Goal: Task Accomplishment & Management: Manage account settings

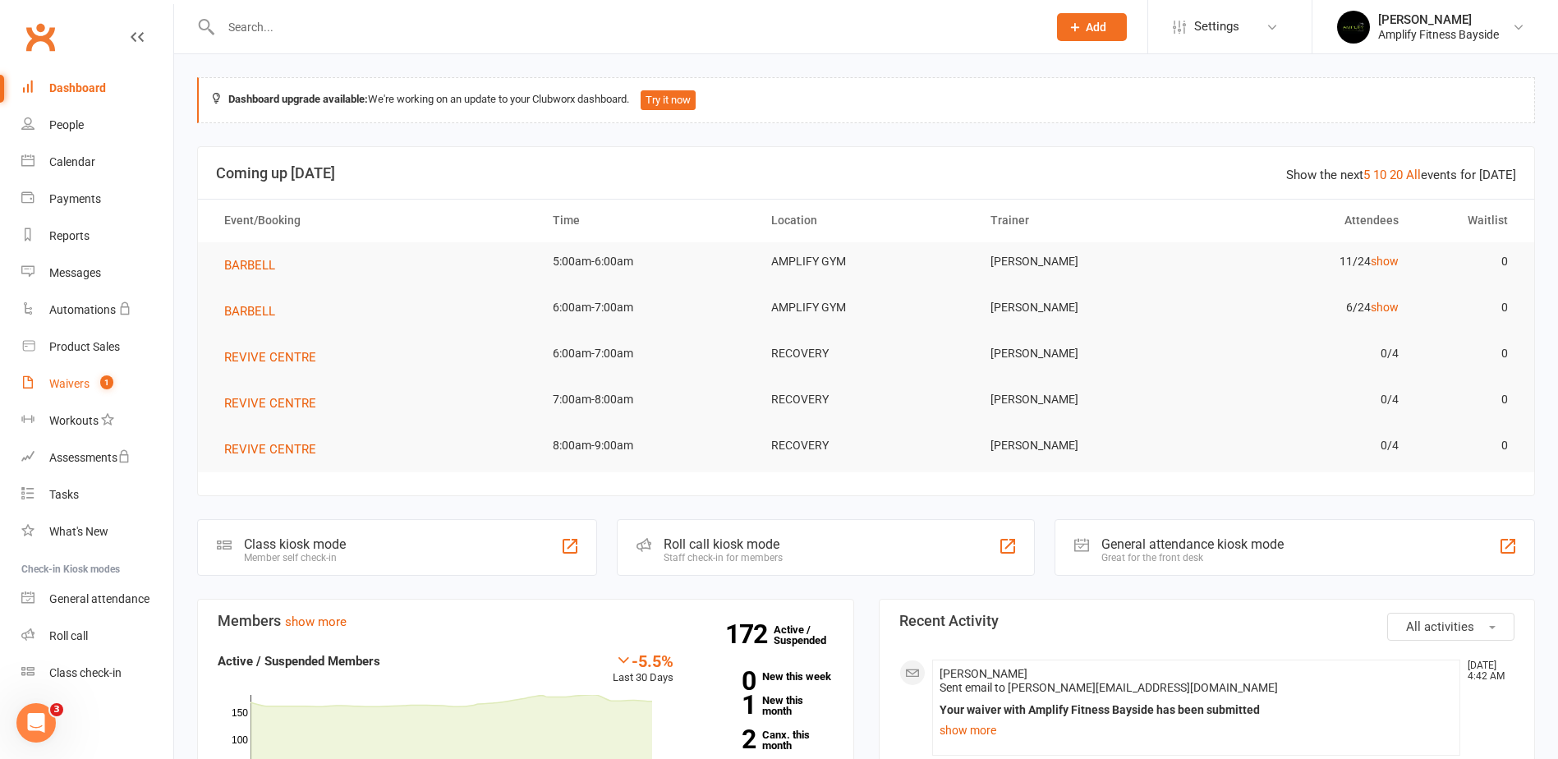
click at [71, 383] on div "Waivers" at bounding box center [69, 383] width 40 height 13
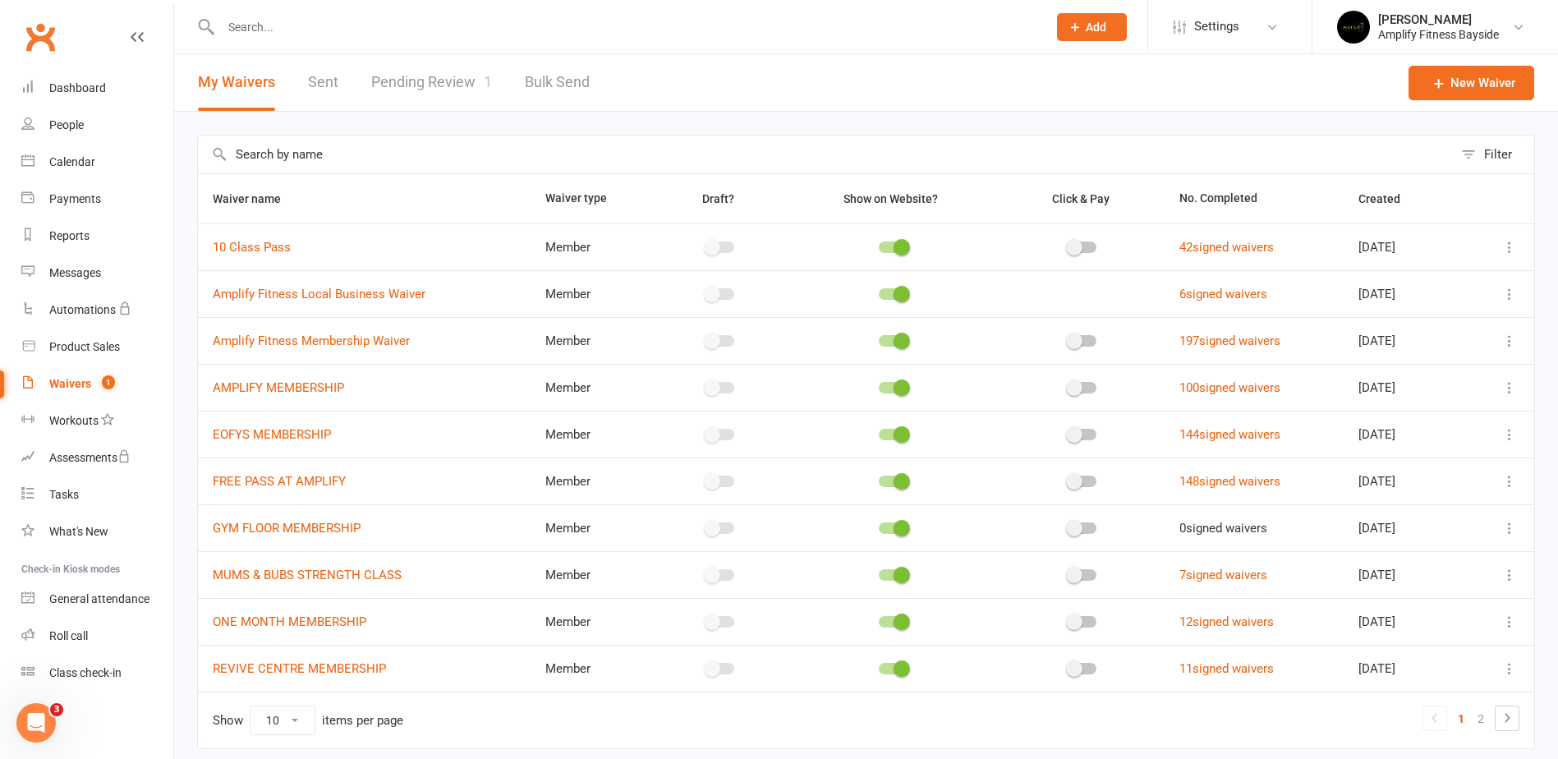
click at [451, 80] on link "Pending Review 1" at bounding box center [431, 82] width 121 height 57
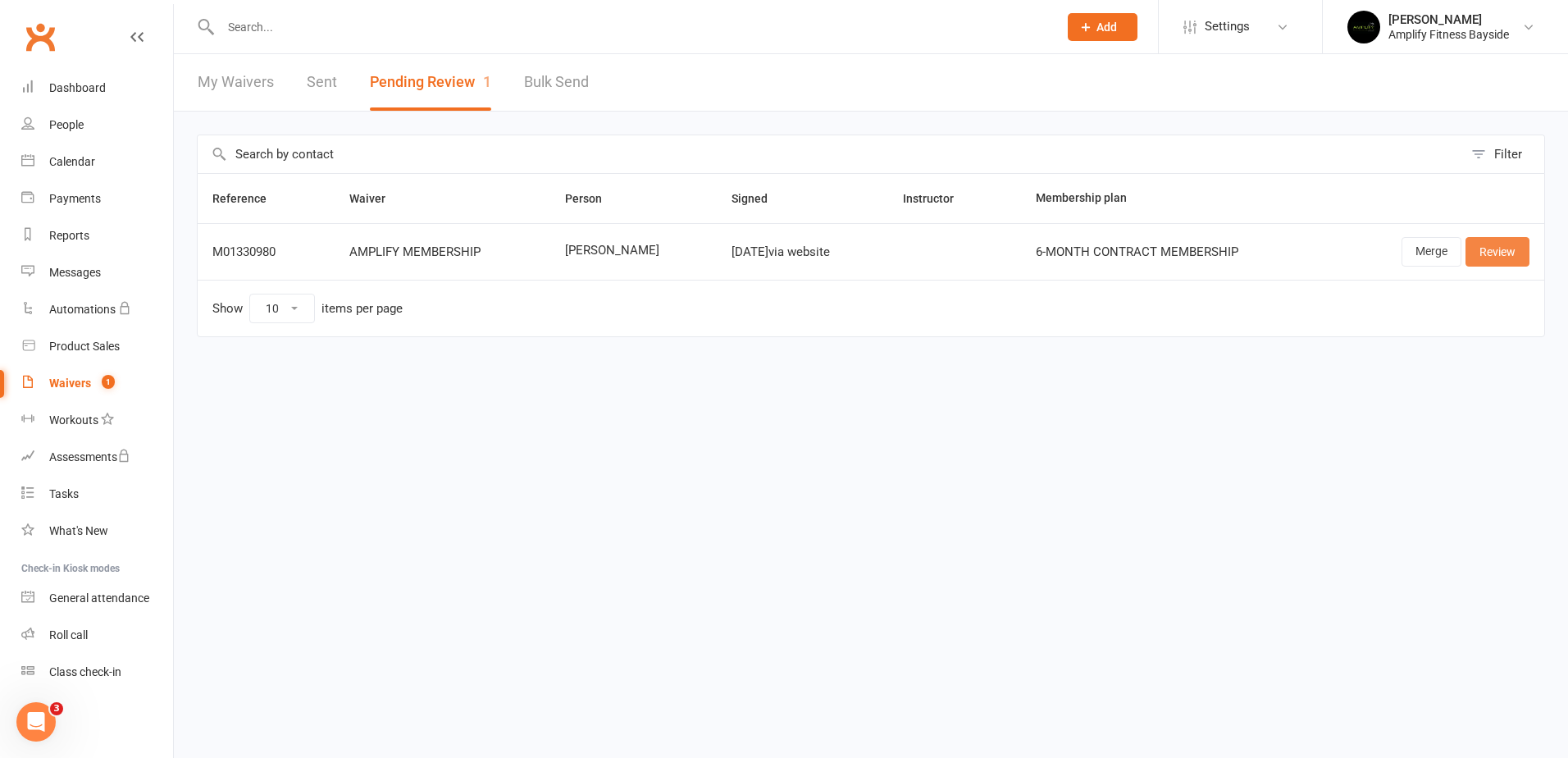
click at [1513, 245] on link "Review" at bounding box center [1498, 252] width 64 height 30
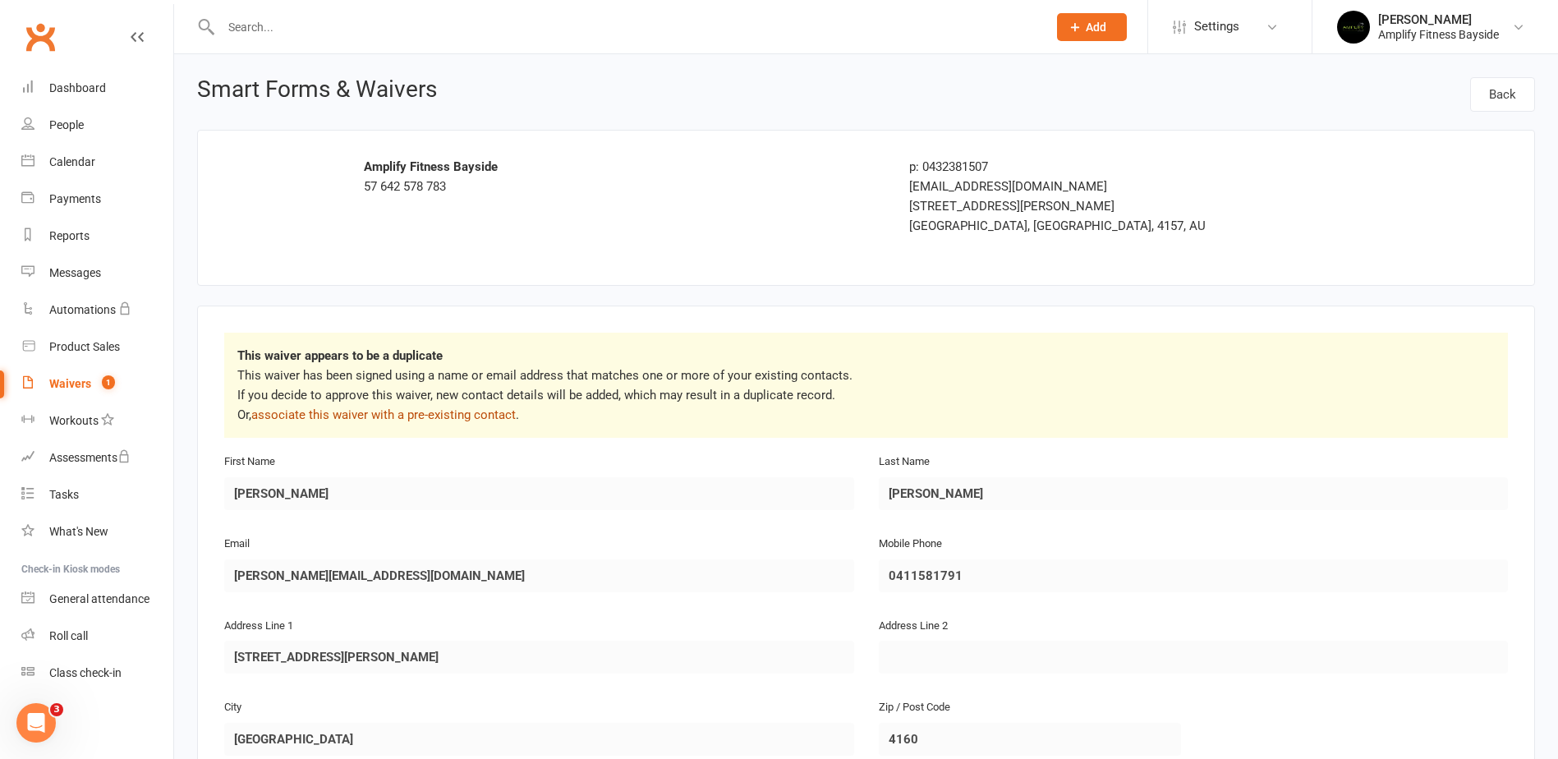
click at [444, 416] on link "associate this waiver with a pre-existing contact" at bounding box center [383, 414] width 264 height 15
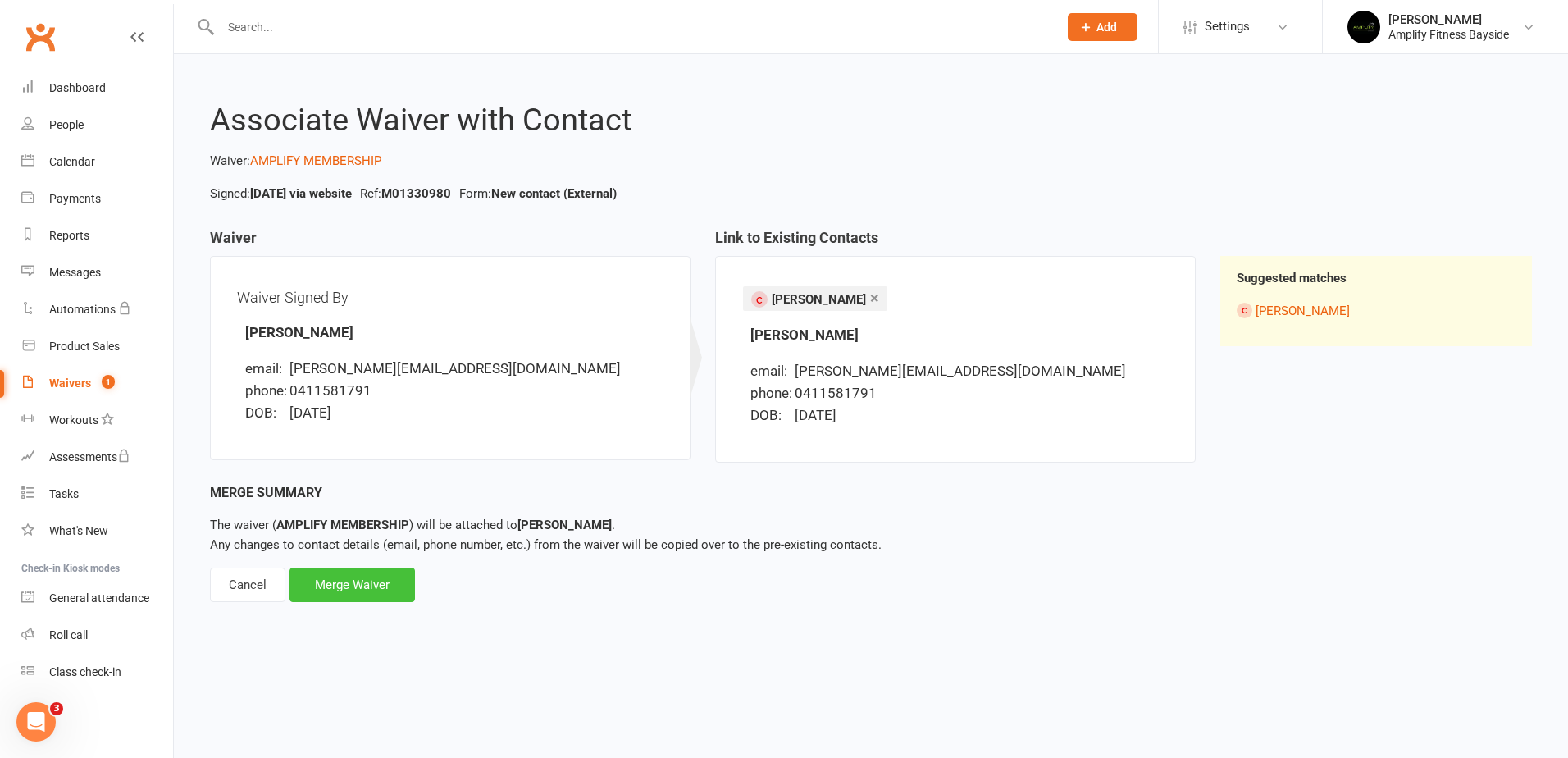
click at [360, 576] on div "Merge Waiver" at bounding box center [353, 584] width 126 height 34
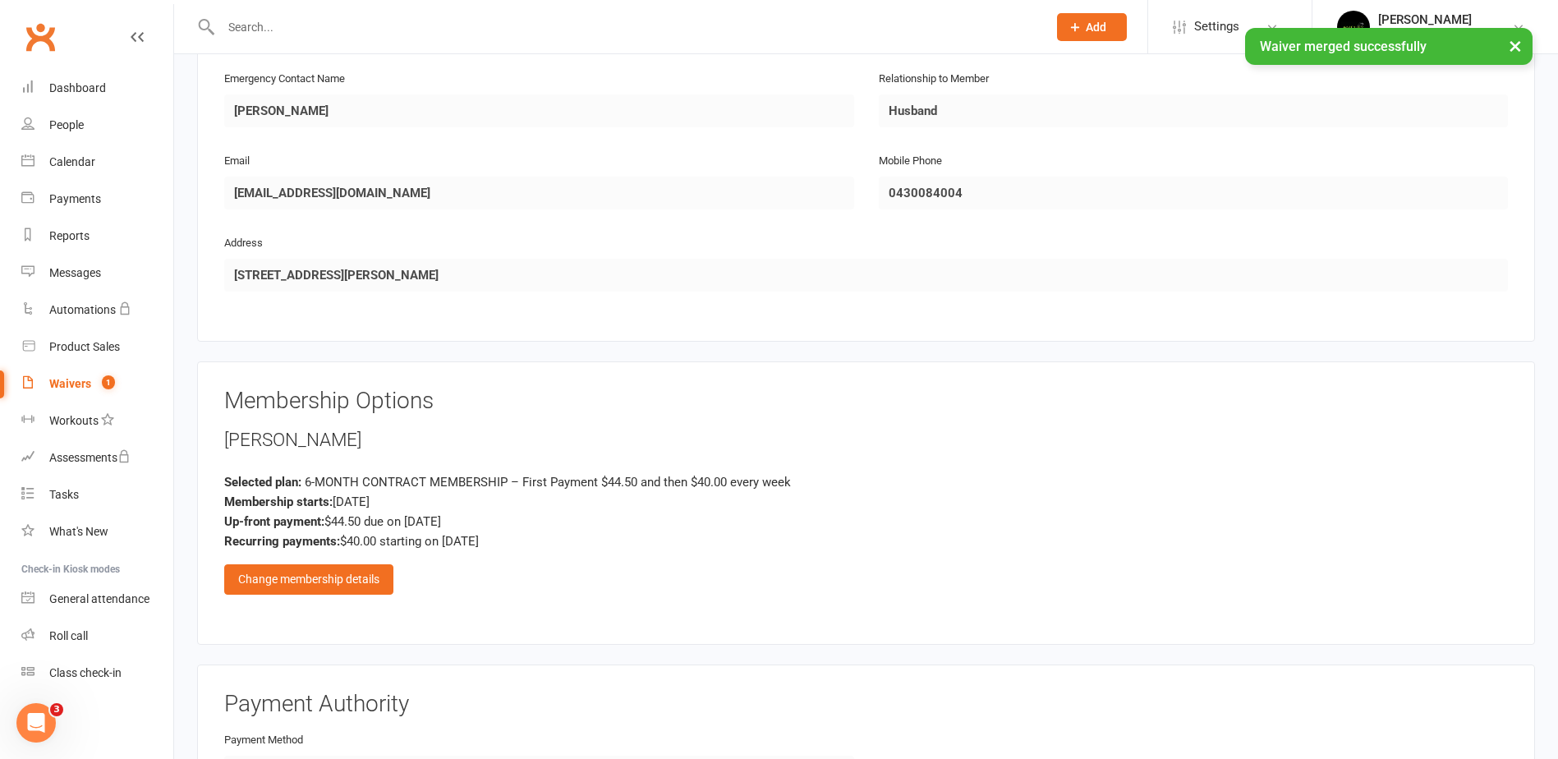
scroll to position [821, 0]
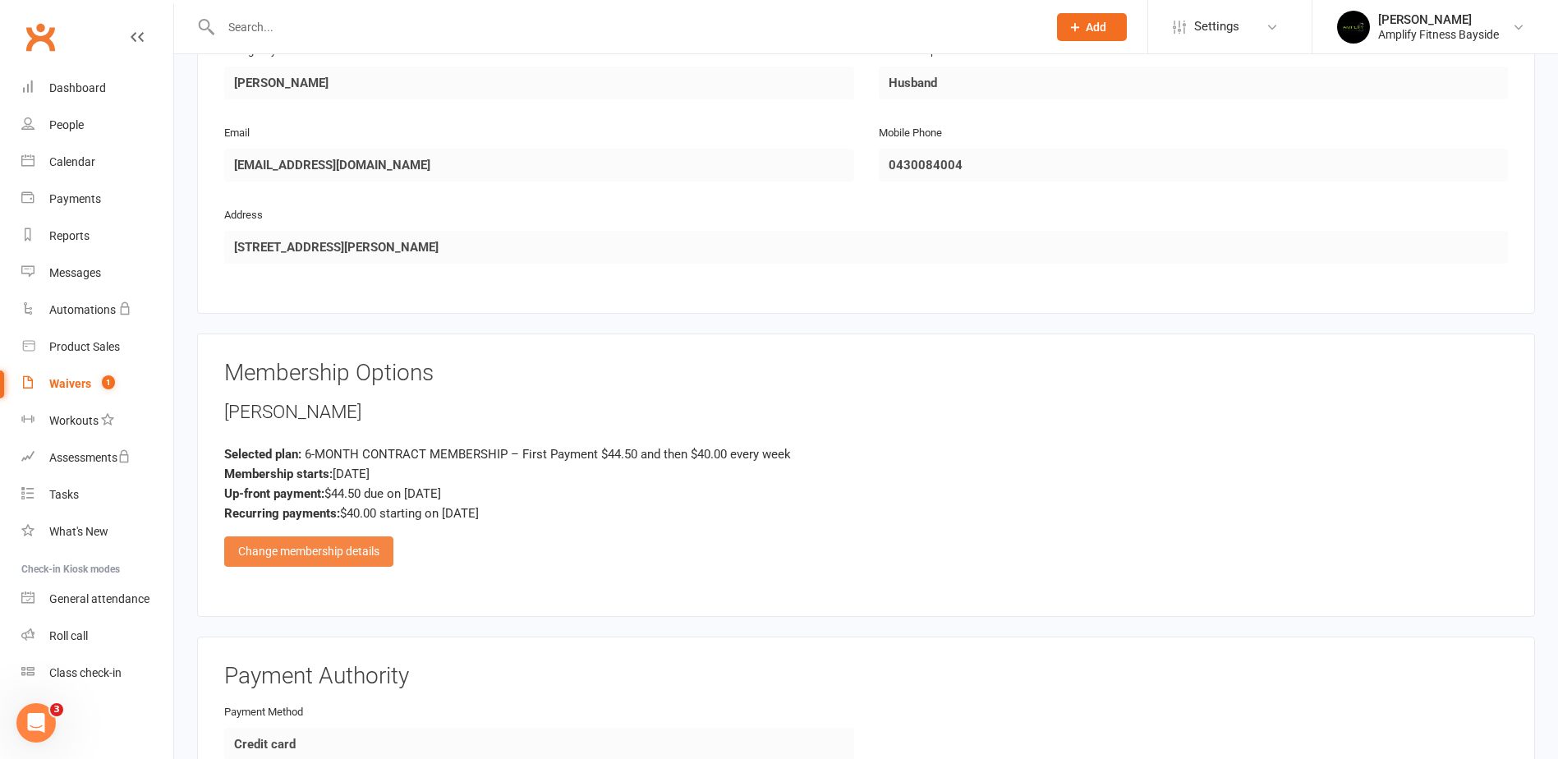
click at [365, 553] on div "Change membership details" at bounding box center [308, 551] width 169 height 30
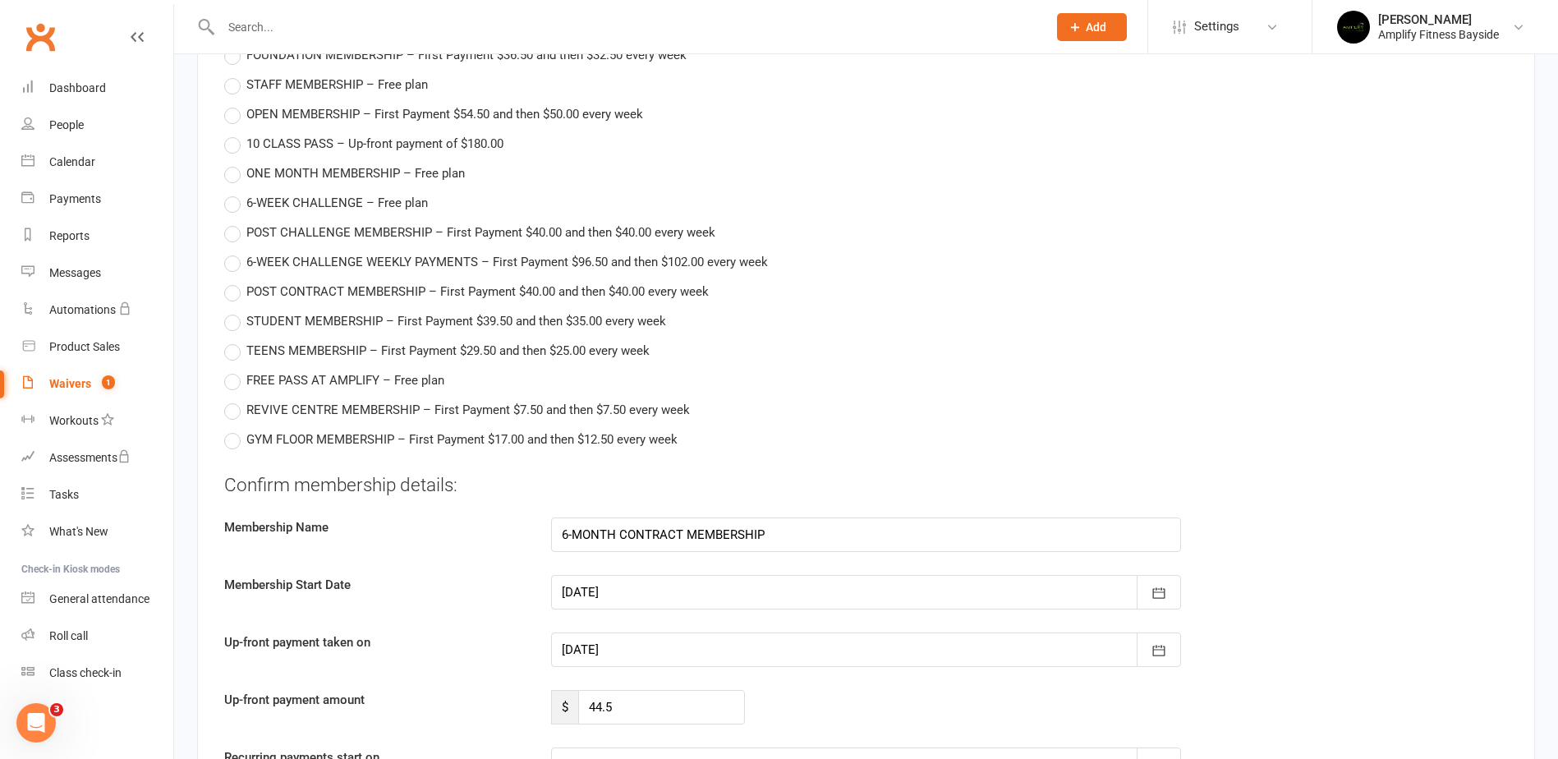
scroll to position [1314, 0]
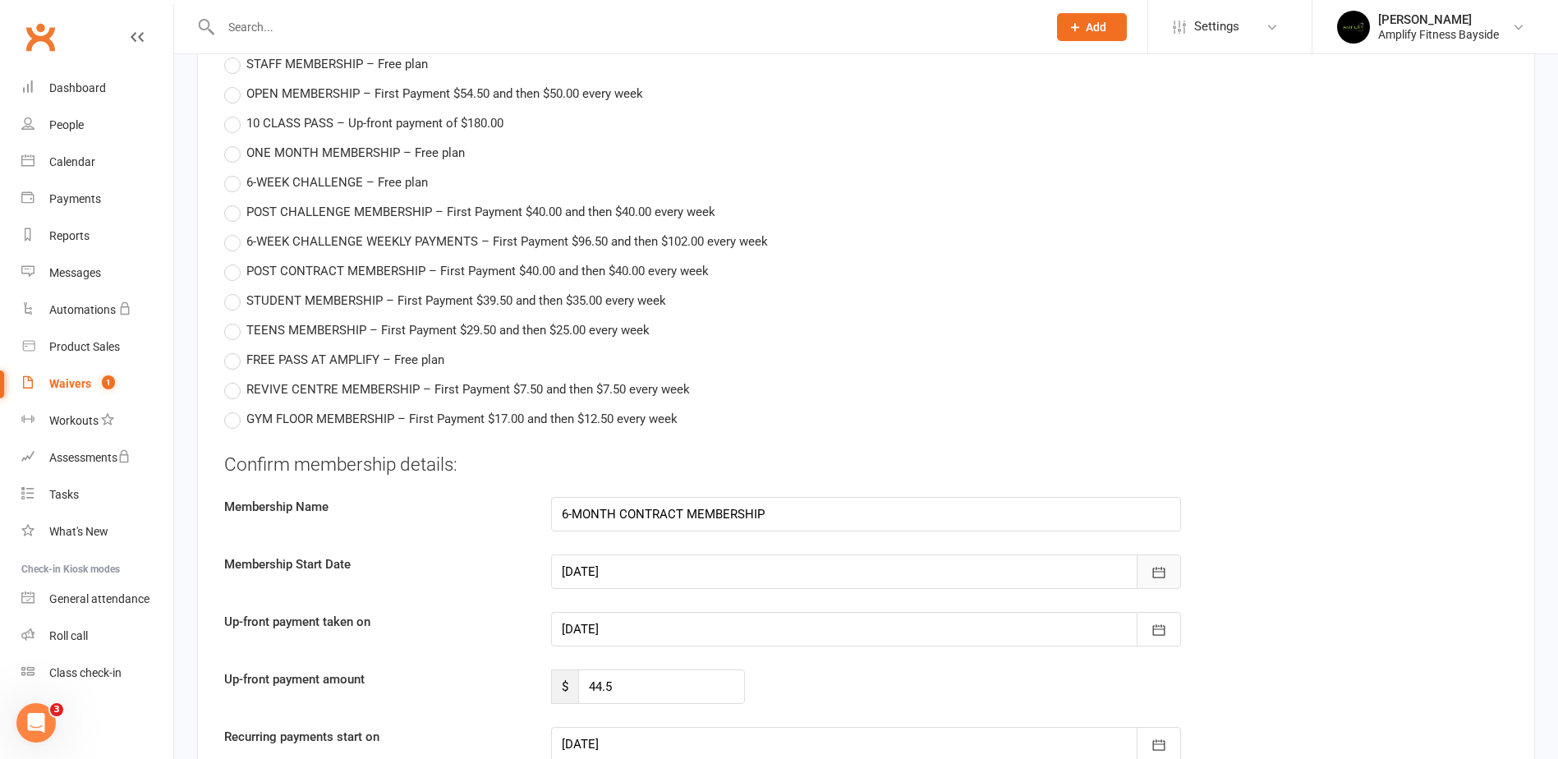
click at [1156, 567] on icon "button" at bounding box center [1159, 572] width 16 height 16
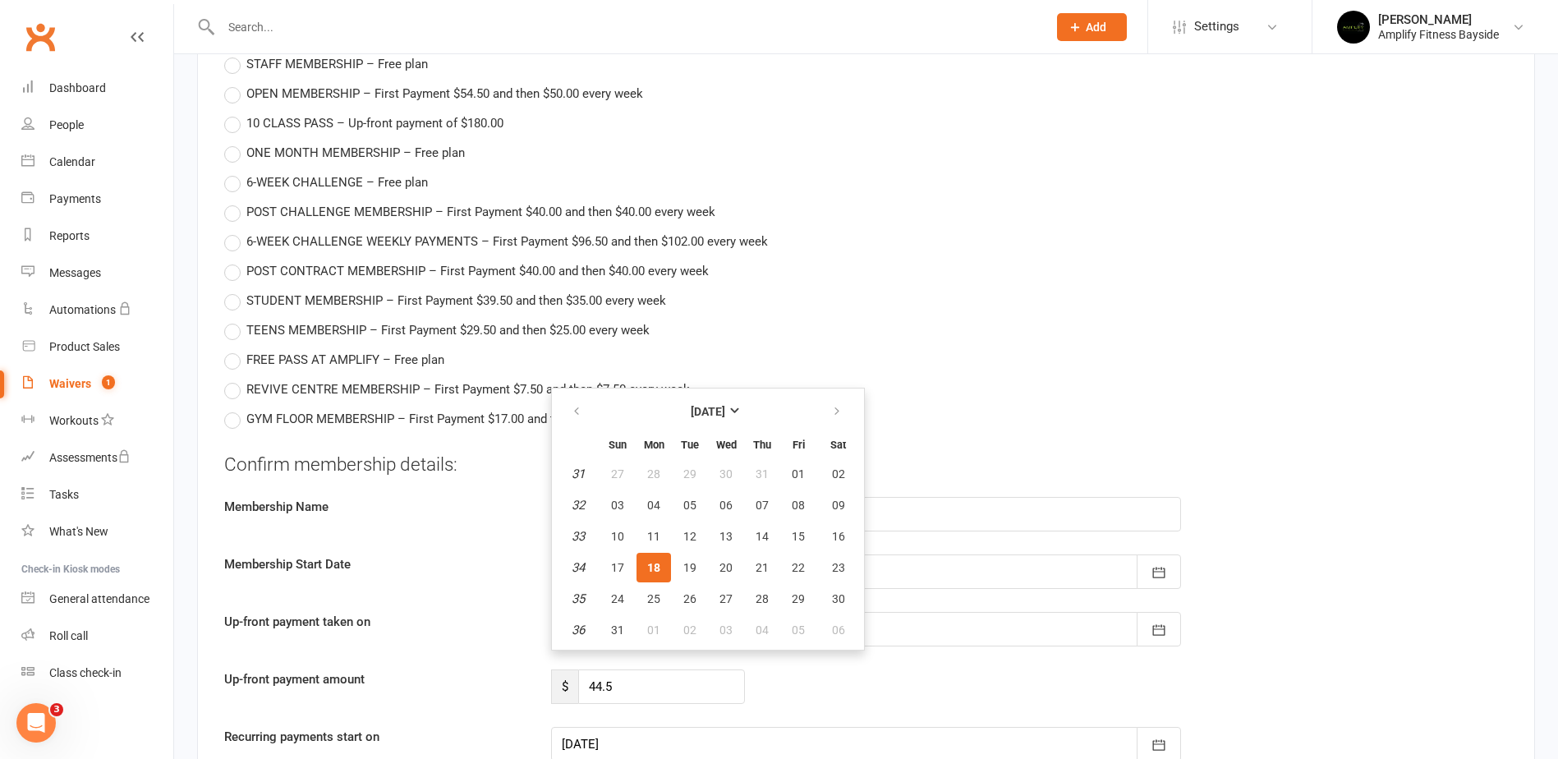
click at [660, 558] on button "18" at bounding box center [654, 568] width 34 height 30
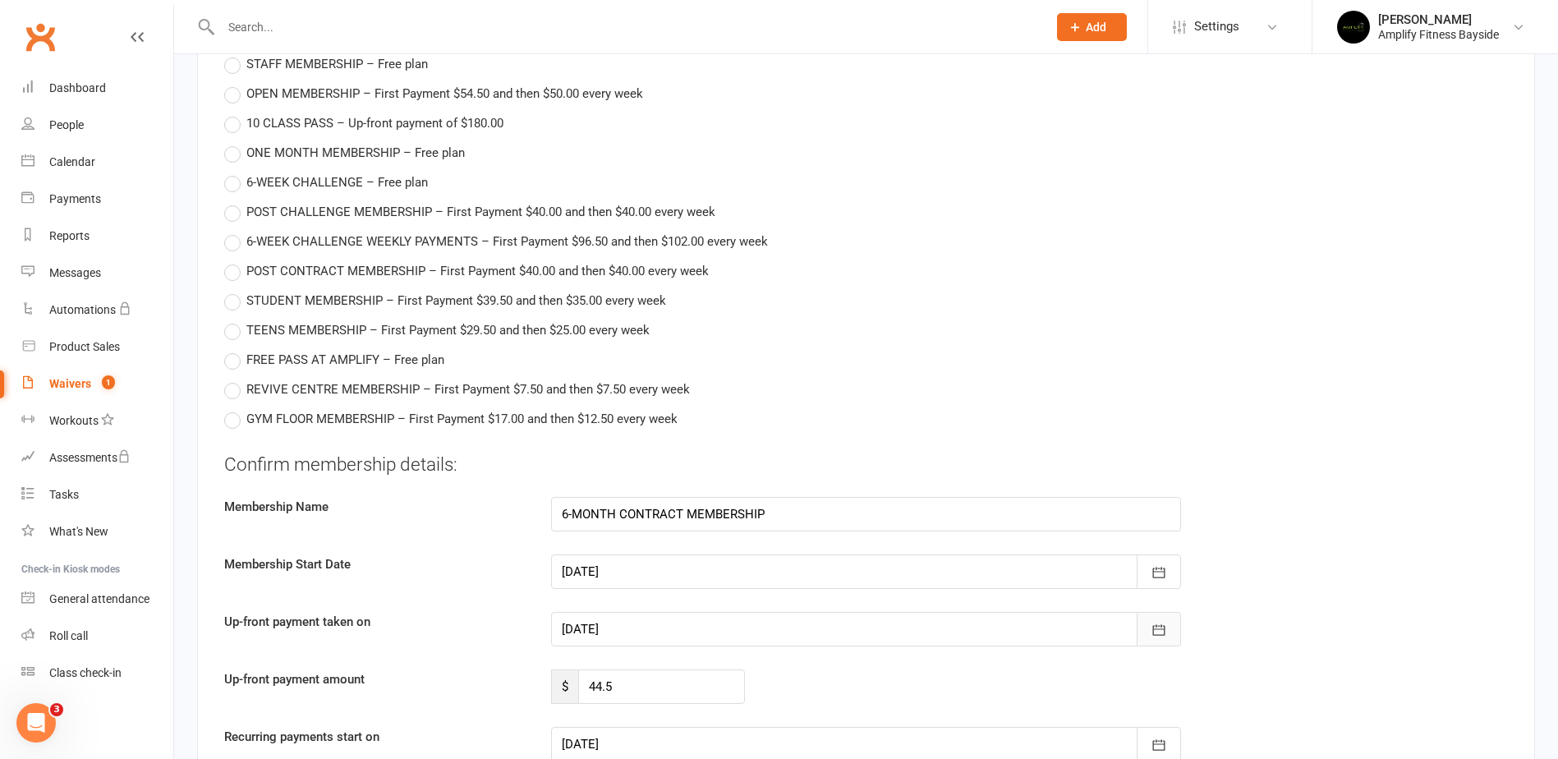
click at [1156, 619] on button "button" at bounding box center [1159, 629] width 44 height 34
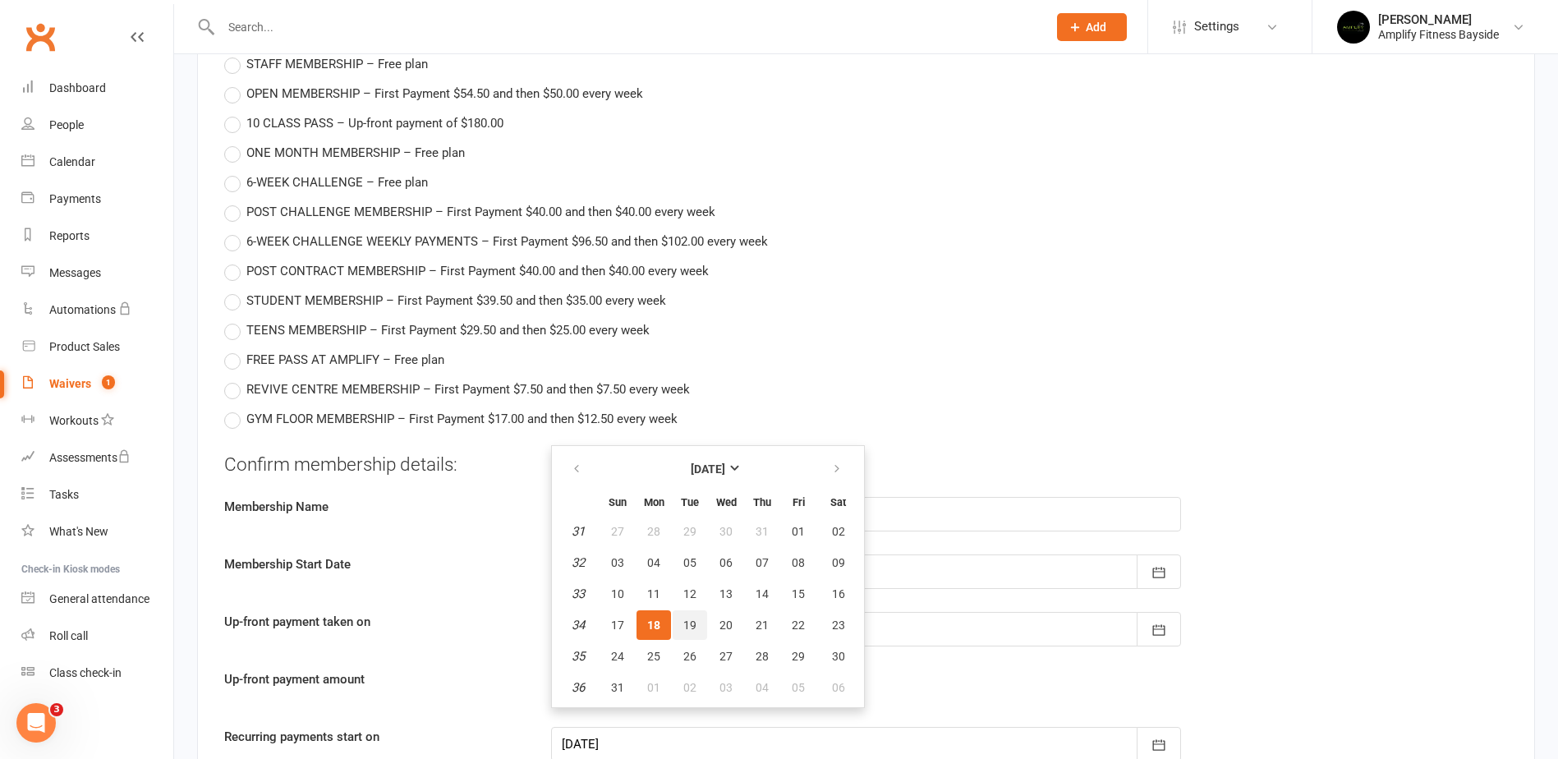
click at [692, 624] on span "19" at bounding box center [689, 624] width 13 height 13
type input "[DATE]"
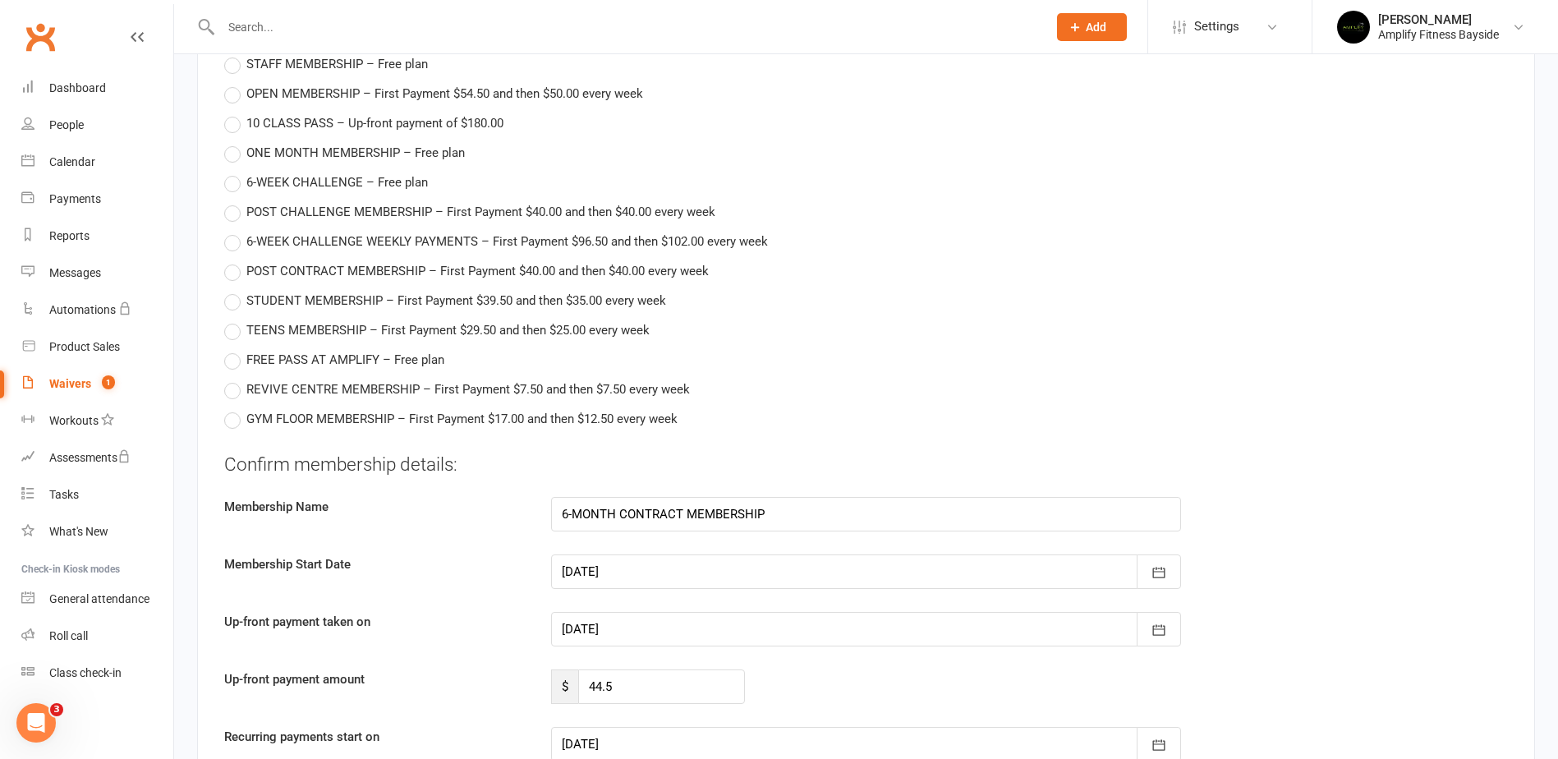
click at [944, 434] on fieldset "Currently Selected Plan 6-MONTH CONTRACT MEMBERSHIP – First Payment $44.50 and …" at bounding box center [866, 422] width 1284 height 1032
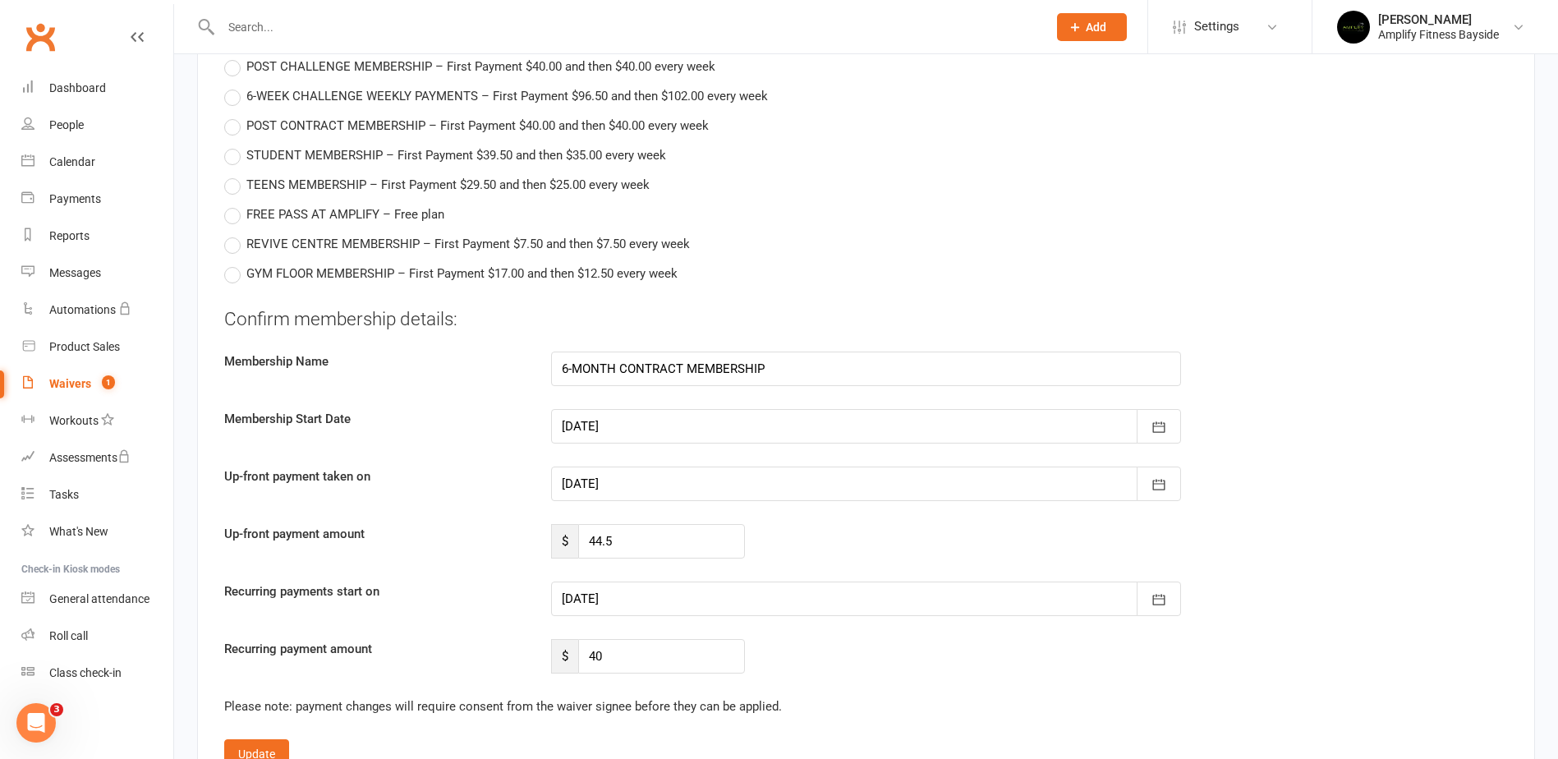
scroll to position [1478, 0]
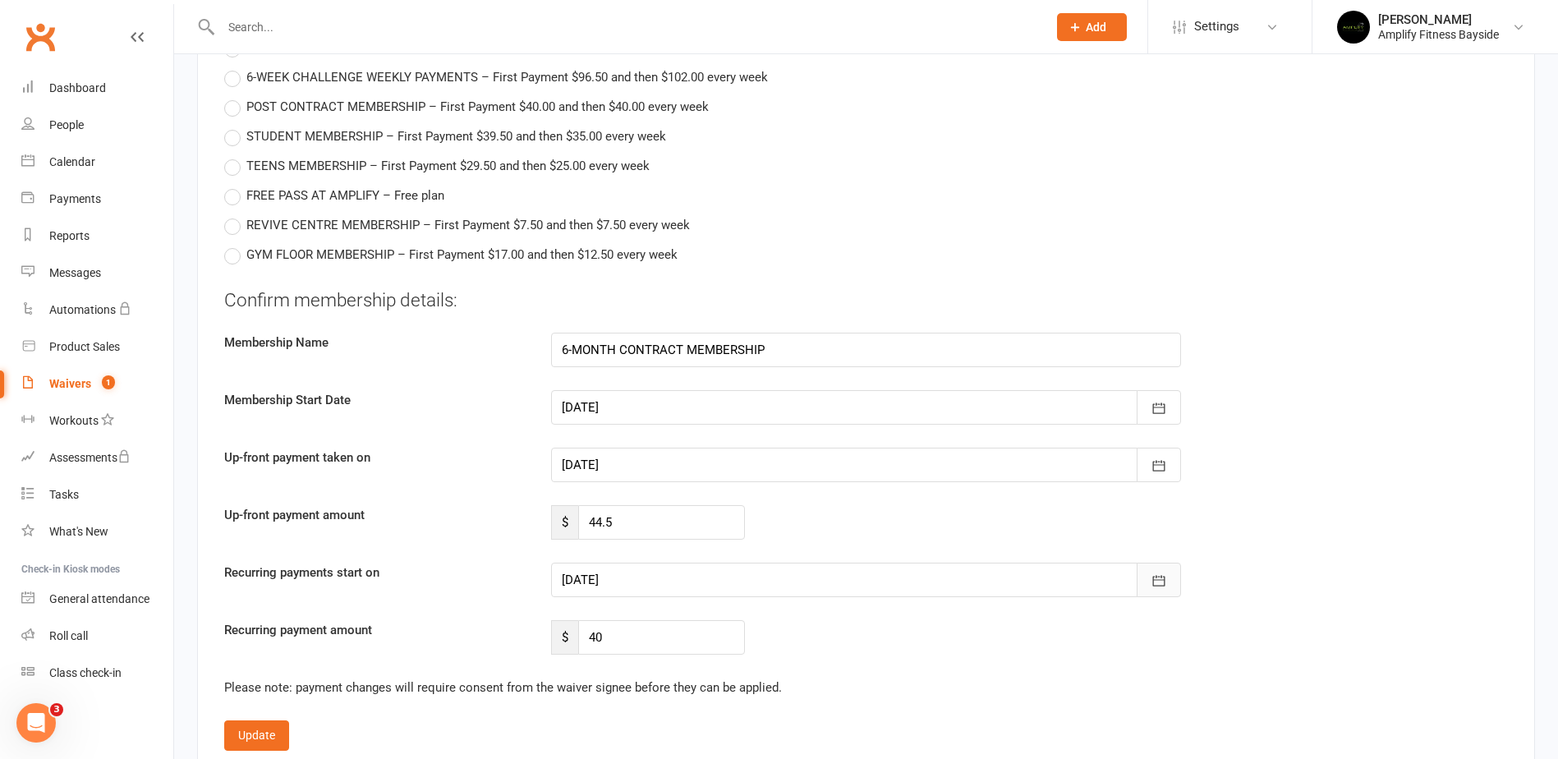
click at [1164, 582] on icon "button" at bounding box center [1158, 581] width 12 height 11
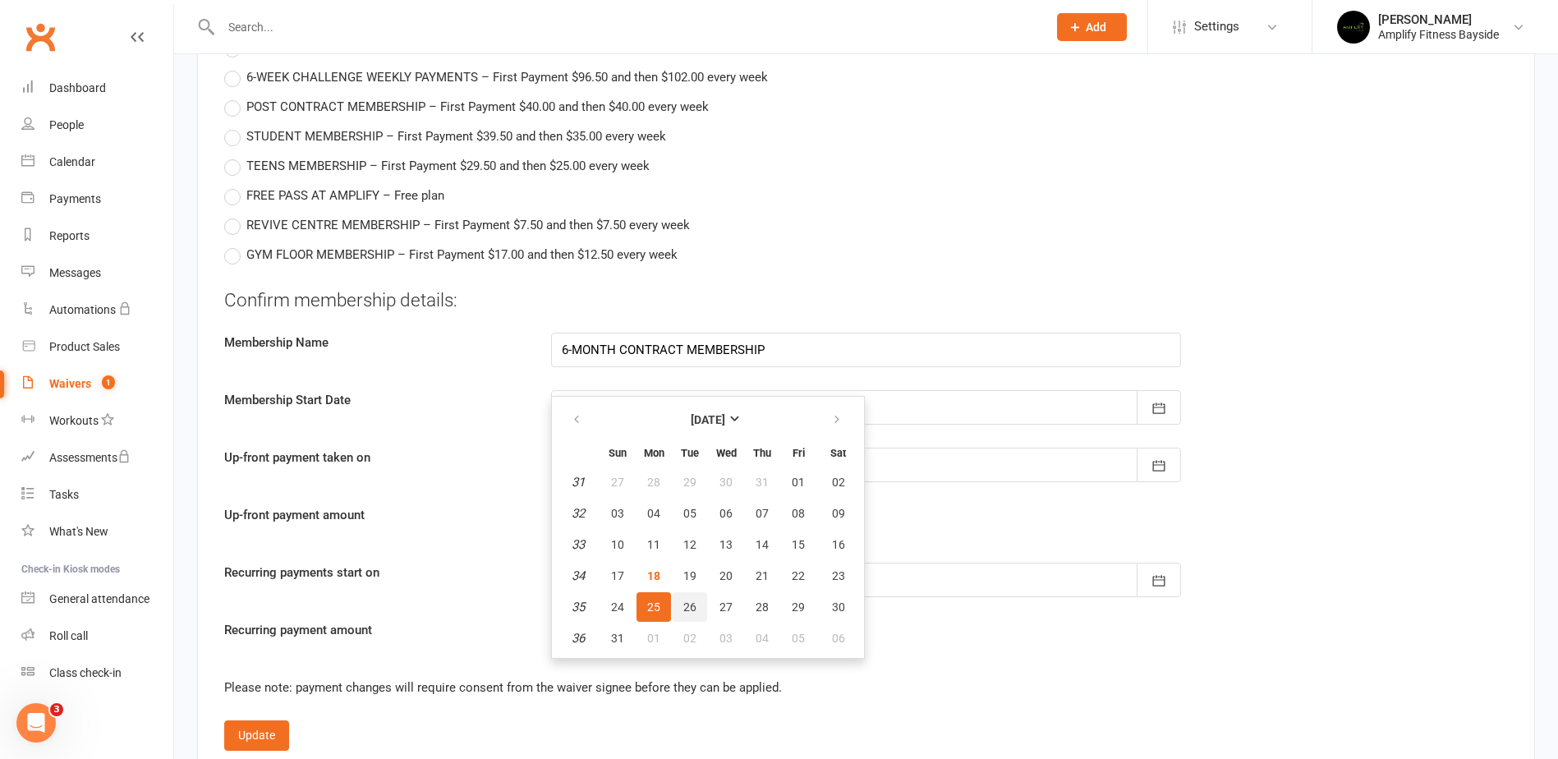
click at [689, 599] on button "26" at bounding box center [690, 607] width 34 height 30
type input "[DATE]"
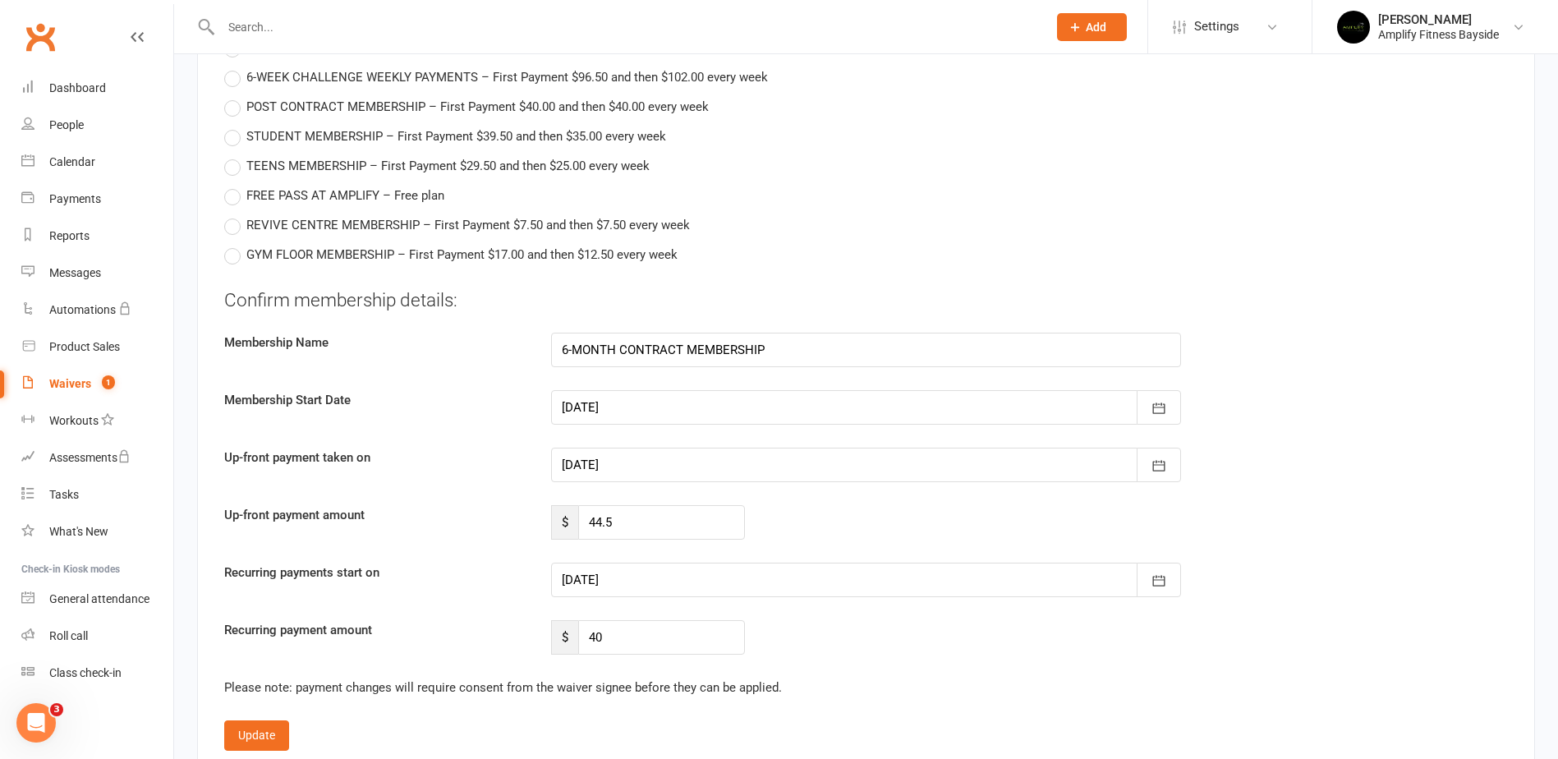
click at [842, 613] on div "Confirm membership details: Membership Name 6-MONTH CONTRACT MEMBERSHIP Members…" at bounding box center [866, 471] width 1284 height 368
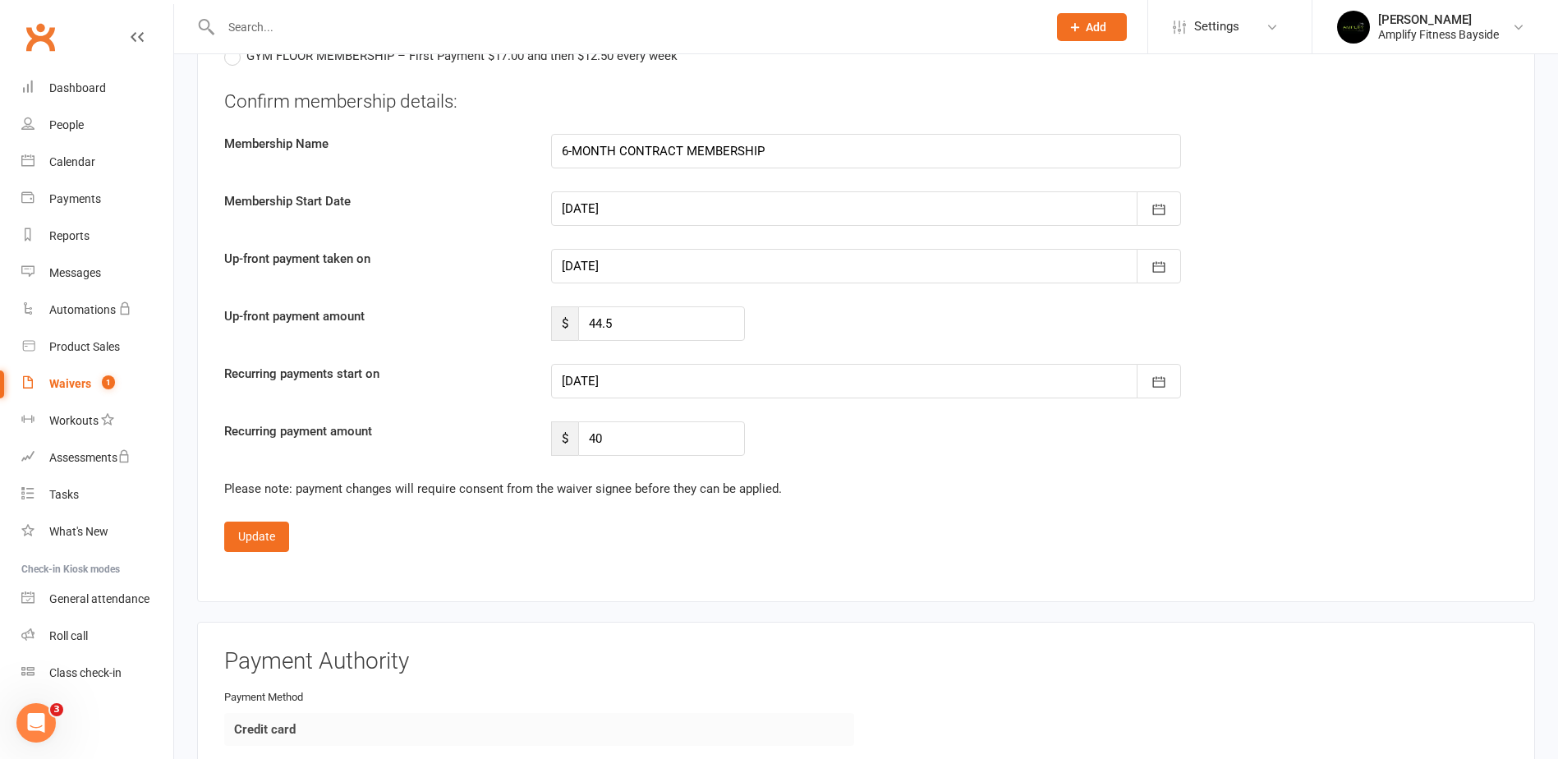
scroll to position [1725, 0]
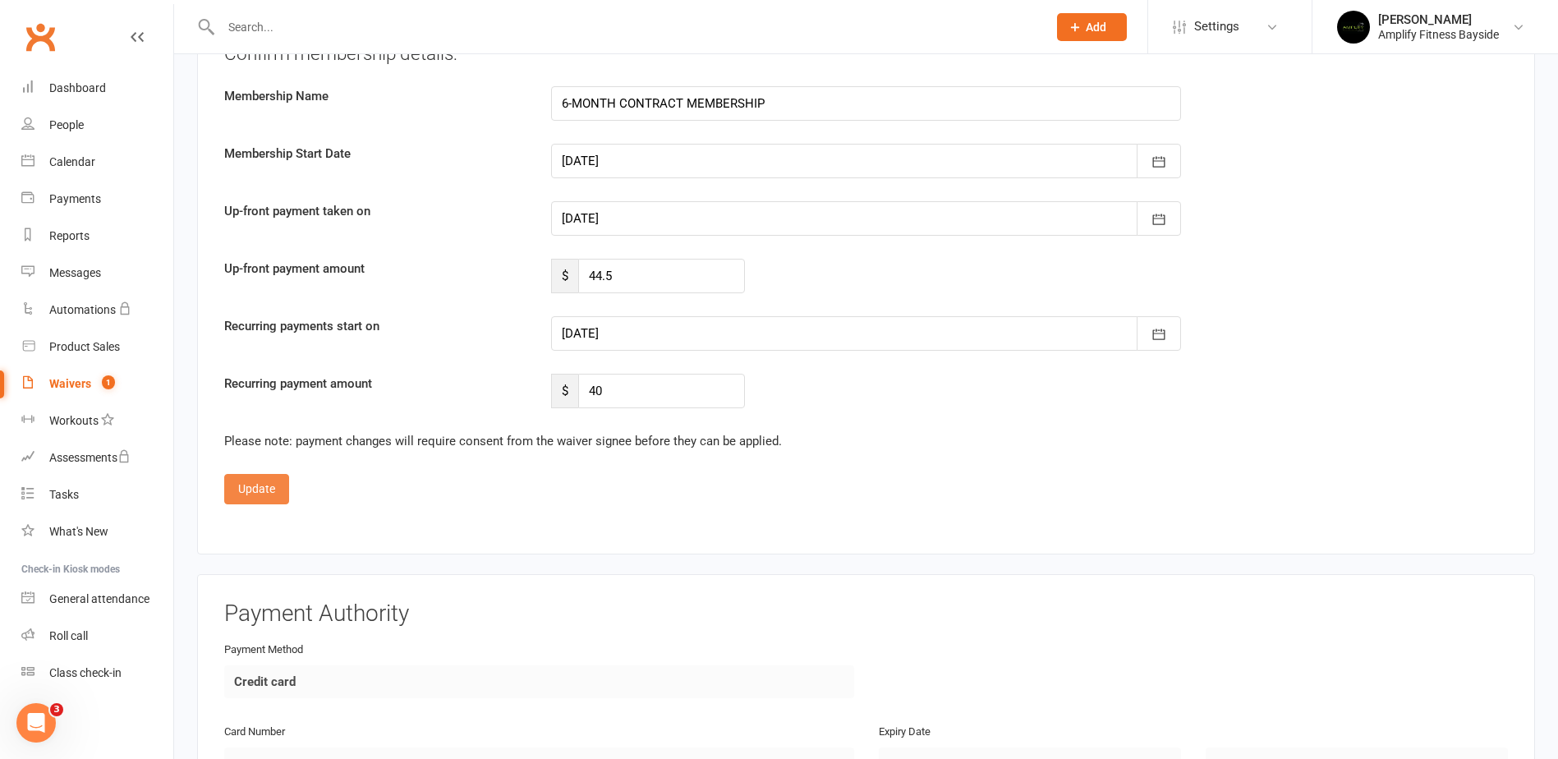
click at [266, 491] on button "Update" at bounding box center [256, 489] width 65 height 30
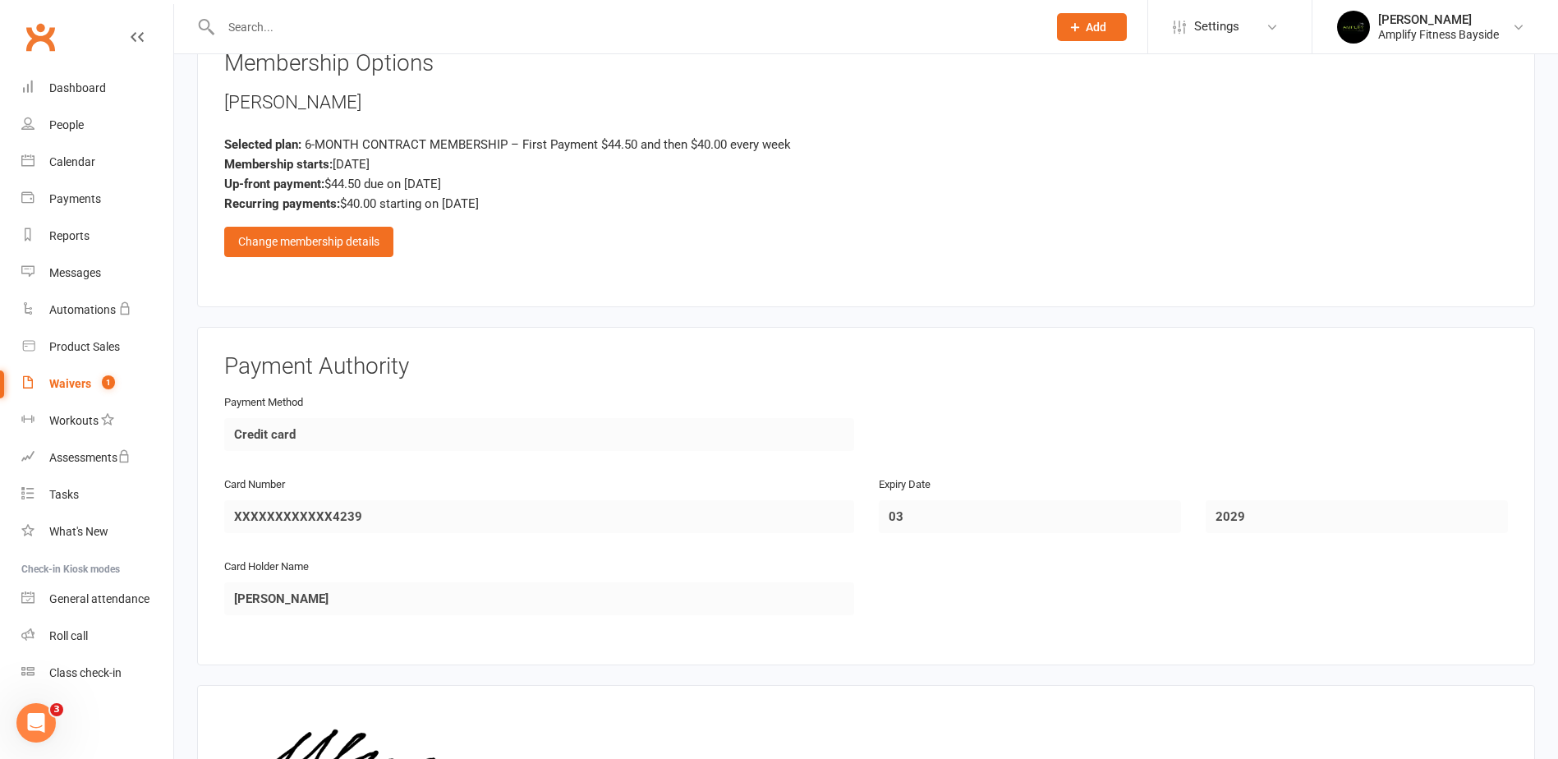
scroll to position [1121, 0]
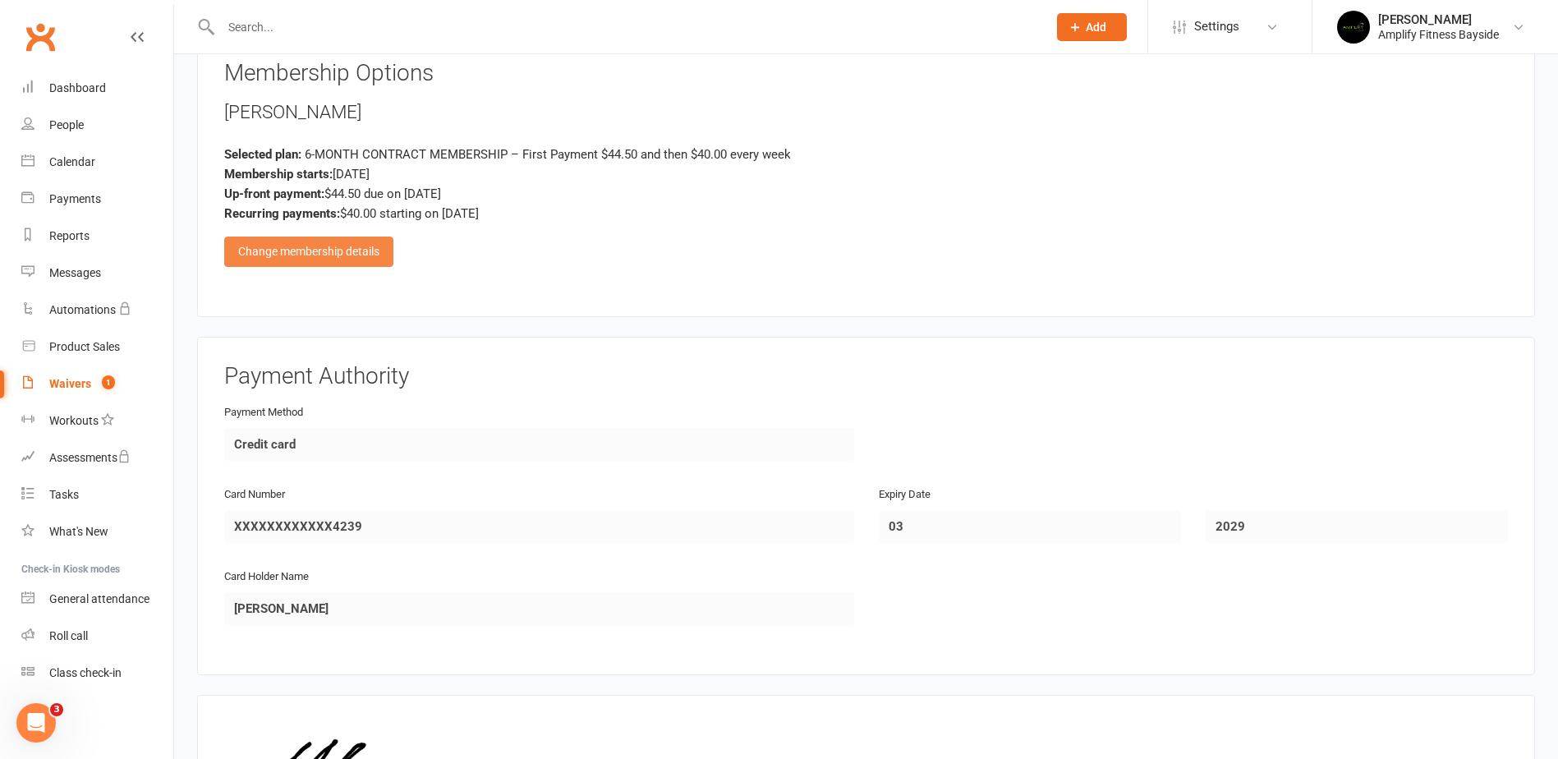
click at [363, 251] on div "Change membership details" at bounding box center [308, 252] width 169 height 30
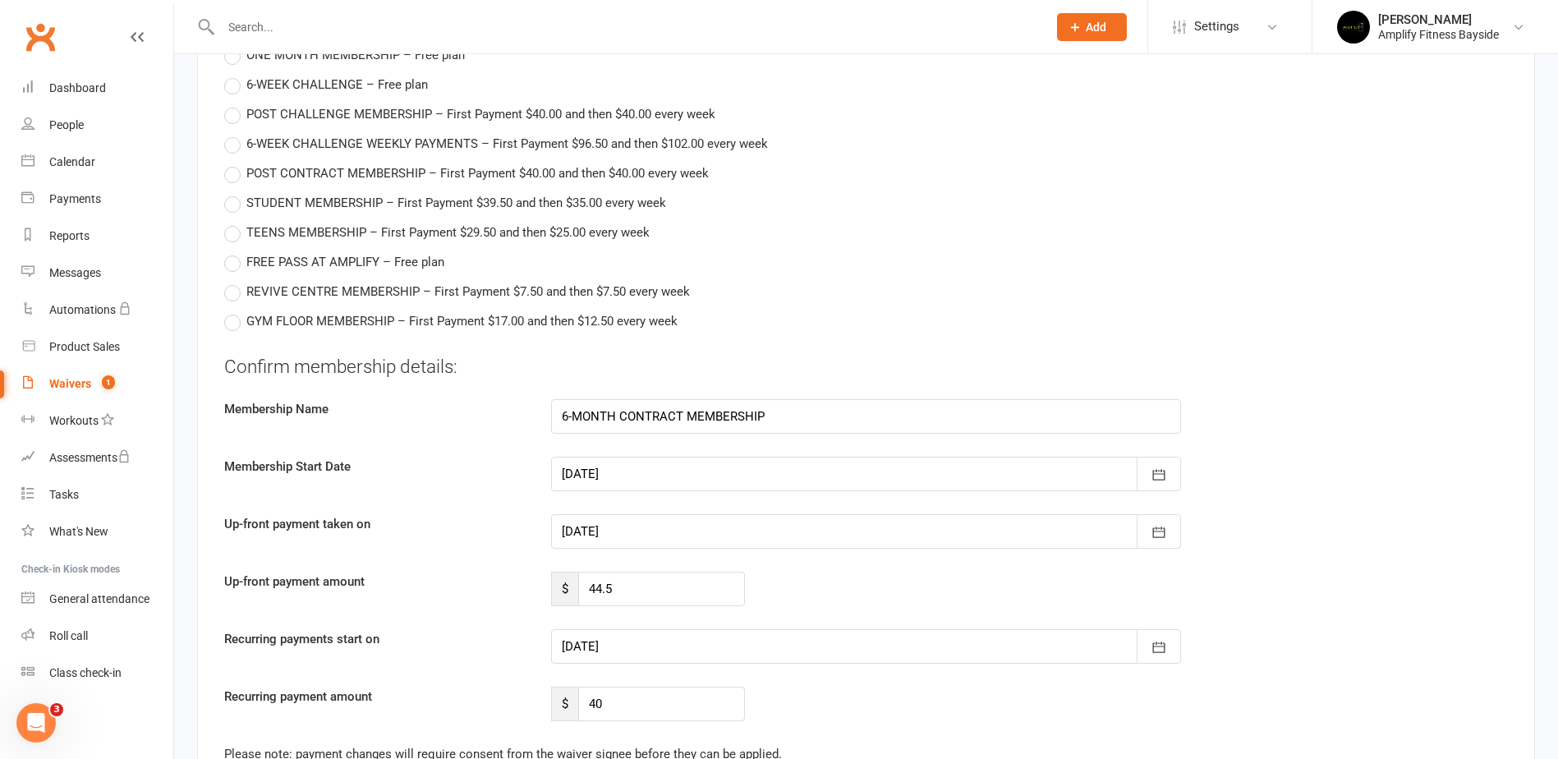
scroll to position [1450, 0]
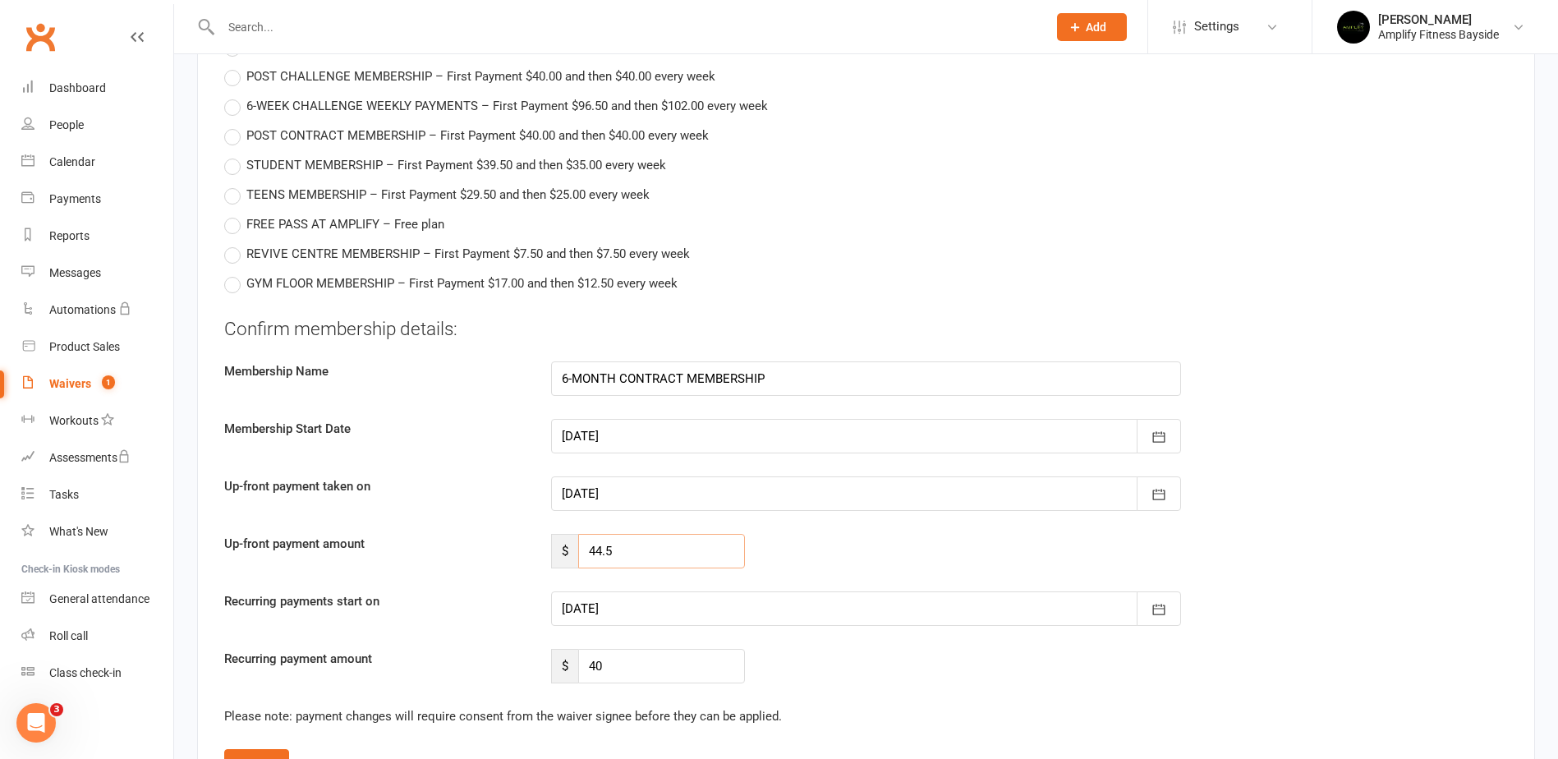
click at [665, 543] on input "44.5" at bounding box center [661, 551] width 166 height 34
type input "40"
click at [572, 514] on div "Confirm membership details: Membership Name 6-MONTH CONTRACT MEMBERSHIP Members…" at bounding box center [866, 500] width 1284 height 368
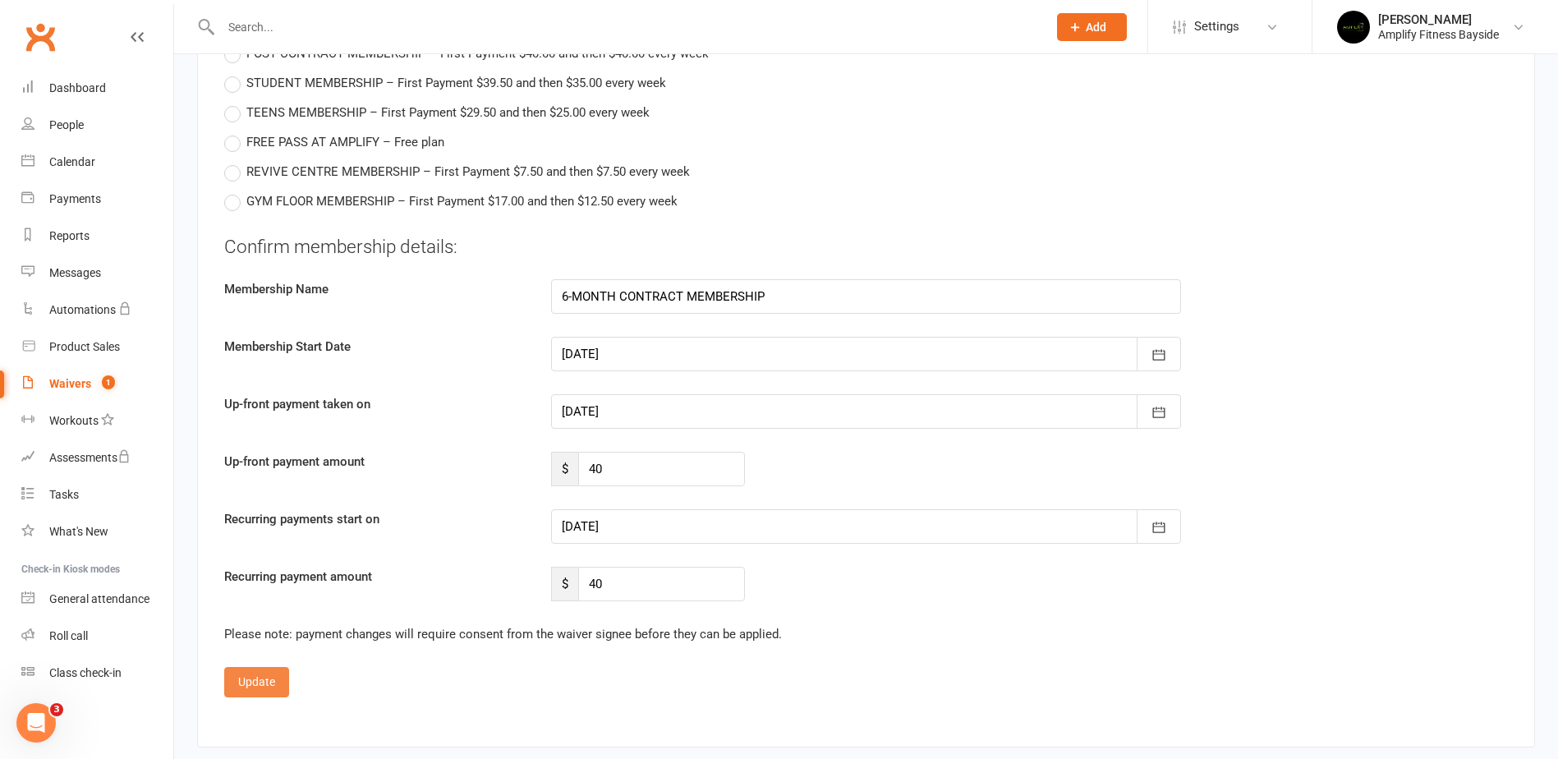
click at [255, 682] on button "Update" at bounding box center [256, 682] width 65 height 30
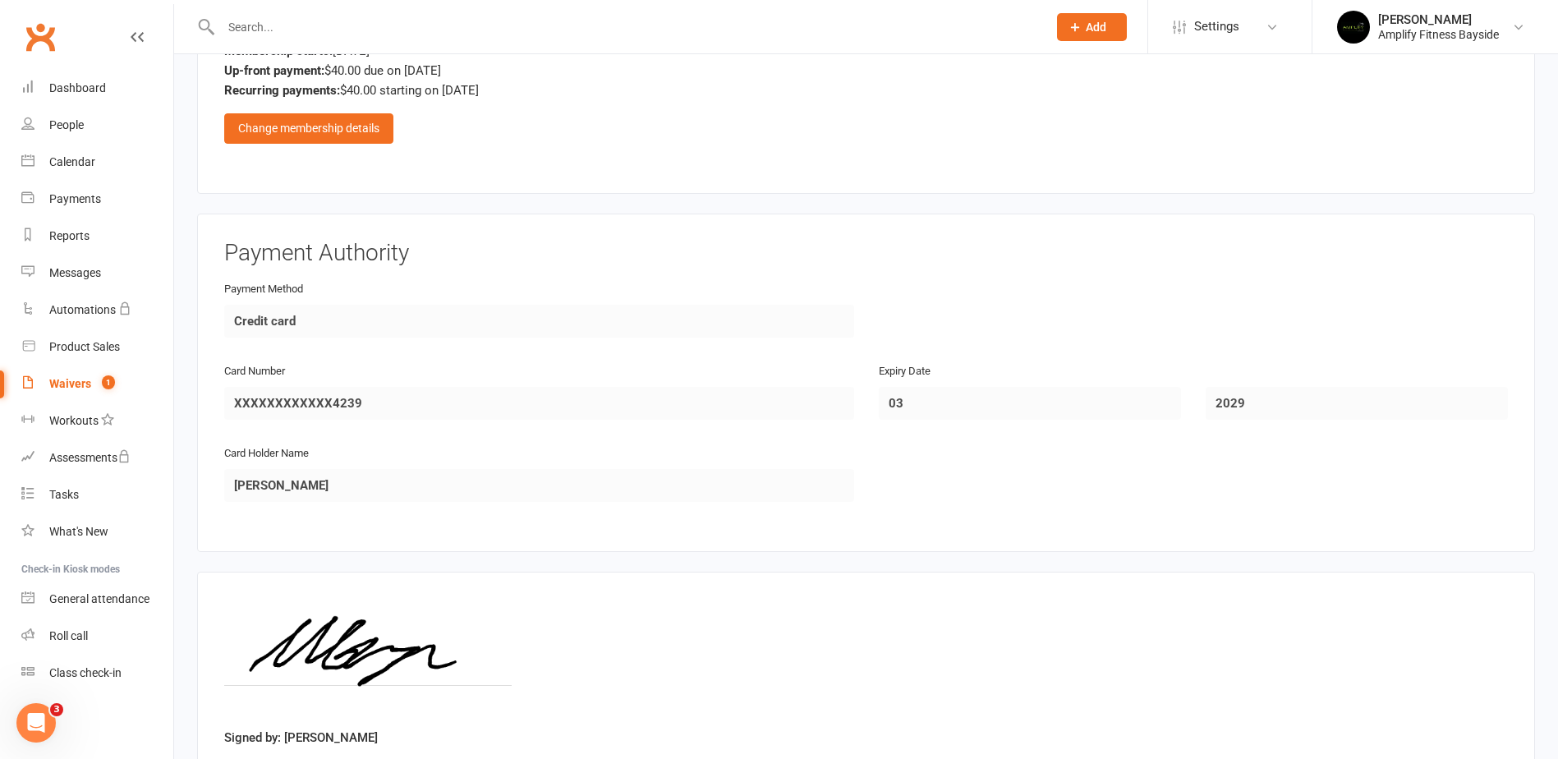
scroll to position [1368, 0]
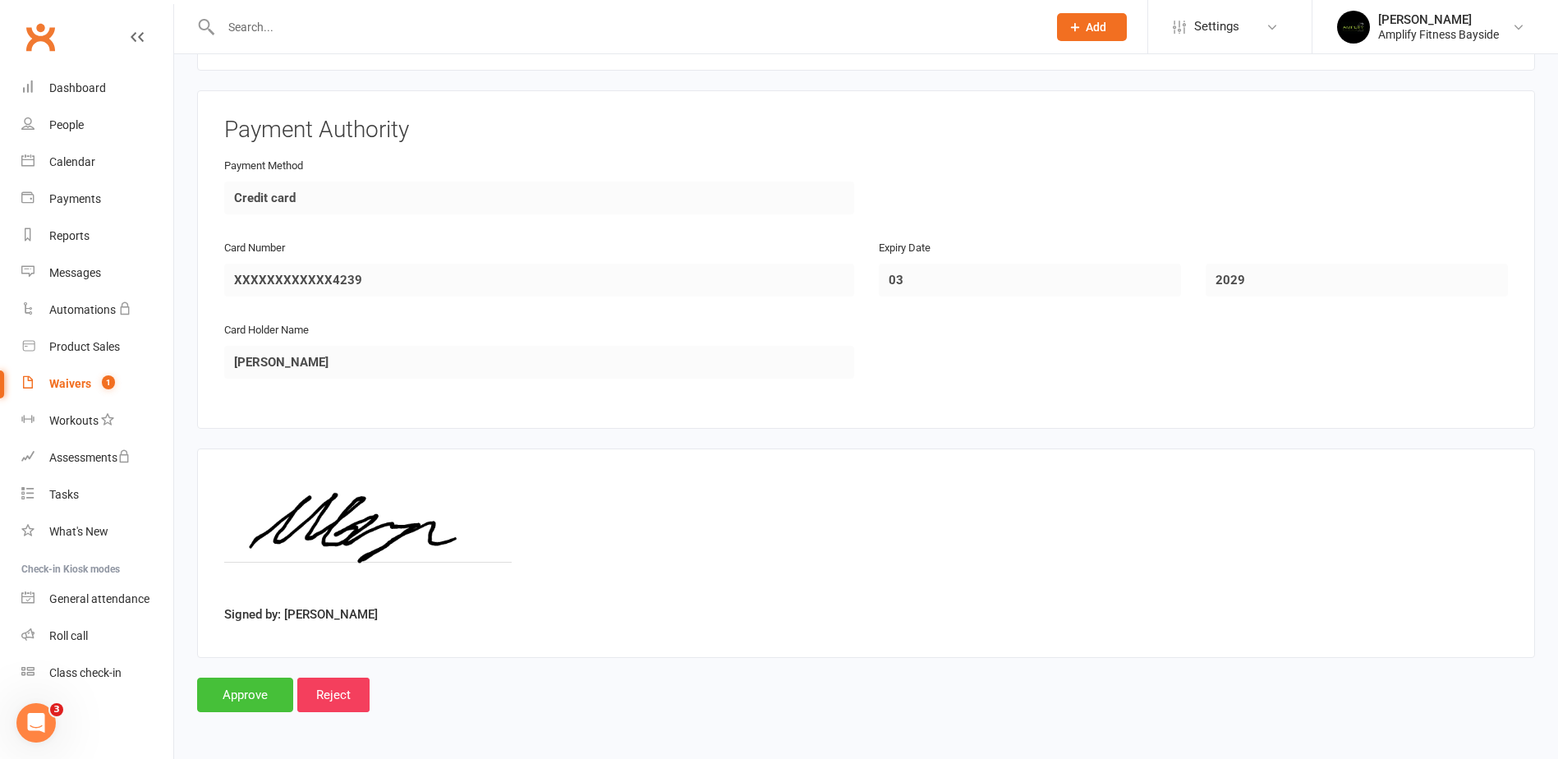
click at [268, 697] on input "Approve" at bounding box center [245, 695] width 96 height 34
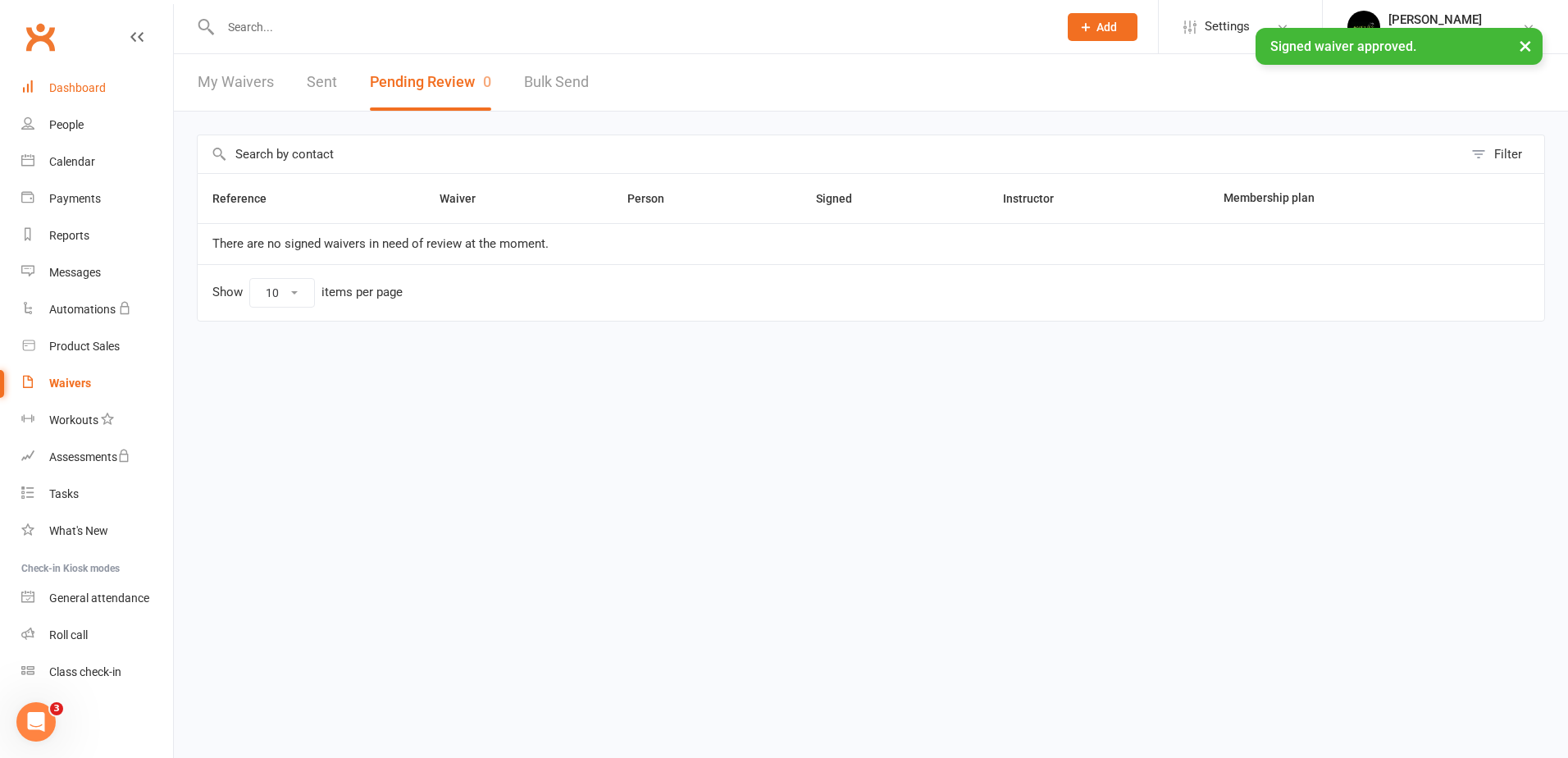
click at [101, 94] on div "Dashboard" at bounding box center [77, 87] width 57 height 13
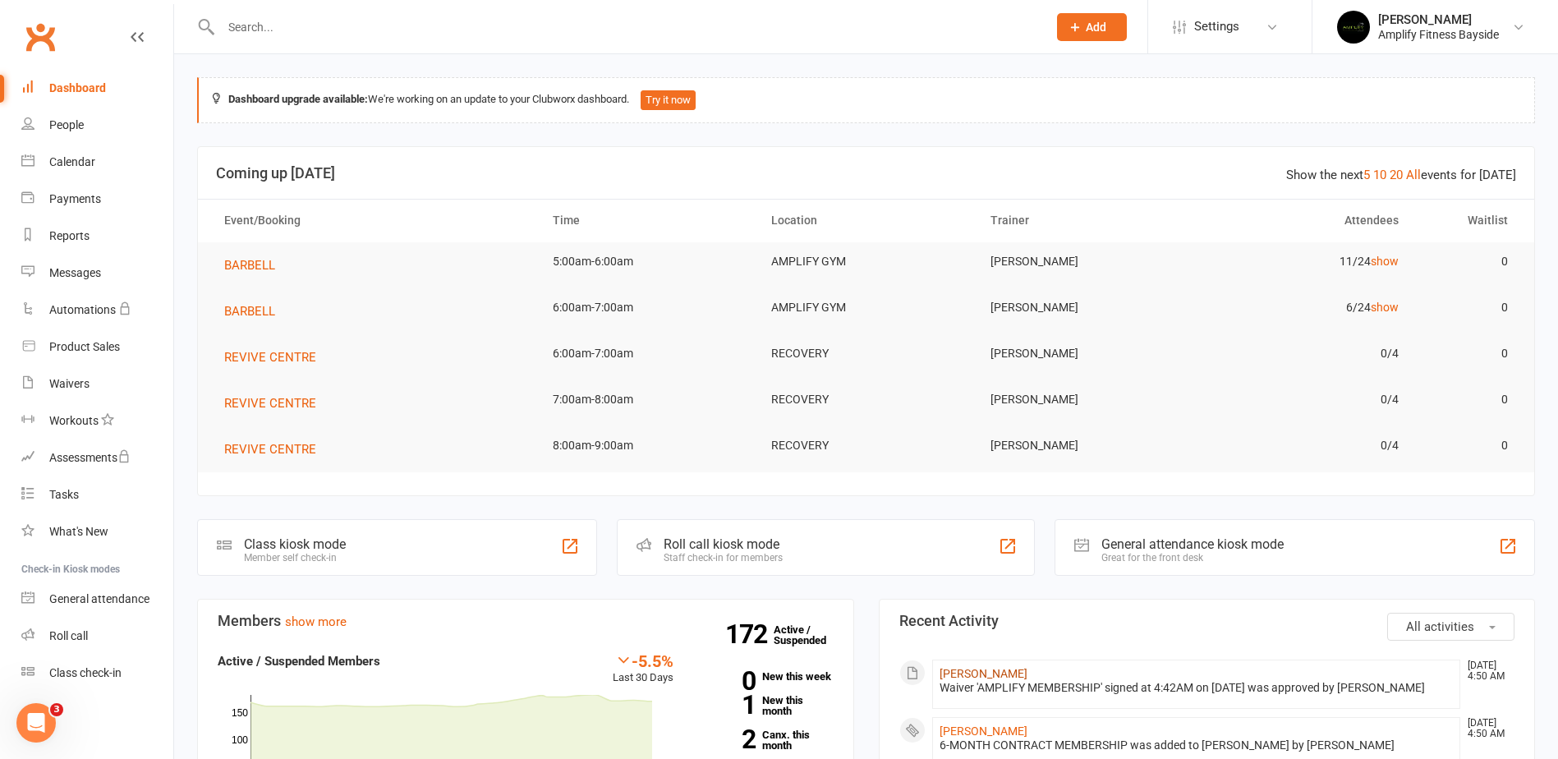
click at [969, 669] on link "[PERSON_NAME]" at bounding box center [984, 673] width 88 height 13
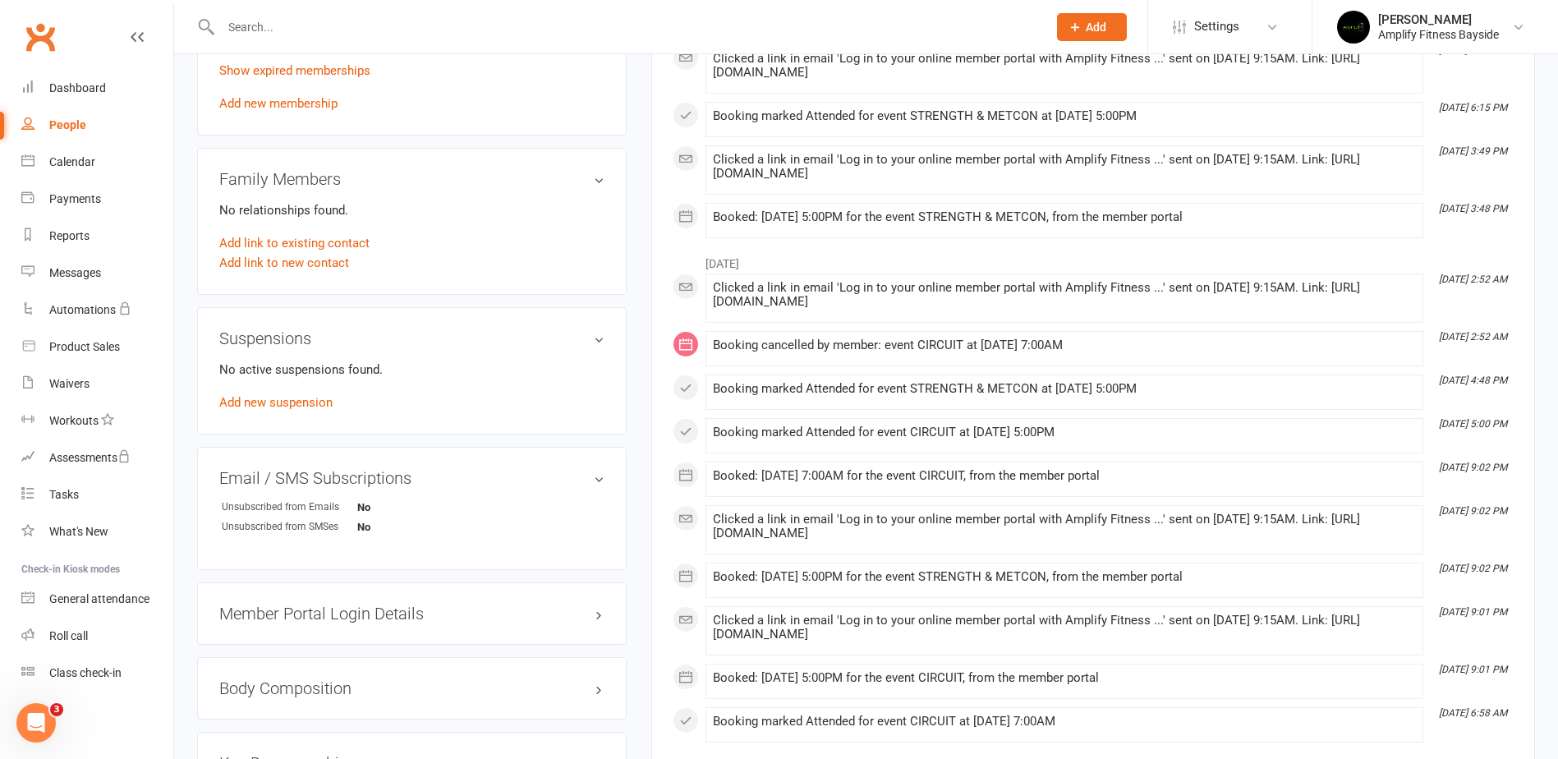
scroll to position [821, 0]
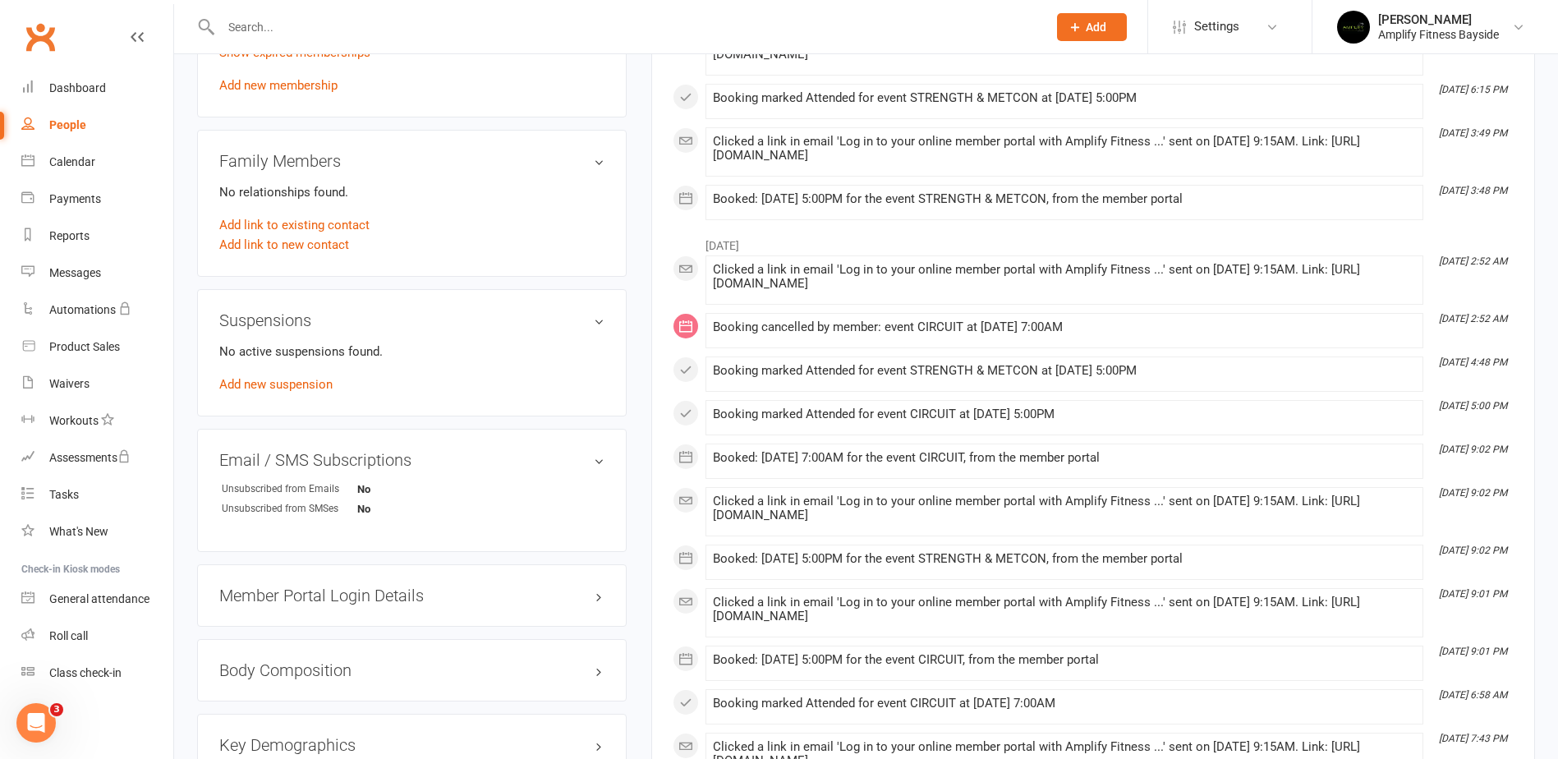
click at [361, 602] on h3 "Member Portal Login Details" at bounding box center [411, 595] width 385 height 18
click at [319, 695] on link "Send Member Details" at bounding box center [277, 700] width 117 height 15
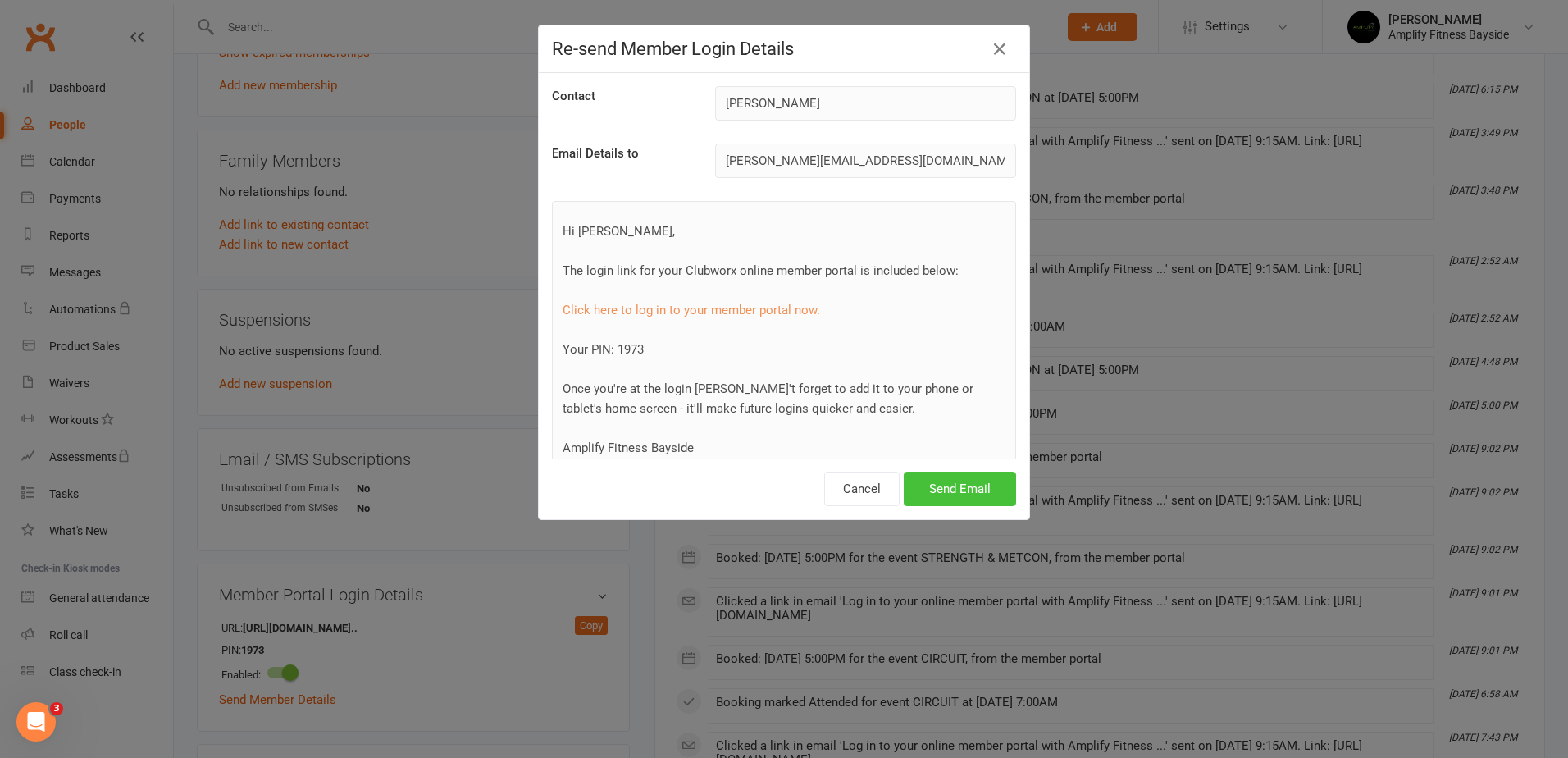
click at [921, 487] on button "Send Email" at bounding box center [960, 488] width 113 height 34
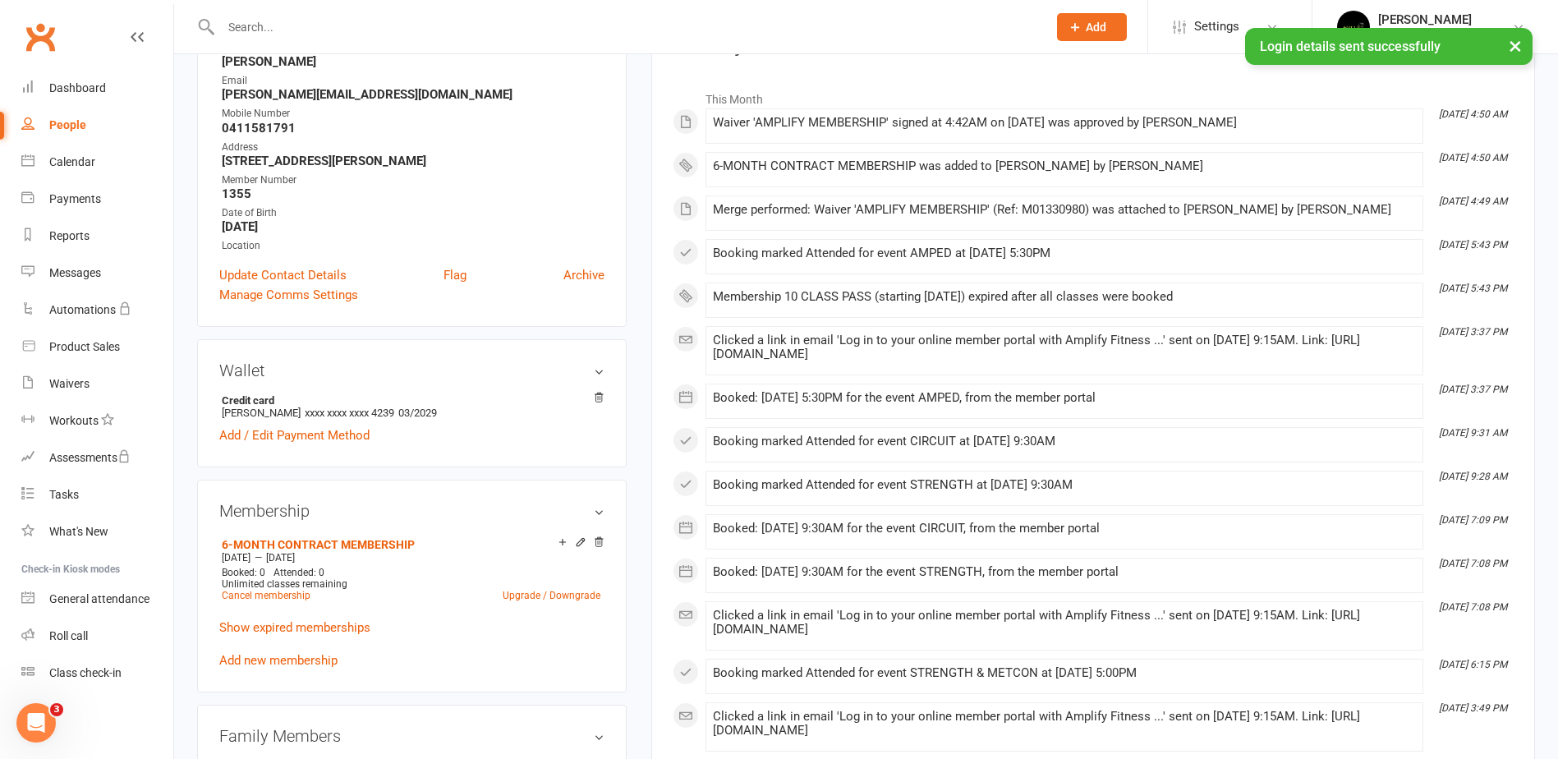
scroll to position [0, 0]
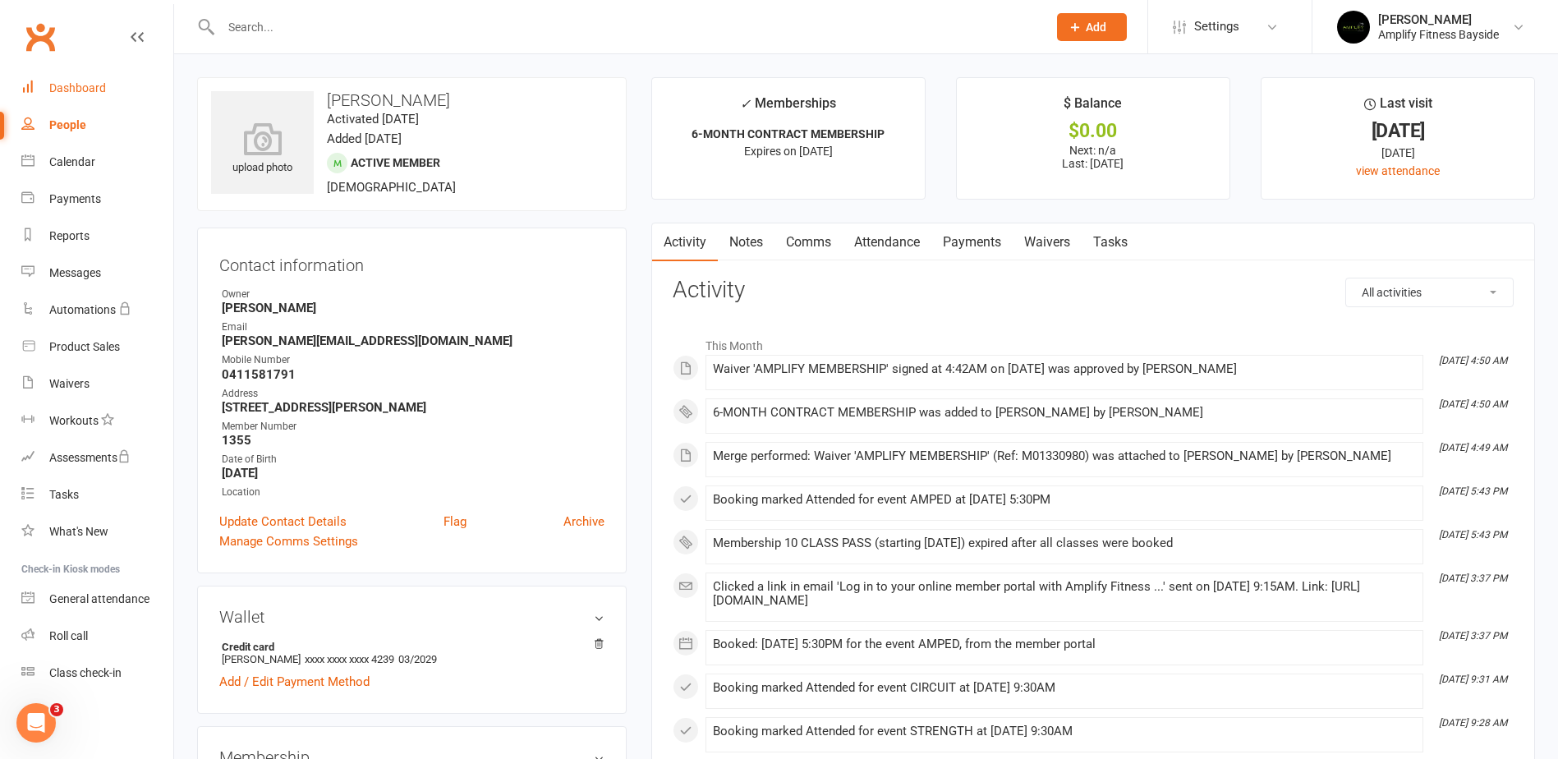
drag, startPoint x: 101, startPoint y: 80, endPoint x: 125, endPoint y: 56, distance: 34.3
click at [101, 80] on link "Dashboard" at bounding box center [97, 88] width 152 height 37
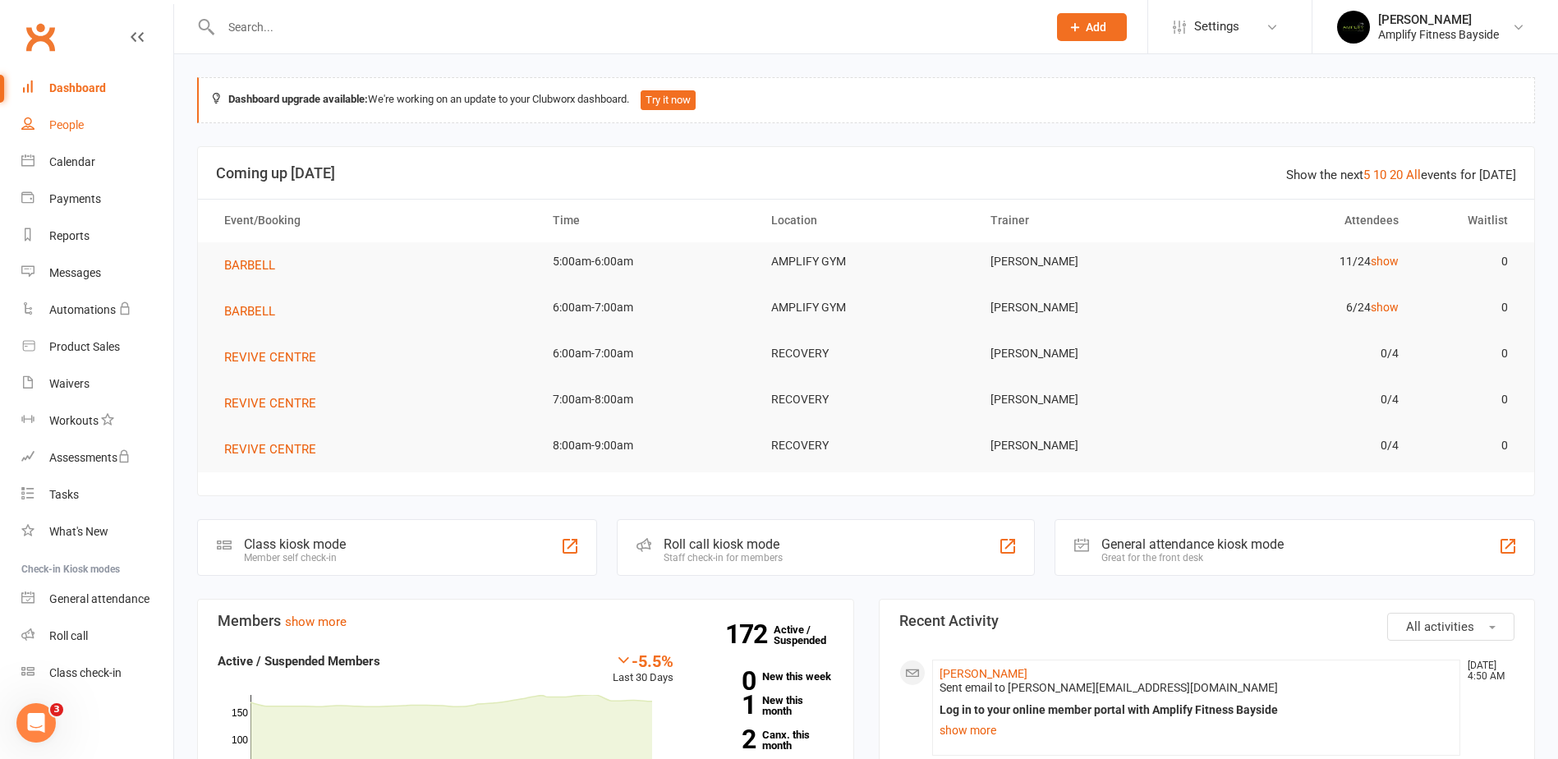
drag, startPoint x: 78, startPoint y: 131, endPoint x: 86, endPoint y: 119, distance: 14.1
click at [78, 131] on div "People" at bounding box center [66, 124] width 34 height 13
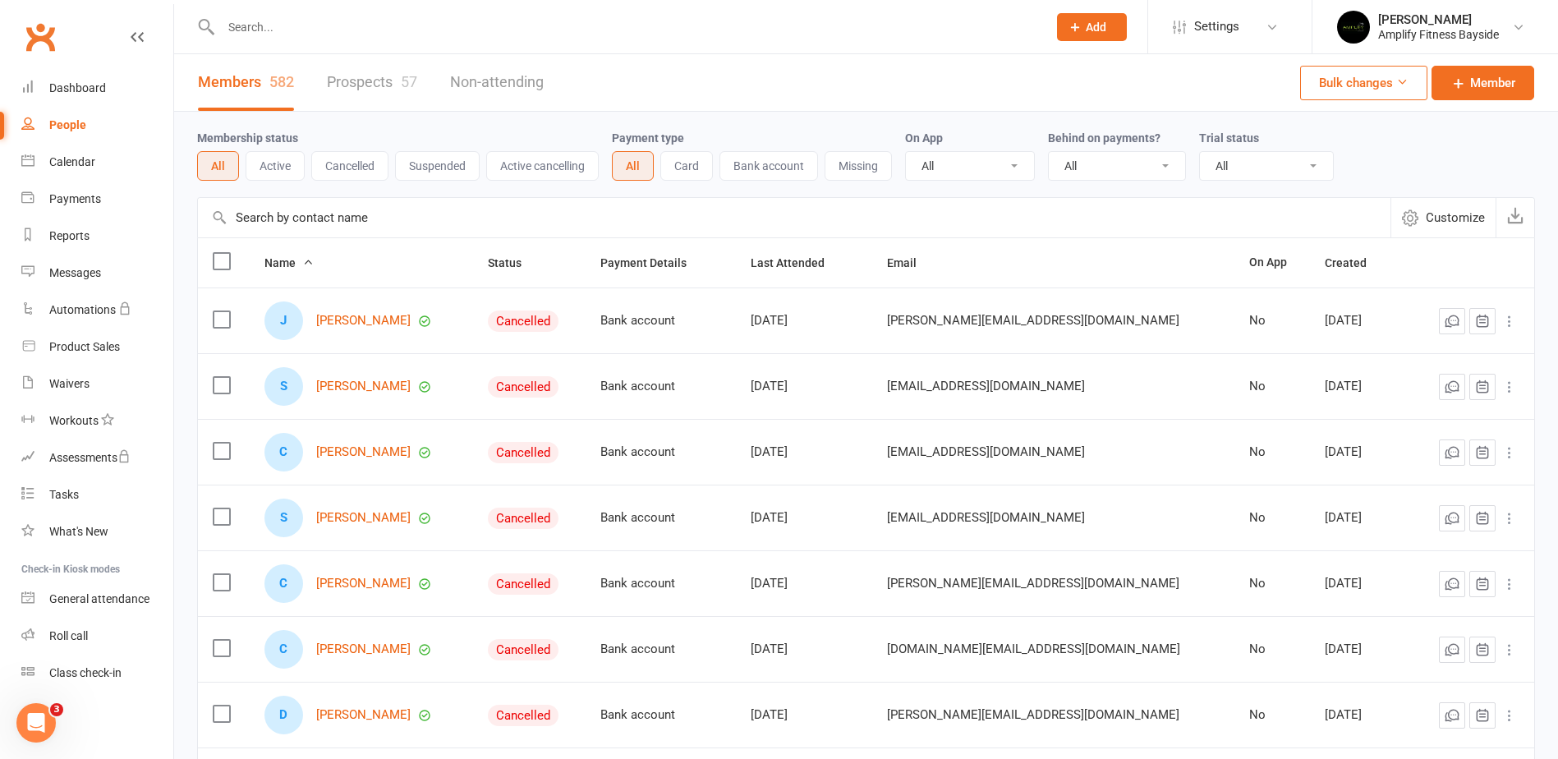
click at [339, 76] on link "Prospects 57" at bounding box center [372, 82] width 90 height 57
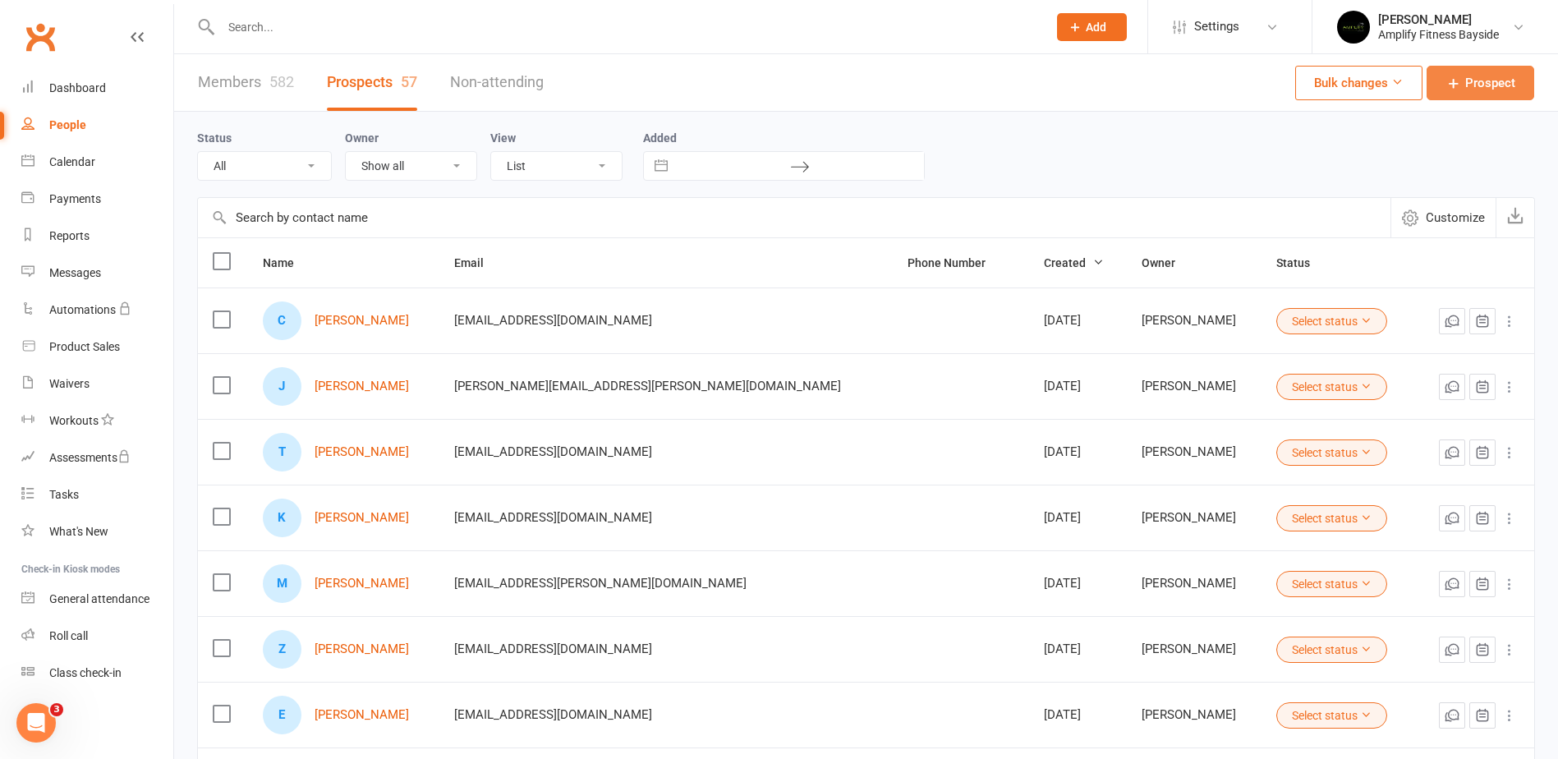
click at [1457, 73] on link "Prospect" at bounding box center [1481, 83] width 108 height 34
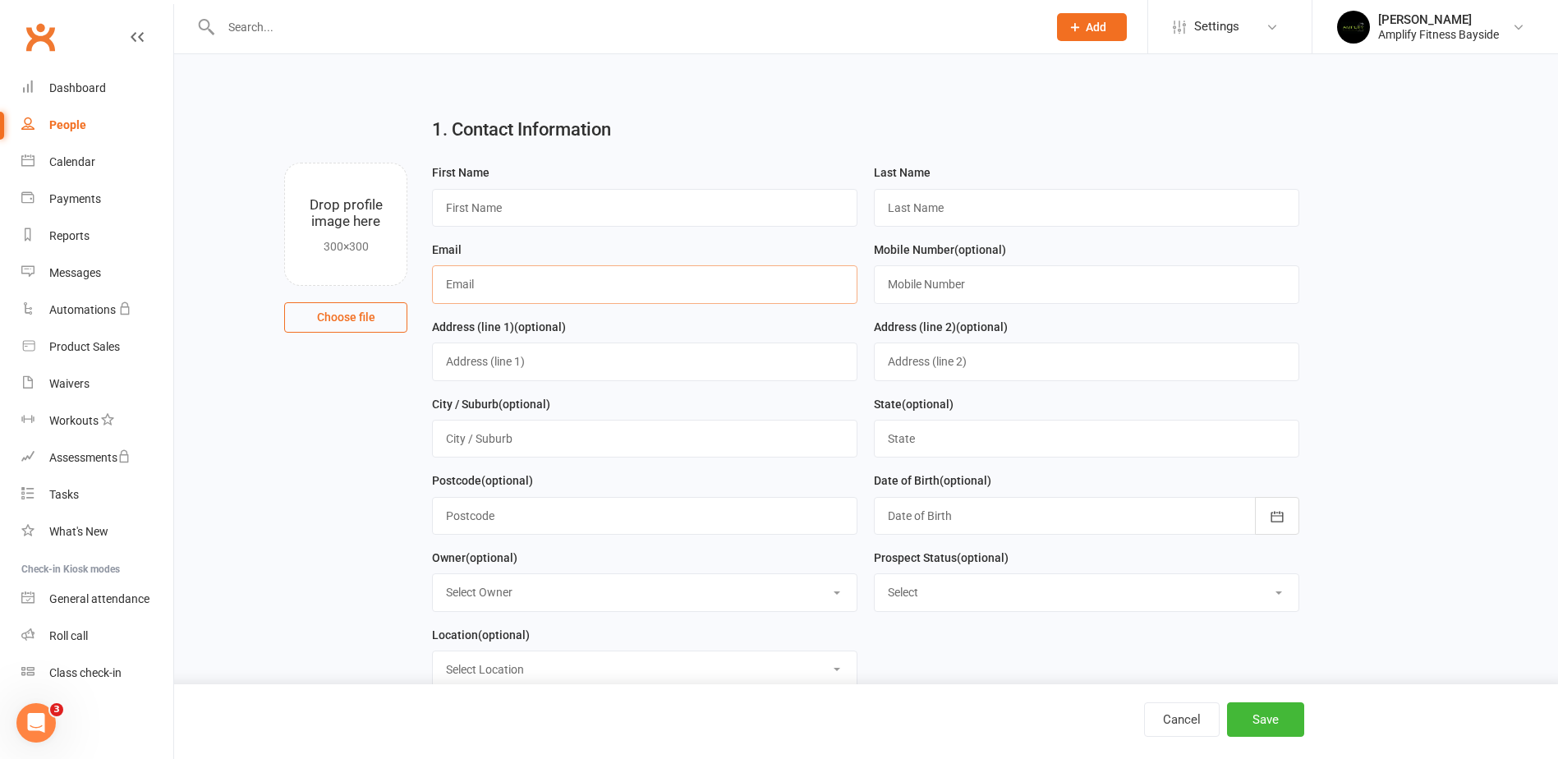
paste input "[EMAIL_ADDRESS][DOMAIN_NAME]"
type input "[EMAIL_ADDRESS][DOMAIN_NAME]"
paste input "Scarlett"
type input "Scarlett"
click at [984, 210] on input "text" at bounding box center [1086, 208] width 425 height 38
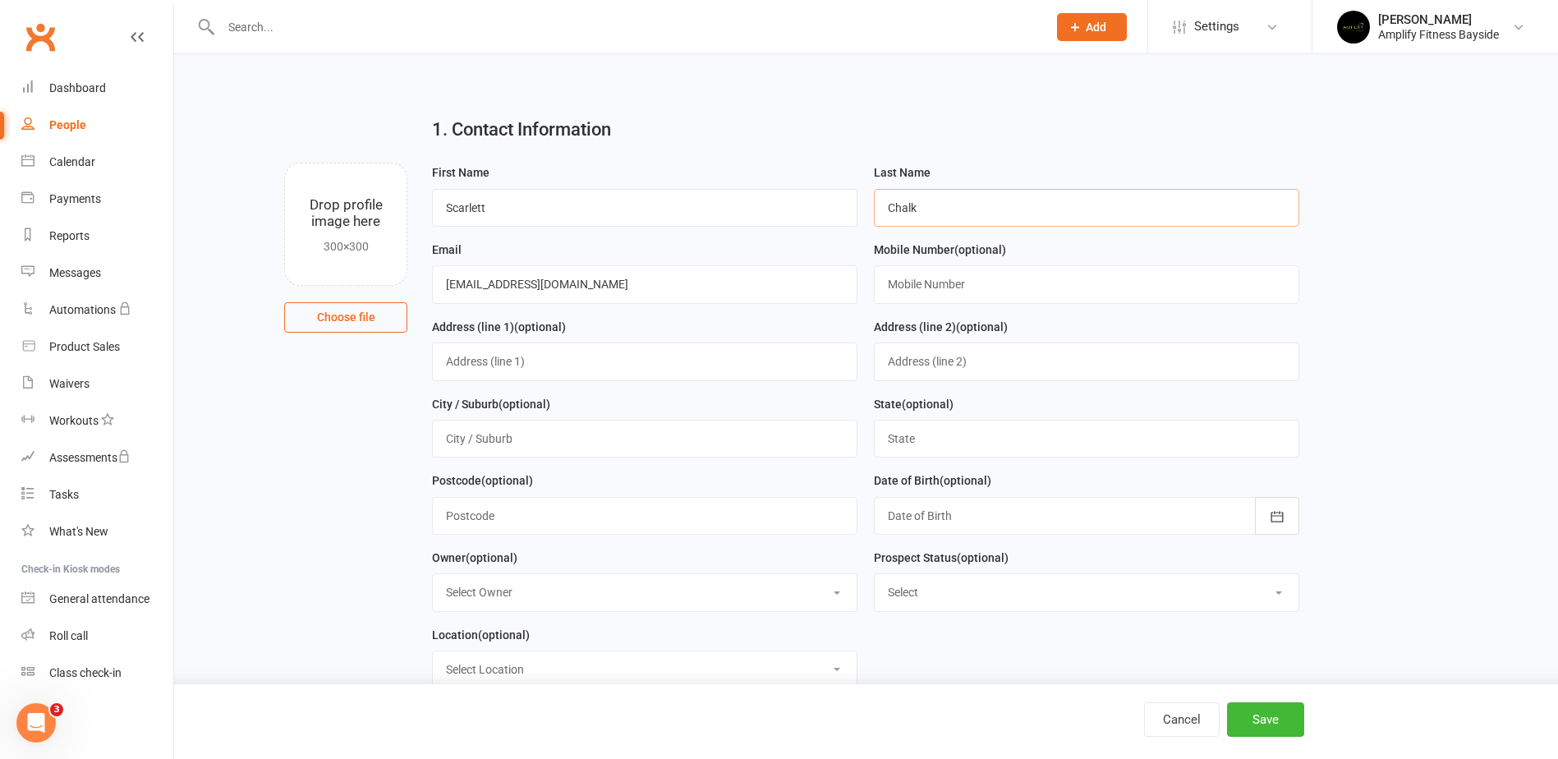
type input "Chalk"
click at [845, 107] on div "1. Contact Information" at bounding box center [866, 132] width 892 height 59
click at [1247, 715] on button "Save" at bounding box center [1265, 719] width 77 height 34
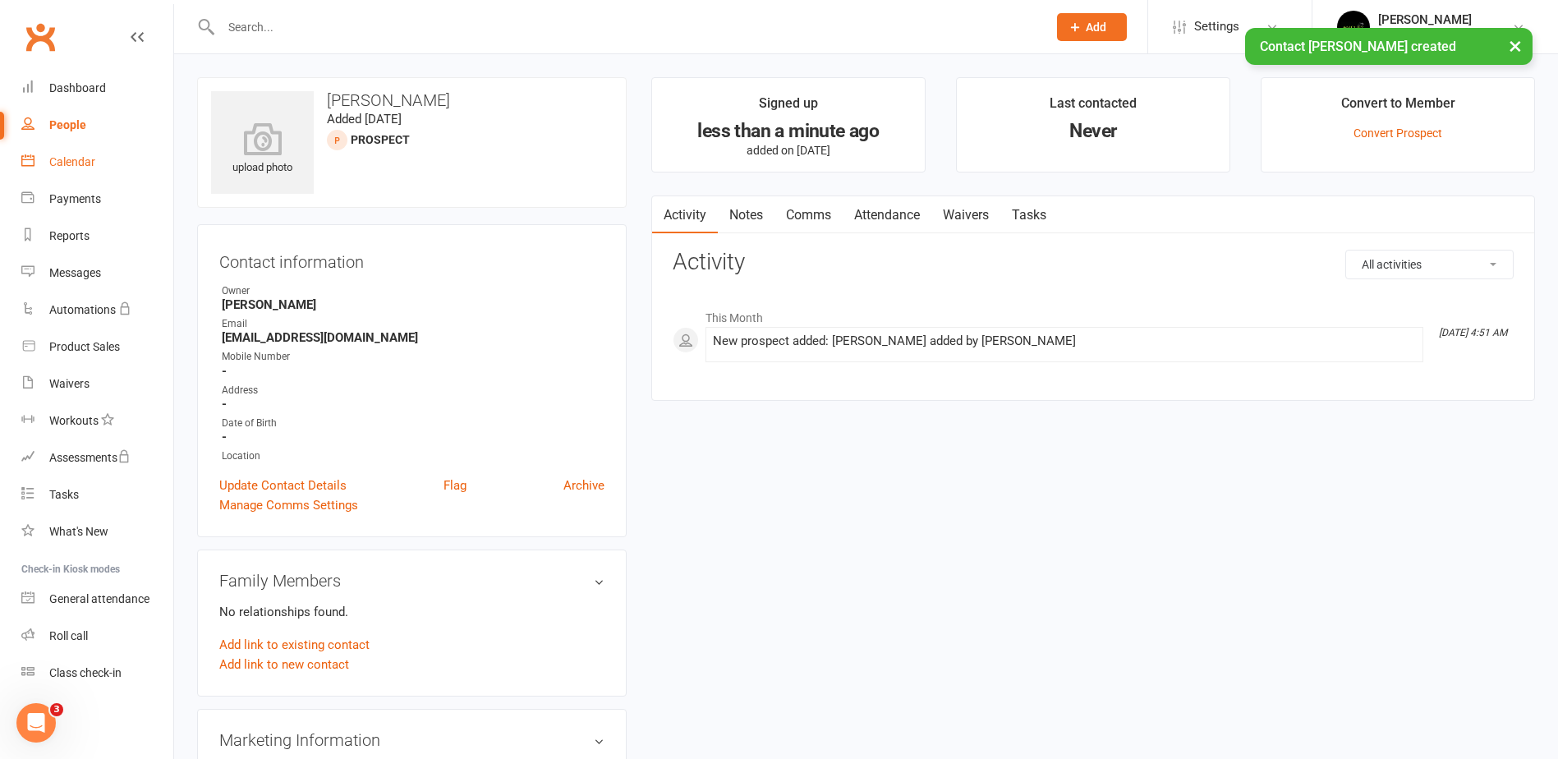
click at [76, 165] on div "Calendar" at bounding box center [72, 161] width 46 height 13
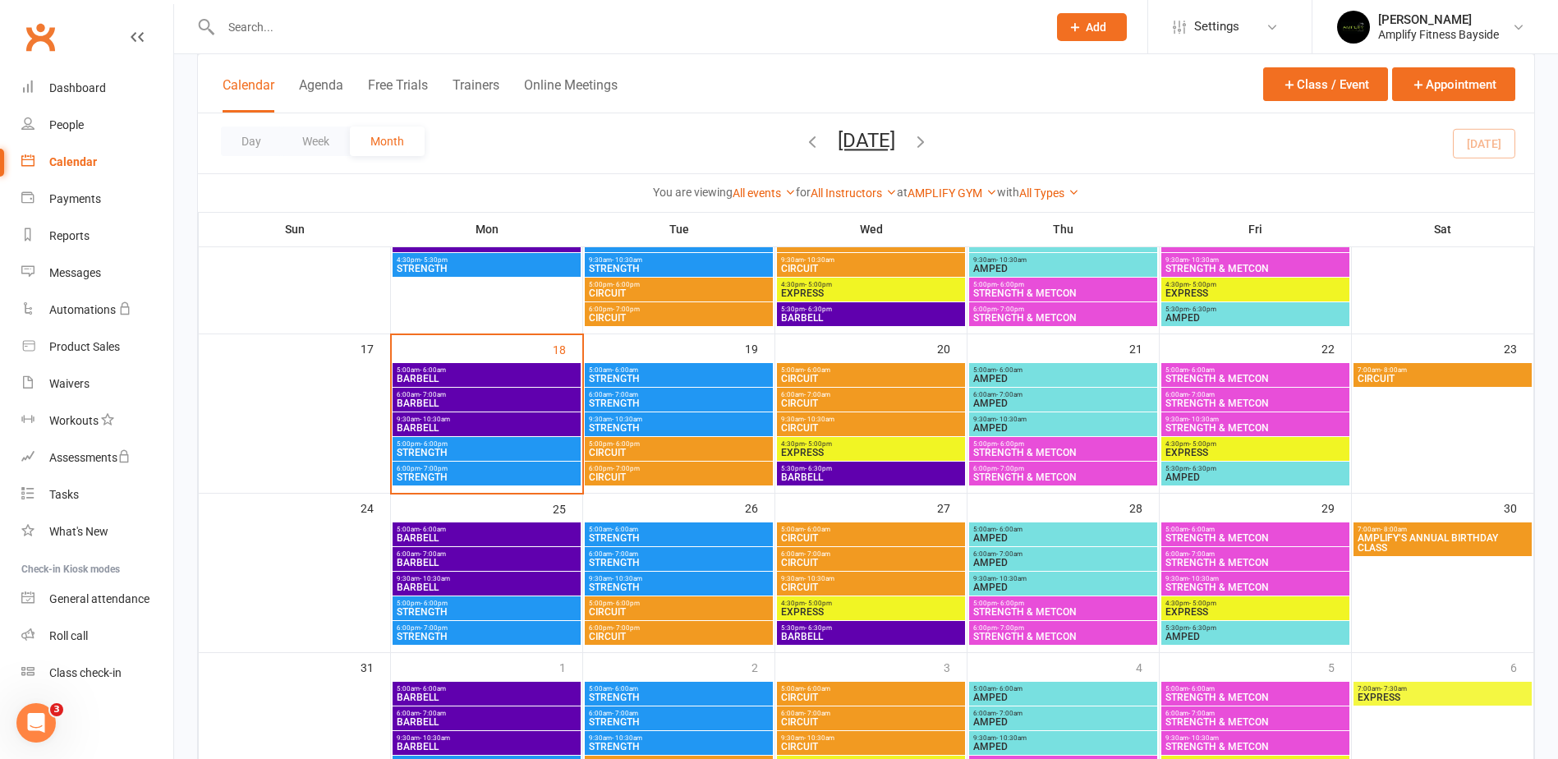
scroll to position [575, 0]
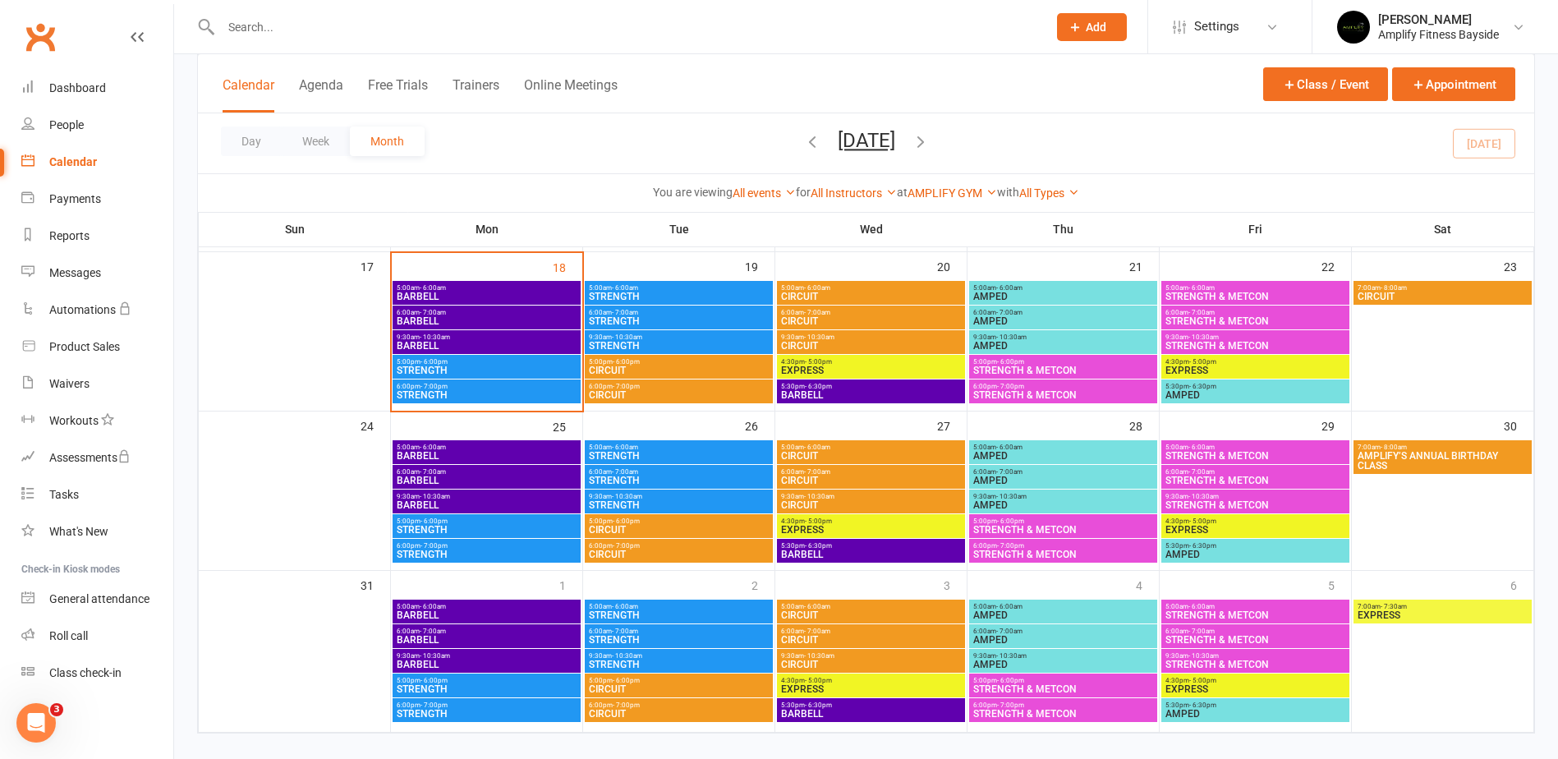
click at [421, 363] on span "- 6:00pm" at bounding box center [434, 361] width 27 height 7
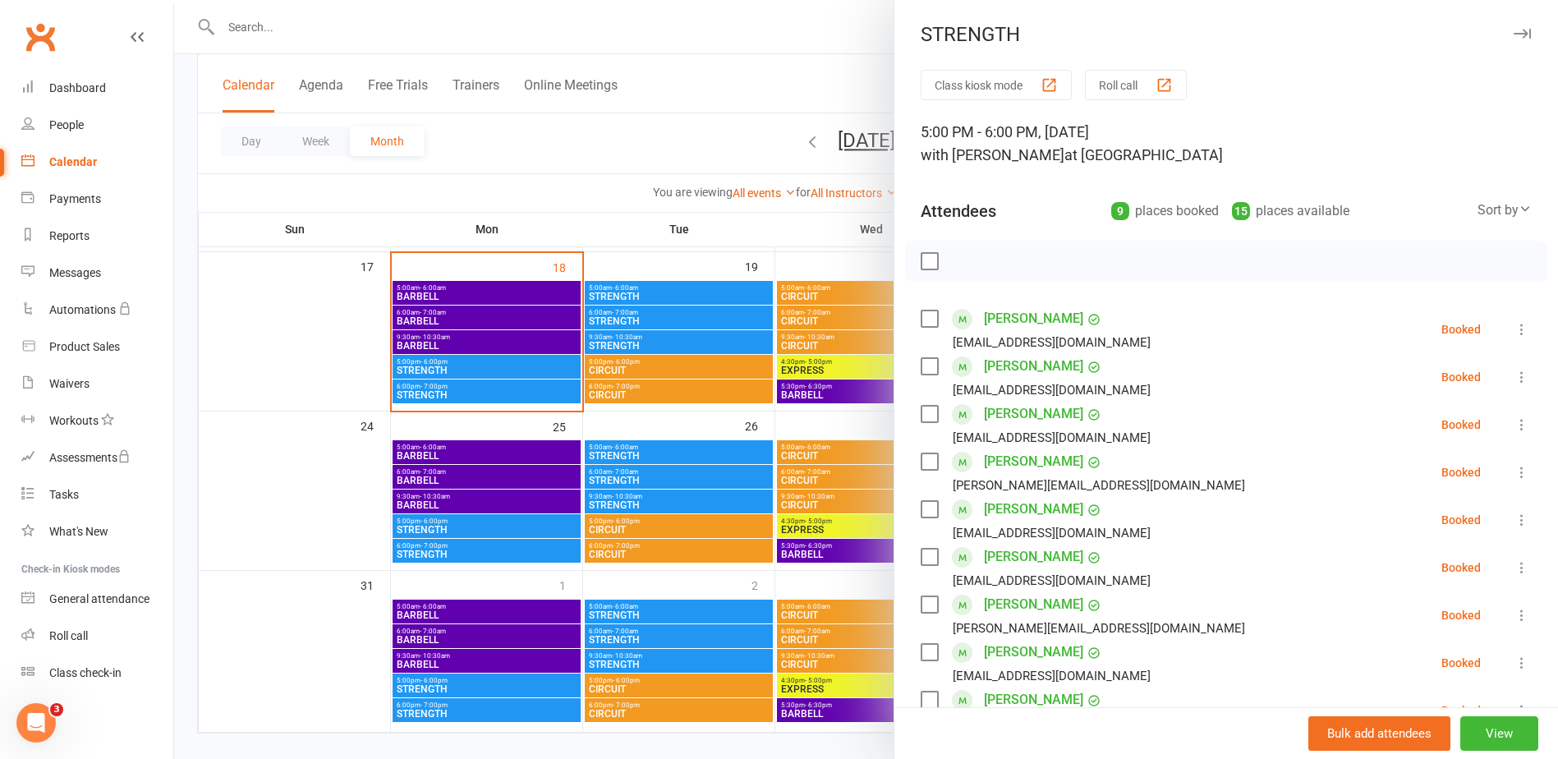
scroll to position [322, 0]
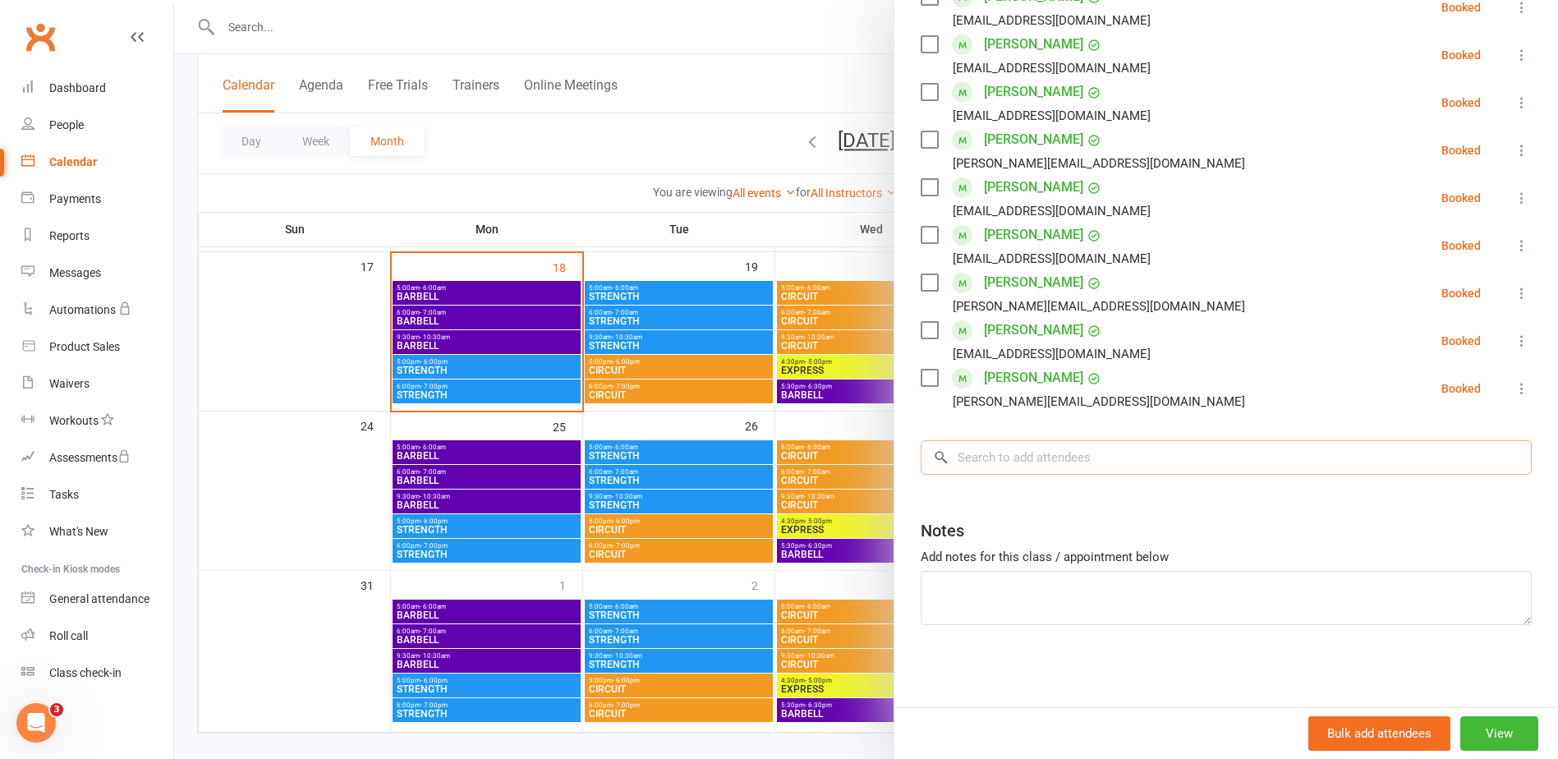
click at [1008, 462] on input "search" at bounding box center [1226, 457] width 611 height 34
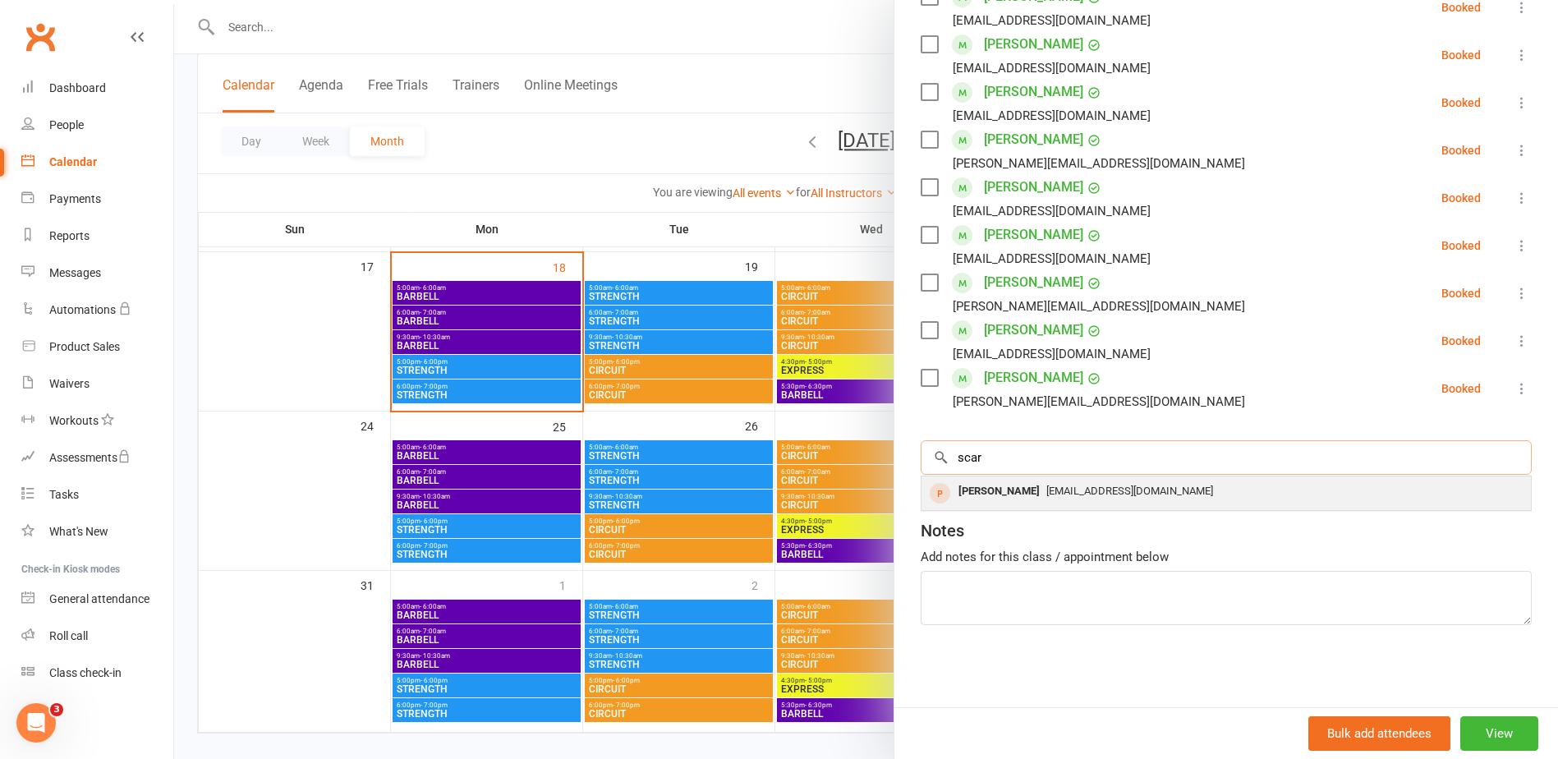
type input "scar"
click at [1046, 492] on span "[EMAIL_ADDRESS][DOMAIN_NAME]" at bounding box center [1129, 491] width 167 height 12
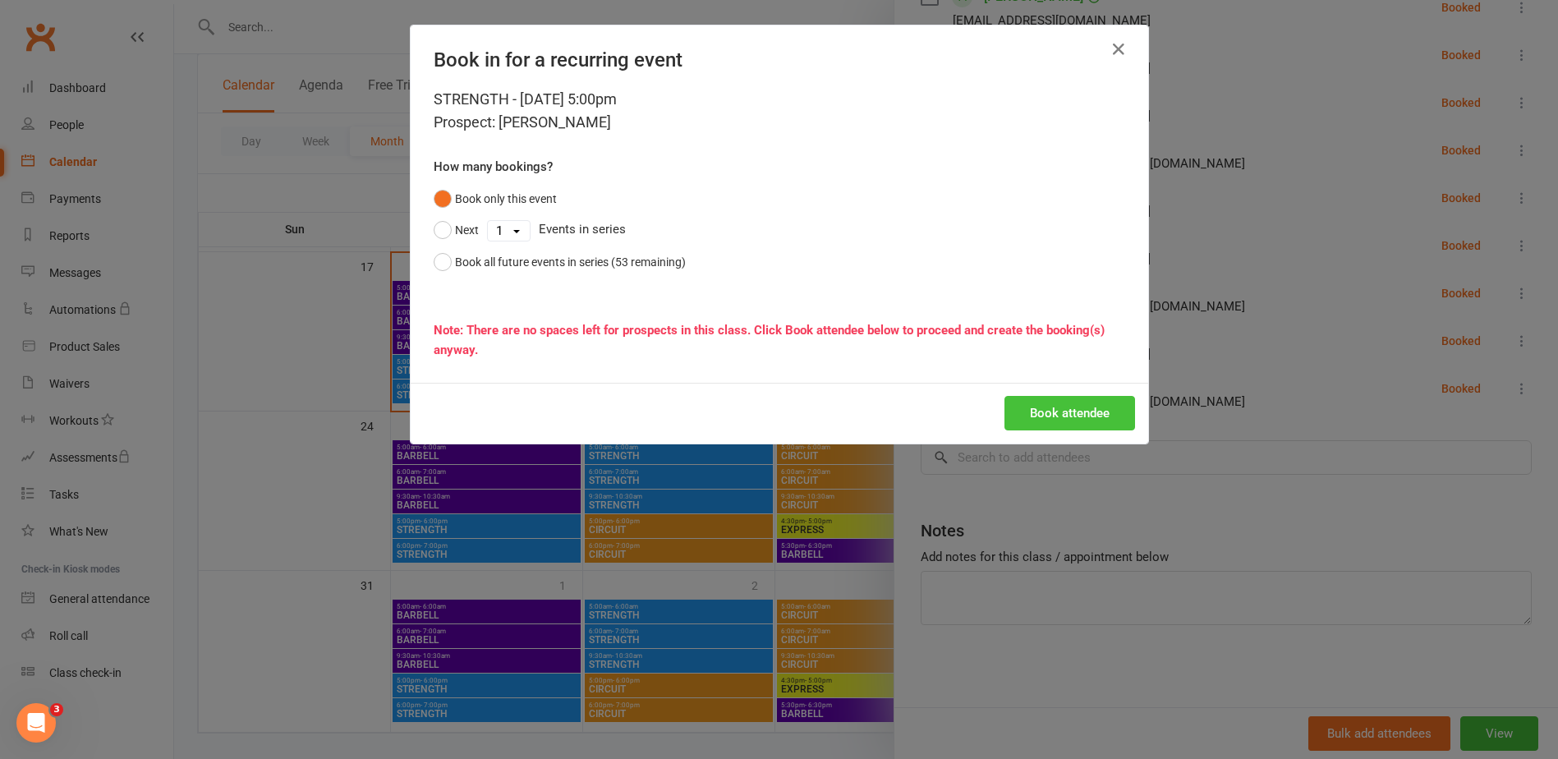
click at [1026, 414] on button "Book attendee" at bounding box center [1069, 413] width 131 height 34
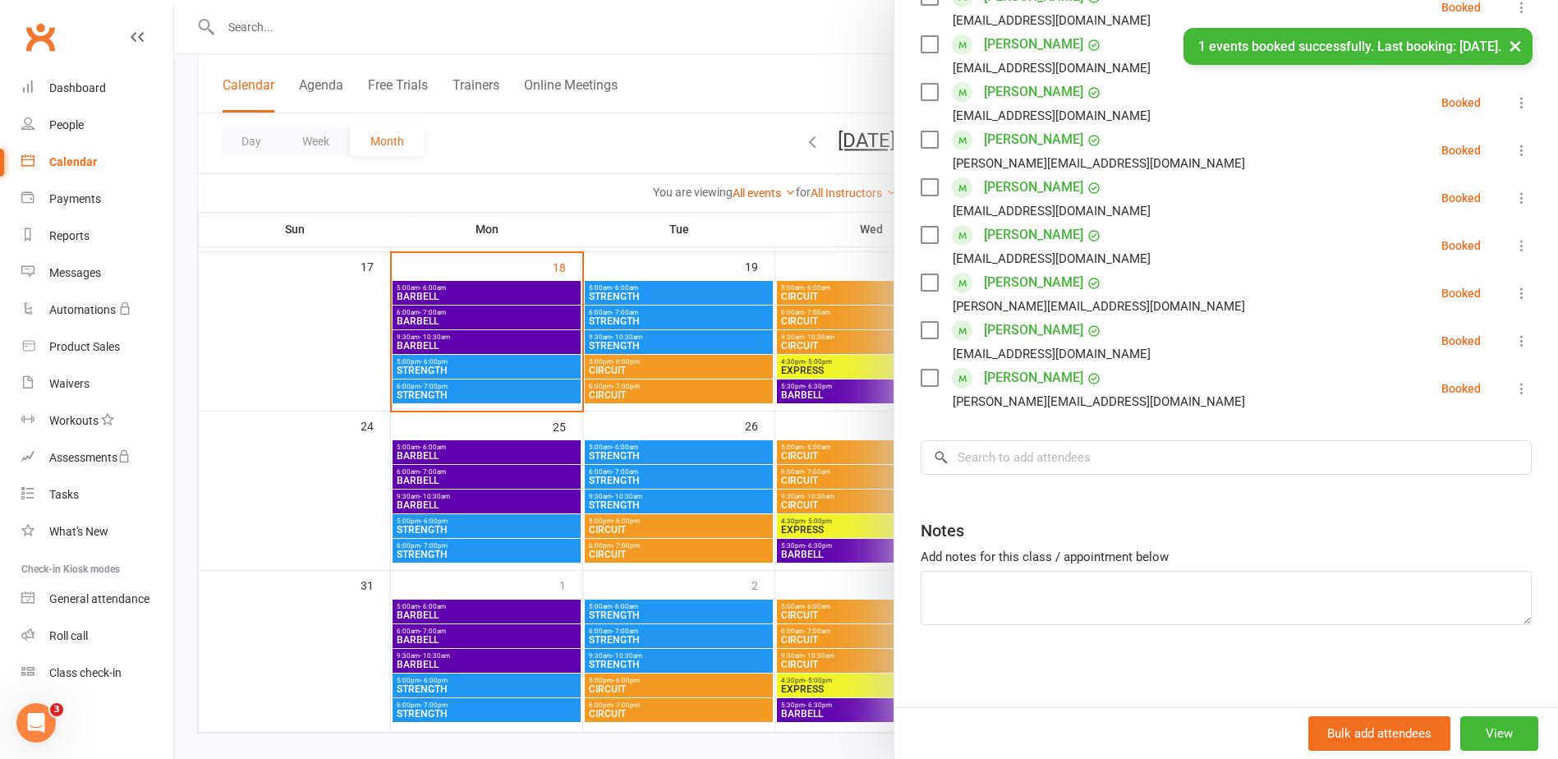
scroll to position [370, 0]
click at [183, 301] on div at bounding box center [866, 379] width 1384 height 759
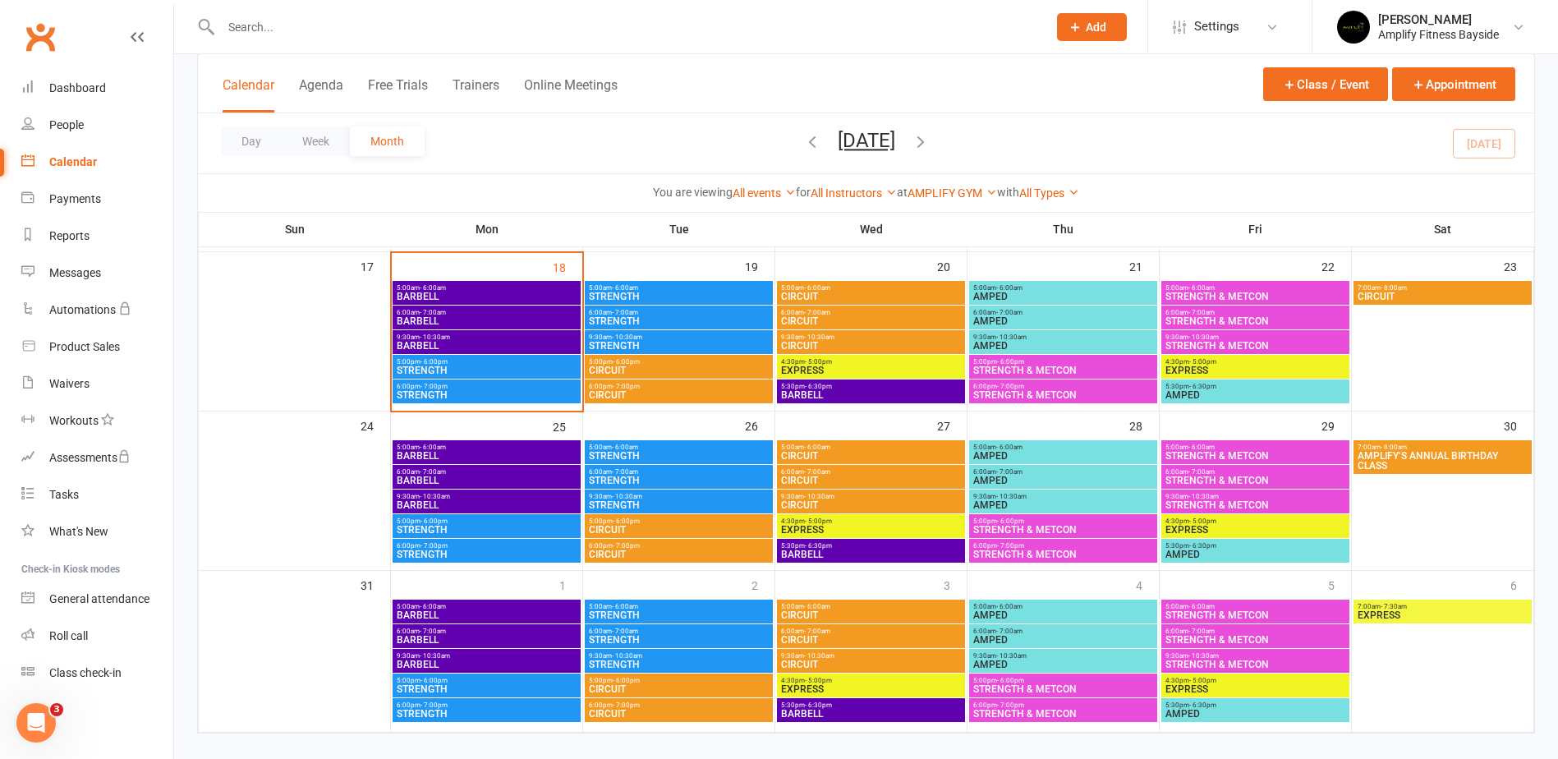
scroll to position [493, 0]
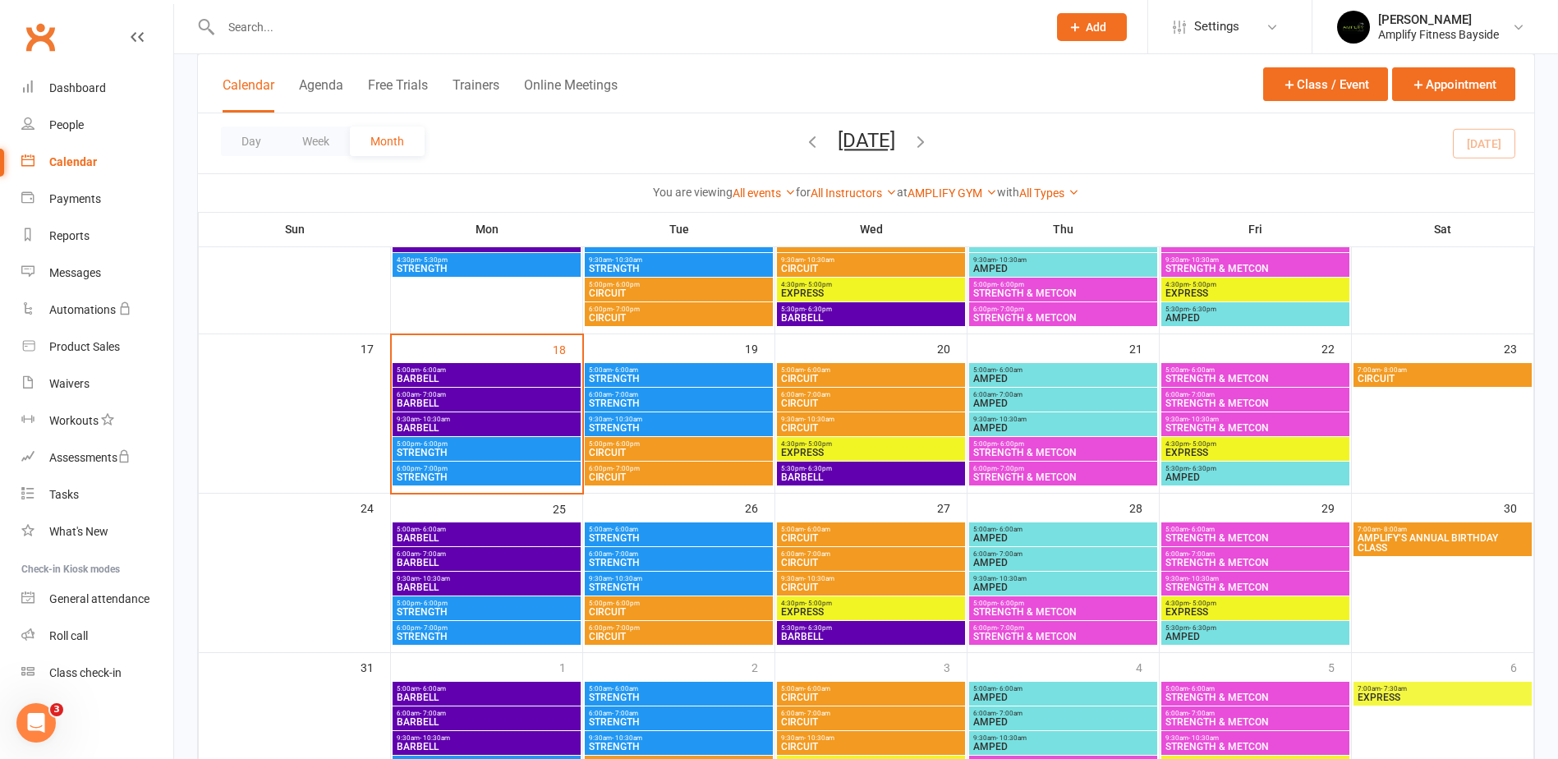
click at [1458, 378] on span "CIRCUIT" at bounding box center [1443, 379] width 172 height 10
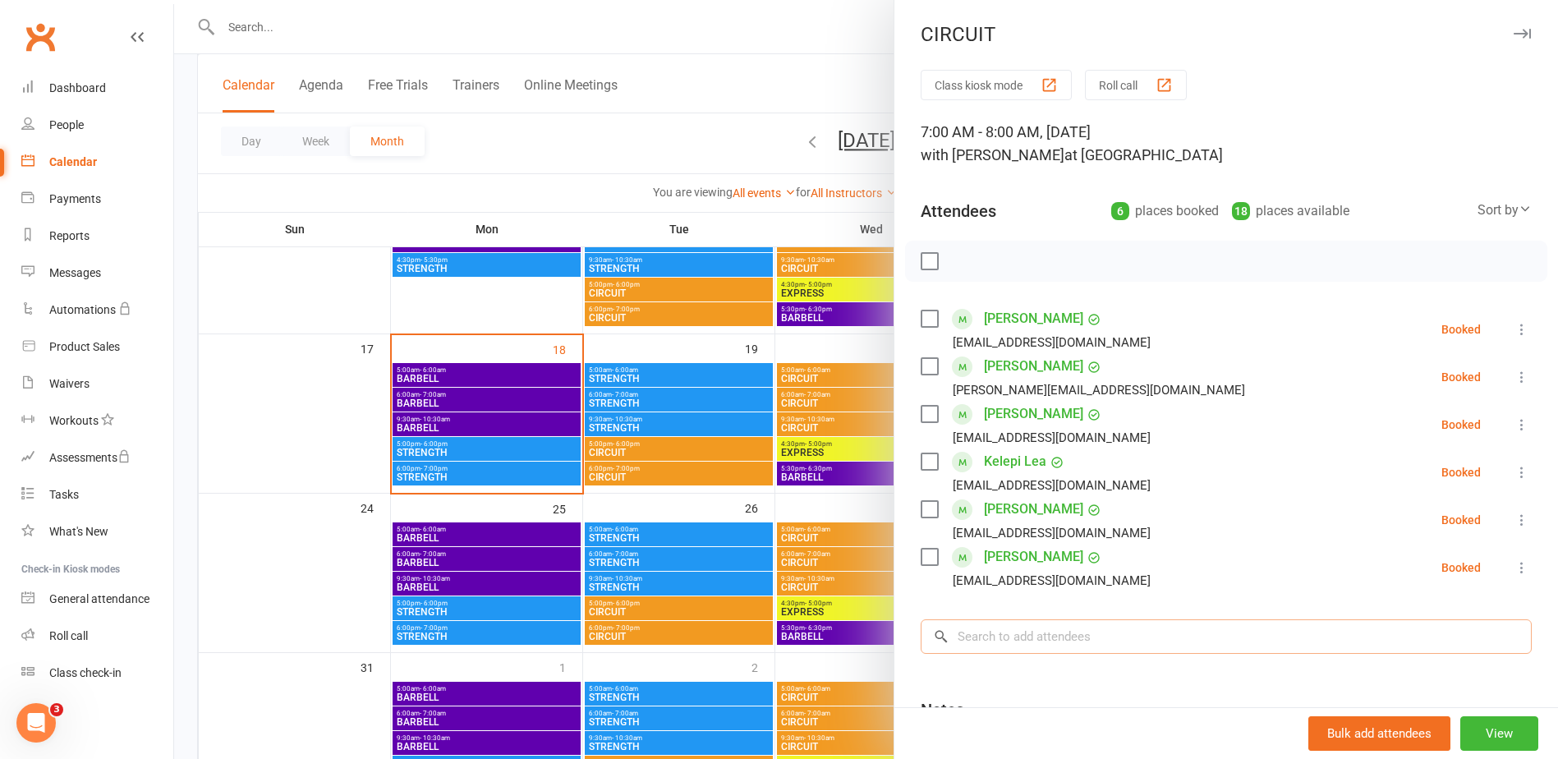
click at [984, 636] on input "search" at bounding box center [1226, 636] width 611 height 34
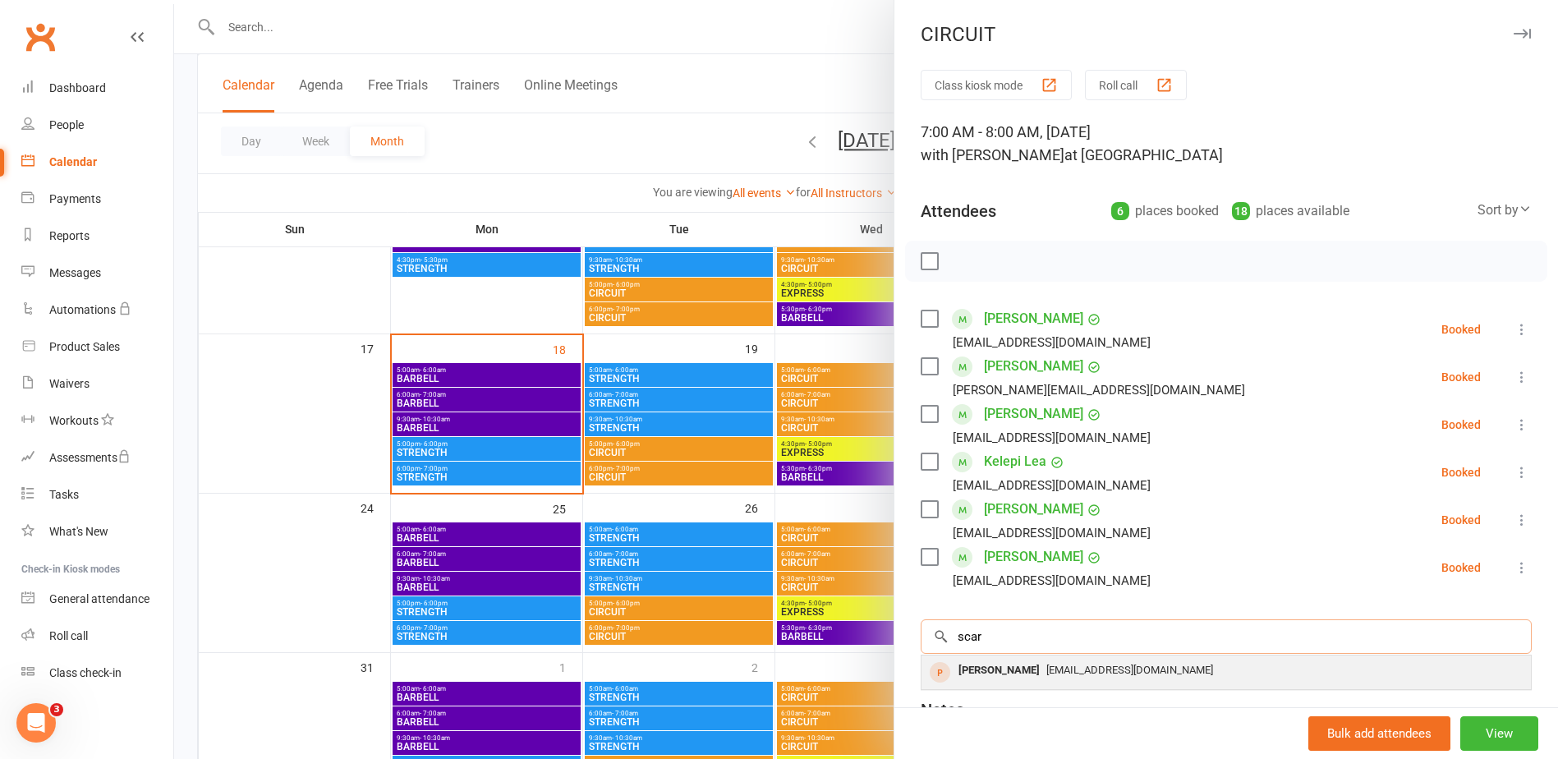
type input "scar"
click at [1009, 668] on div "[PERSON_NAME]" at bounding box center [999, 671] width 94 height 24
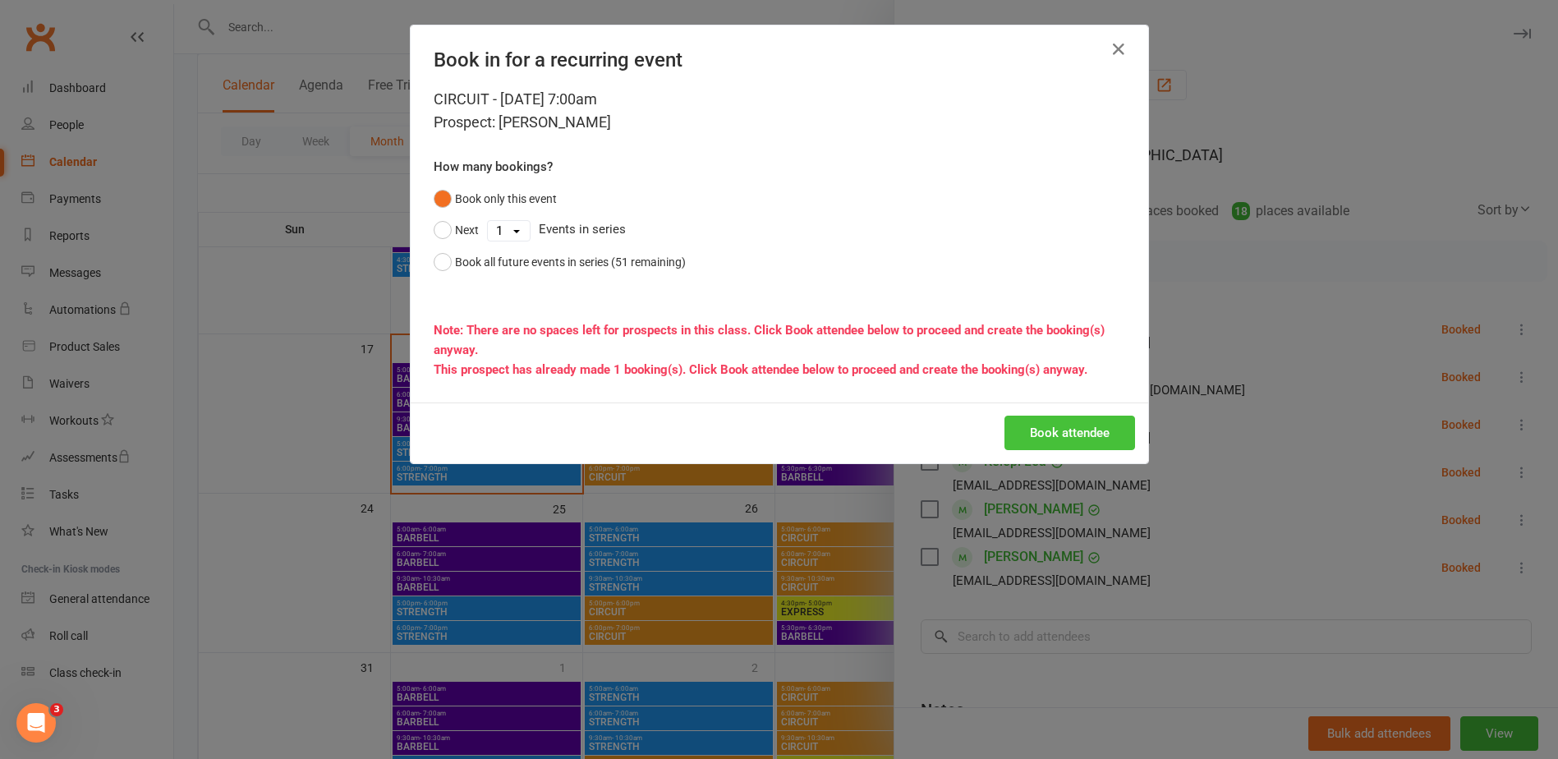
click at [1060, 433] on button "Book attendee" at bounding box center [1069, 433] width 131 height 34
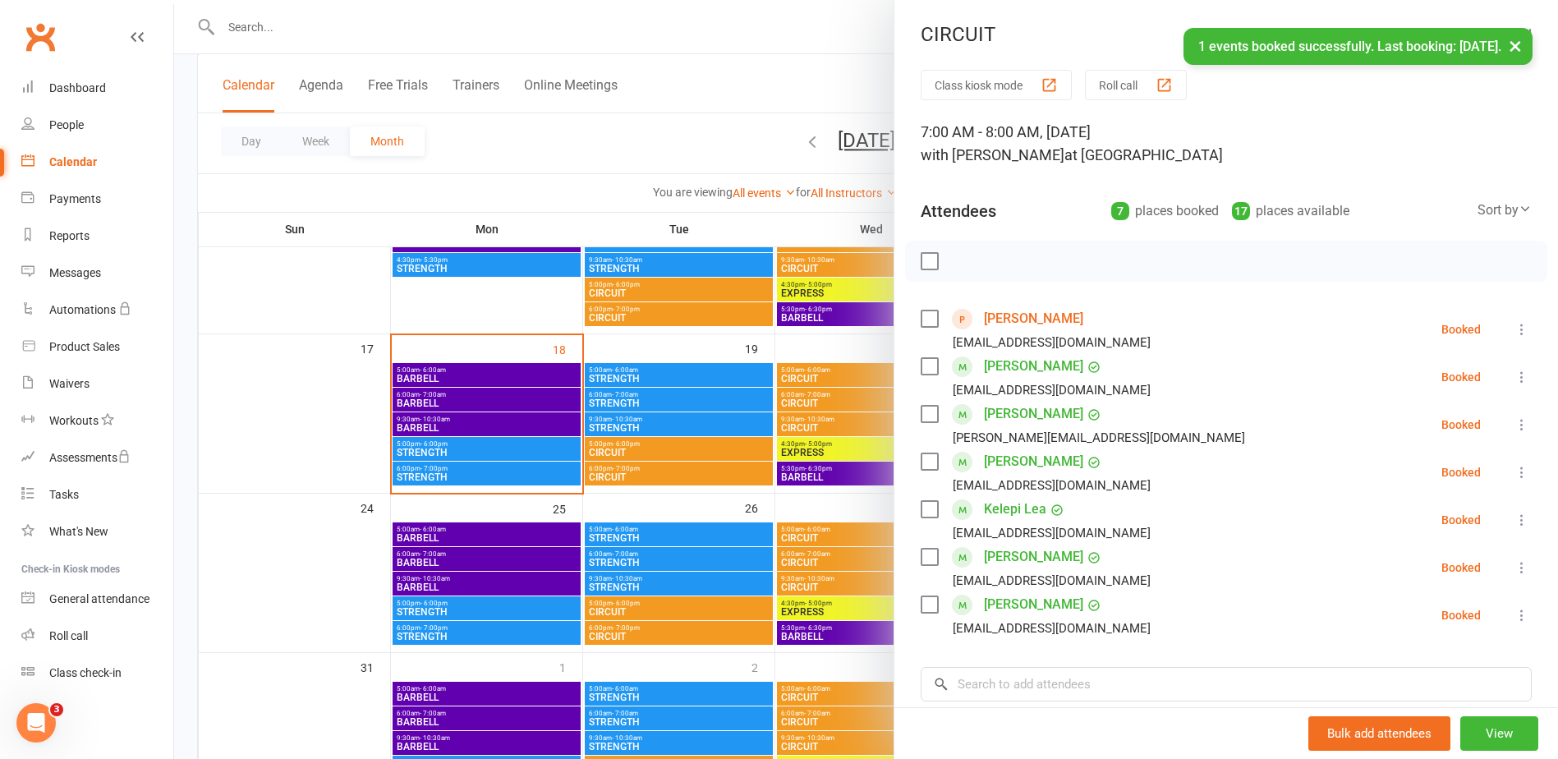
click at [729, 145] on div at bounding box center [866, 379] width 1384 height 759
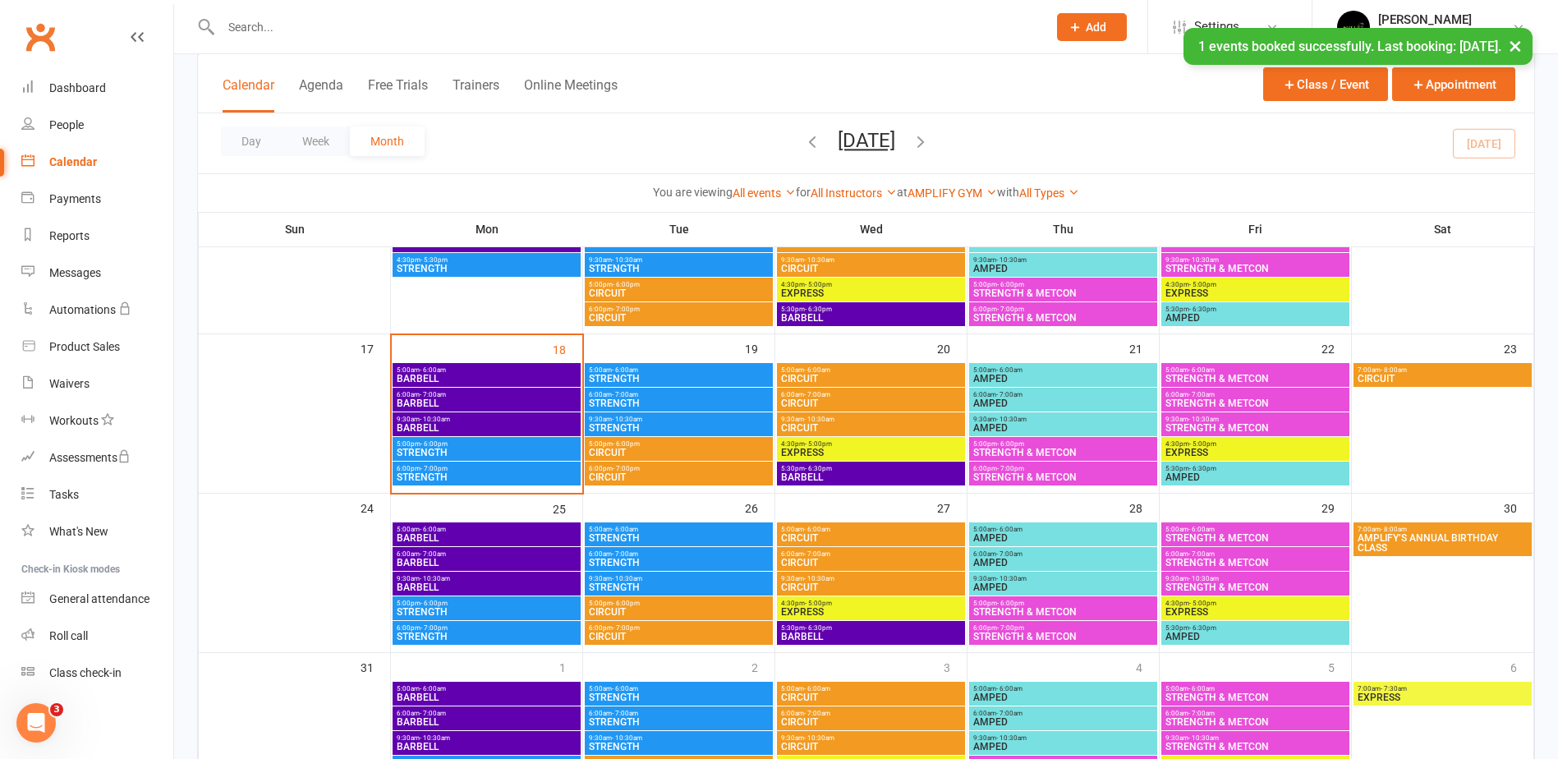
click at [1427, 535] on span "AMPLIFY’S ANNUAL BIRTHDAY CLASS" at bounding box center [1443, 543] width 172 height 20
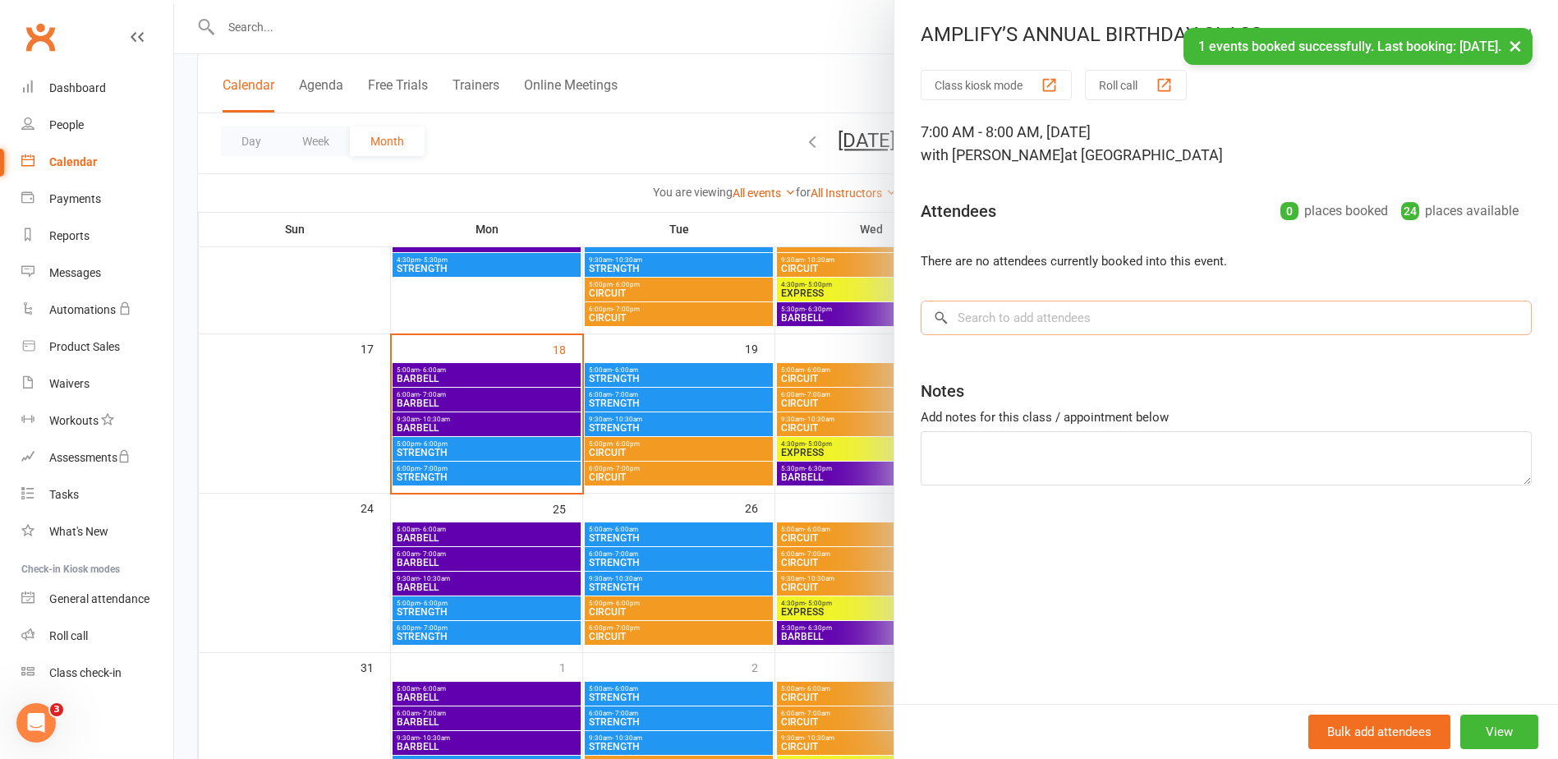
click at [970, 326] on input "search" at bounding box center [1226, 318] width 611 height 34
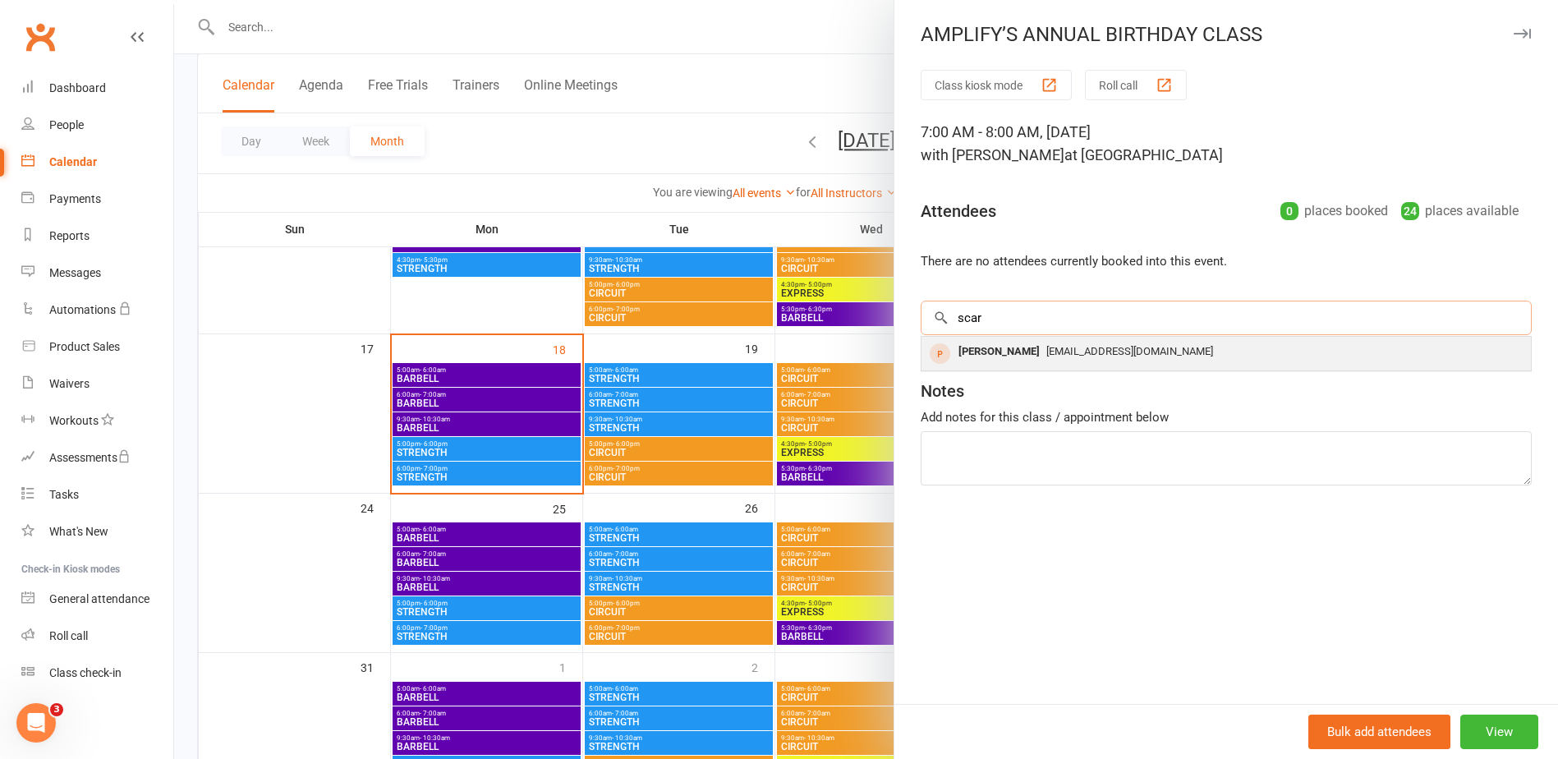
type input "scar"
click at [1007, 345] on div "[PERSON_NAME]" at bounding box center [999, 352] width 94 height 24
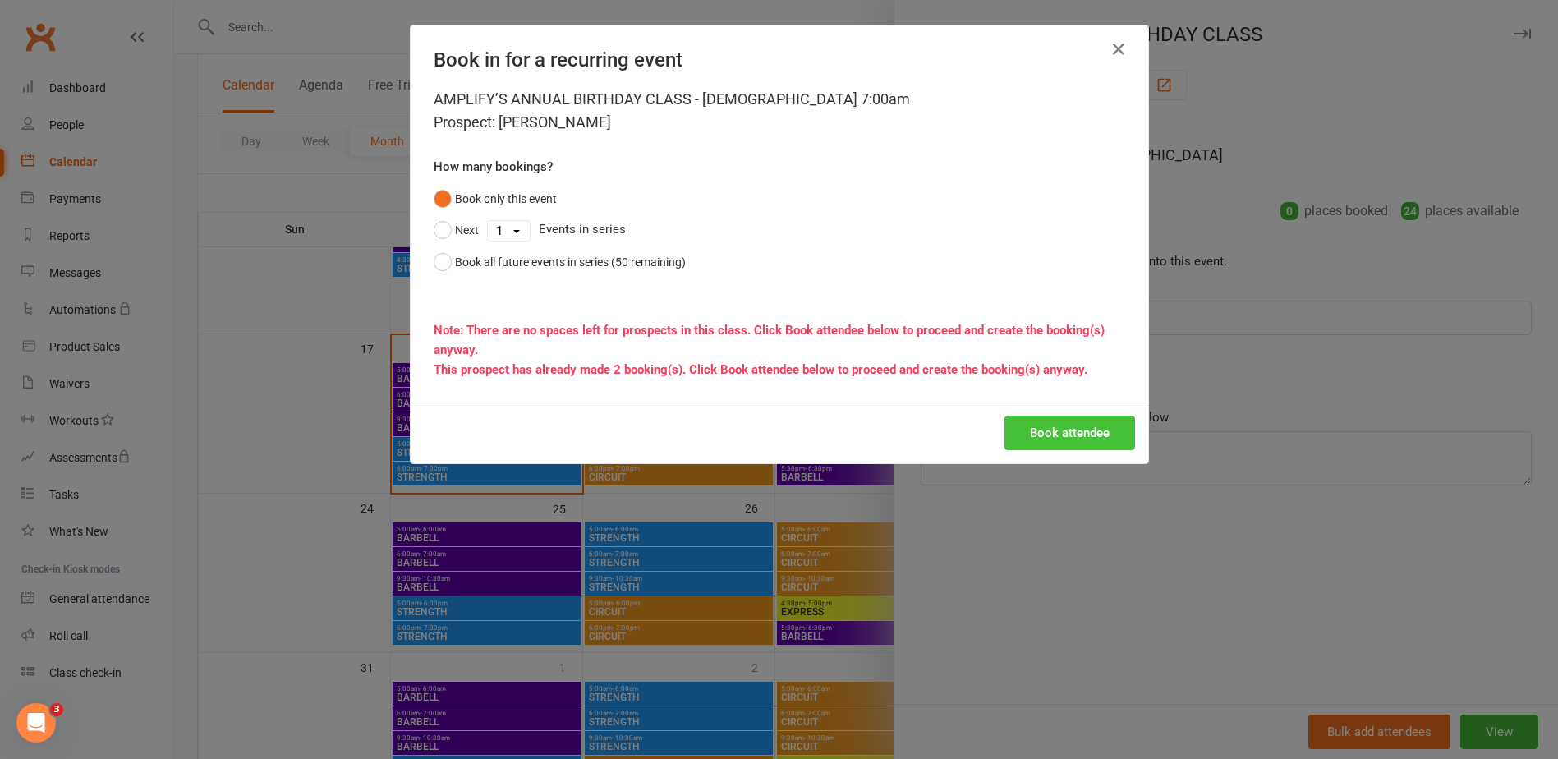
click at [1069, 422] on button "Book attendee" at bounding box center [1069, 433] width 131 height 34
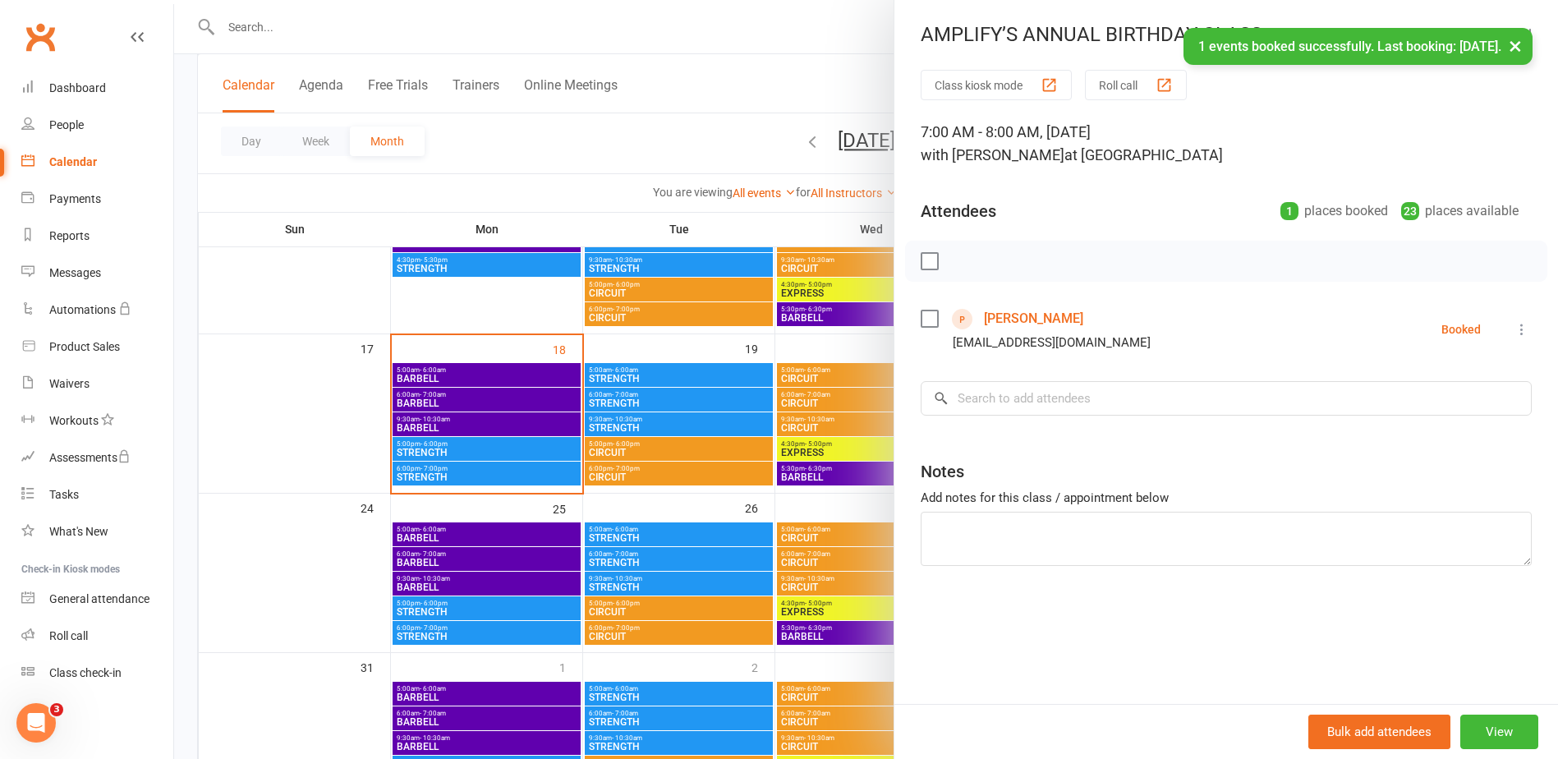
click at [185, 180] on div at bounding box center [866, 379] width 1384 height 759
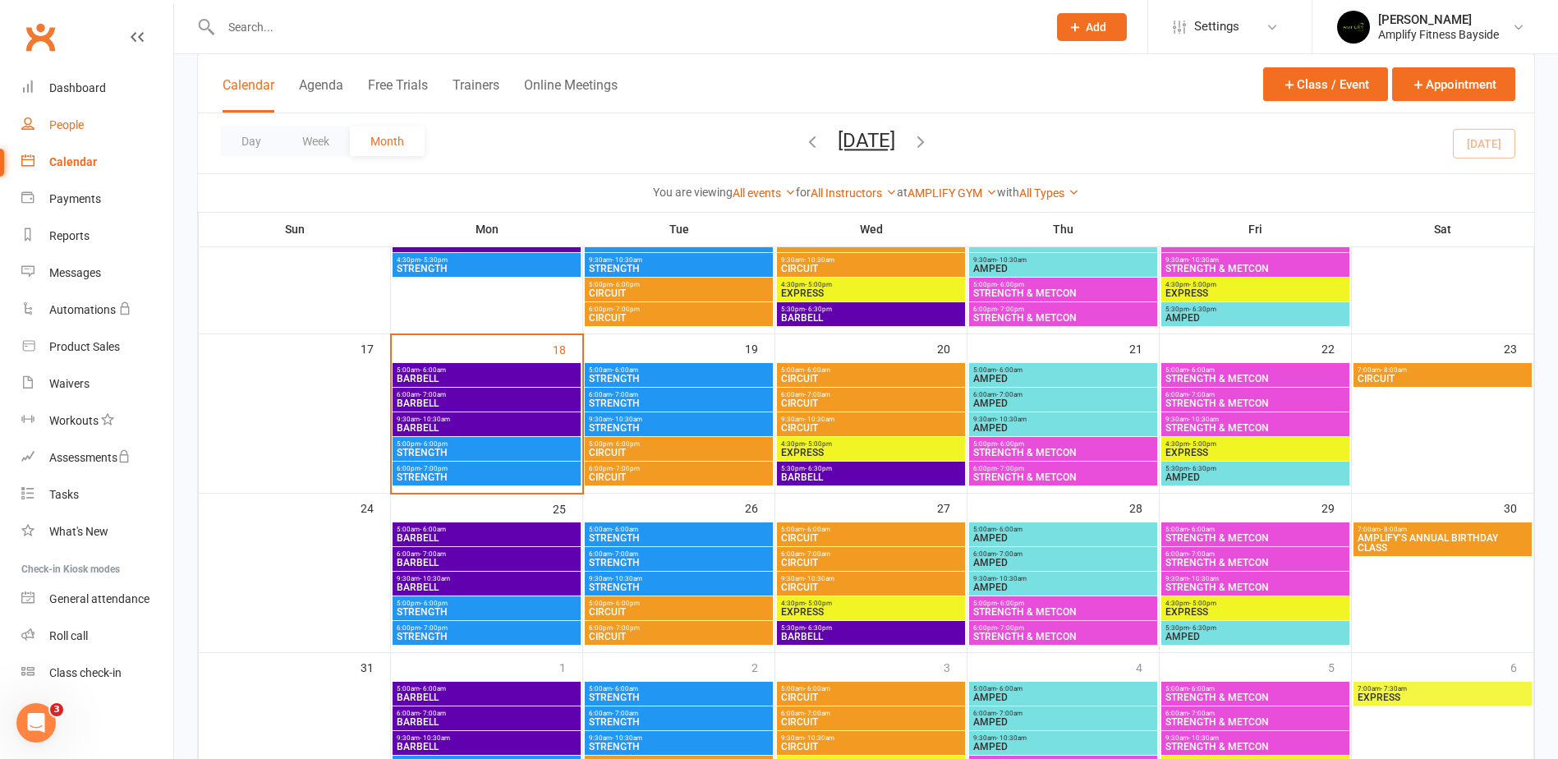
click at [122, 119] on link "People" at bounding box center [97, 125] width 152 height 37
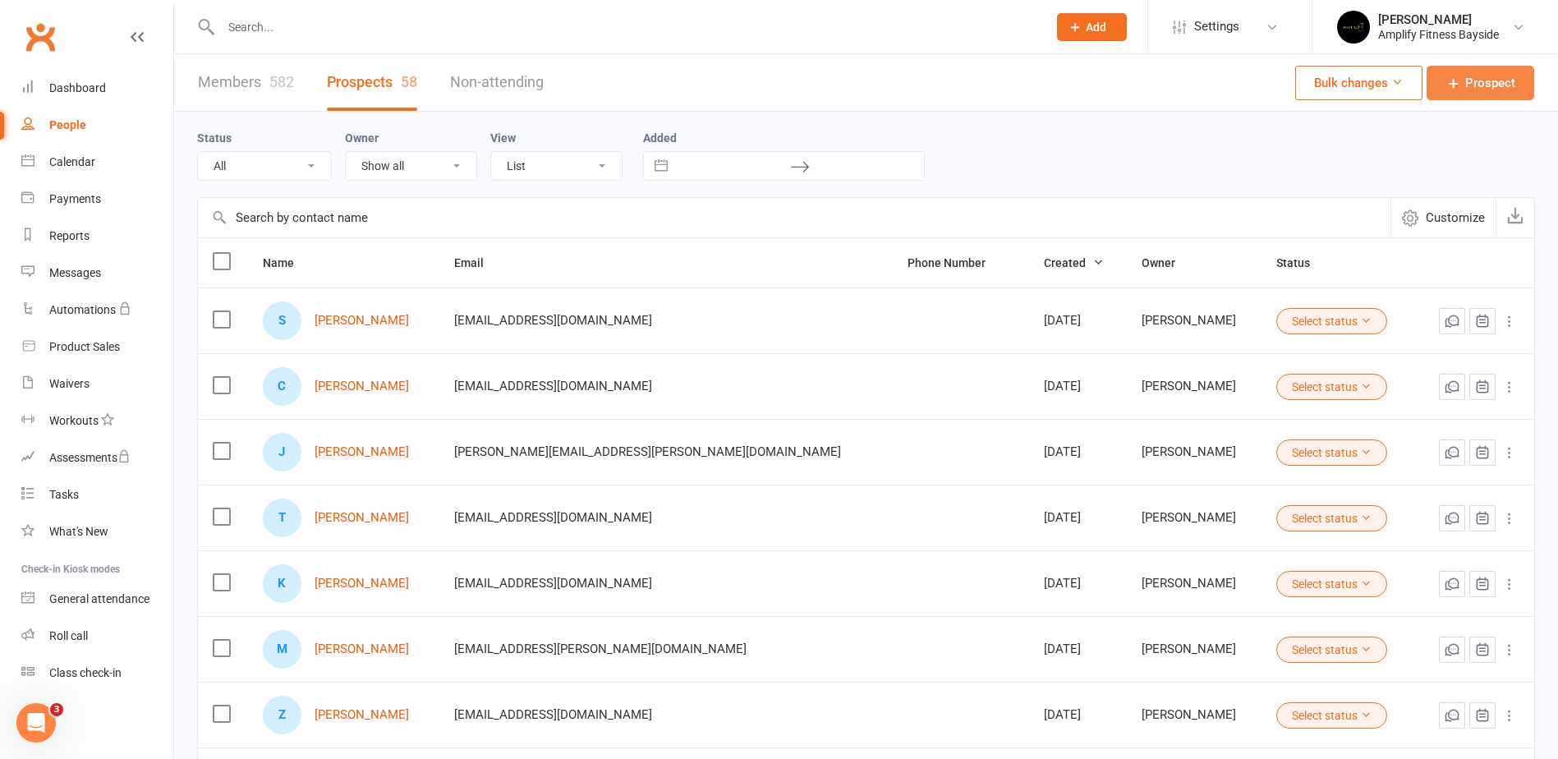
click at [1467, 80] on span "Prospect" at bounding box center [1490, 83] width 50 height 20
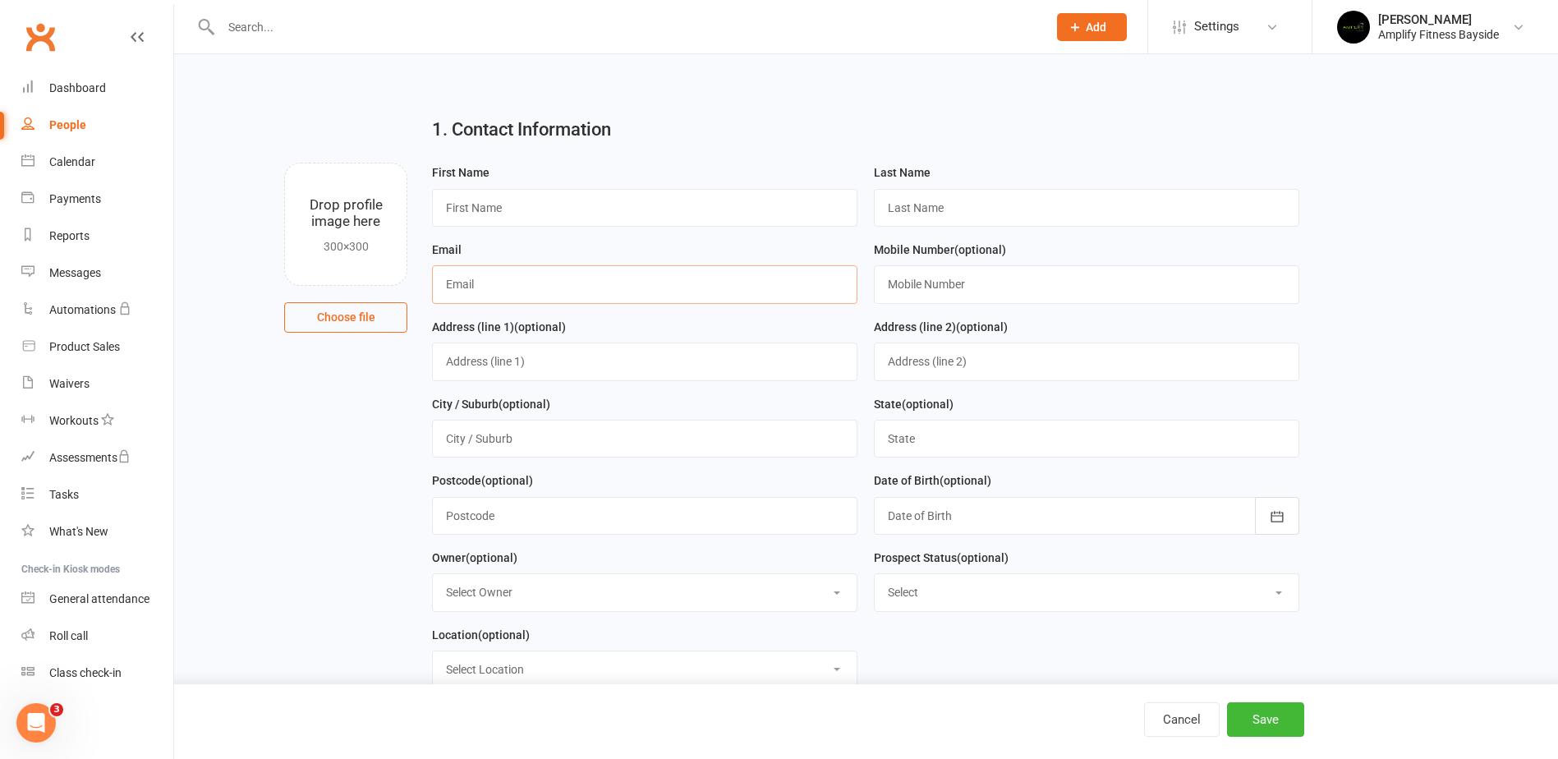
paste input "[EMAIL_ADDRESS][DOMAIN_NAME]"
click at [471, 288] on input "[EMAIL_ADDRESS][DOMAIN_NAME]" at bounding box center [644, 284] width 425 height 38
type input "[EMAIL_ADDRESS][DOMAIN_NAME]"
click at [520, 199] on input "text" at bounding box center [644, 208] width 425 height 38
type input "[GEOGRAPHIC_DATA]"
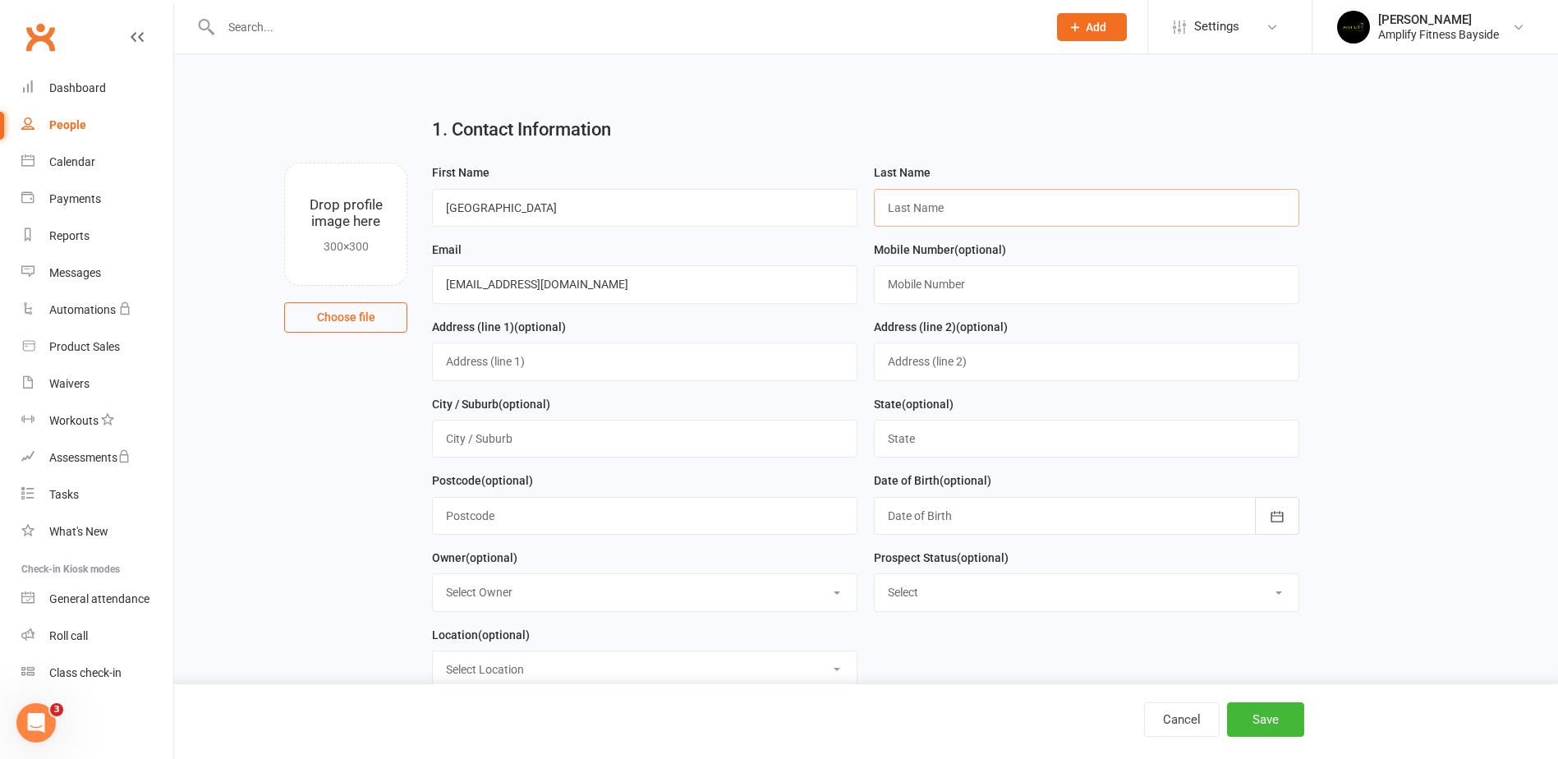
click at [993, 205] on input "text" at bounding box center [1086, 208] width 425 height 38
type input "[PERSON_NAME]"
click at [1269, 711] on button "Save" at bounding box center [1265, 719] width 77 height 34
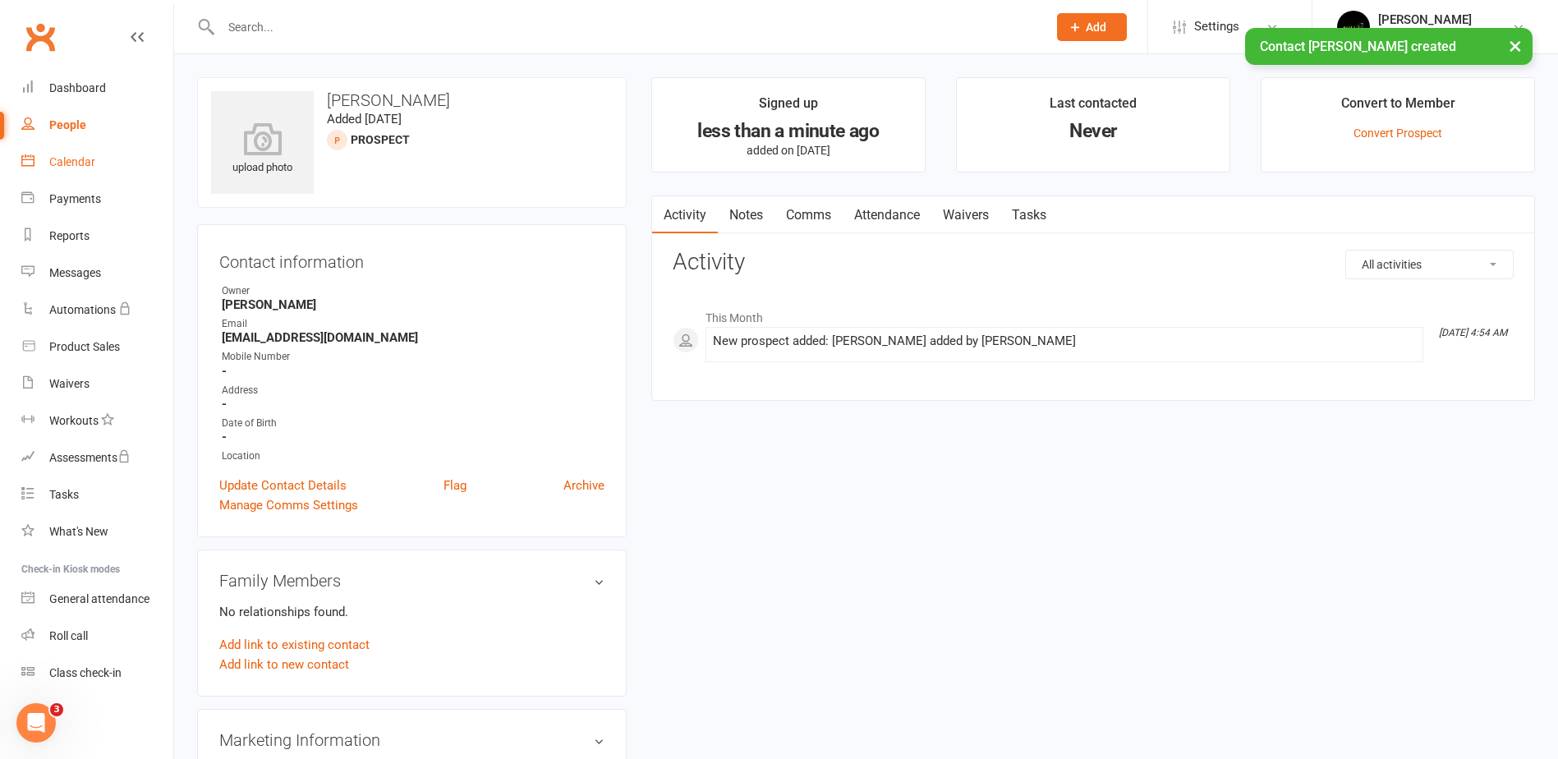
click at [44, 163] on link "Calendar" at bounding box center [97, 162] width 152 height 37
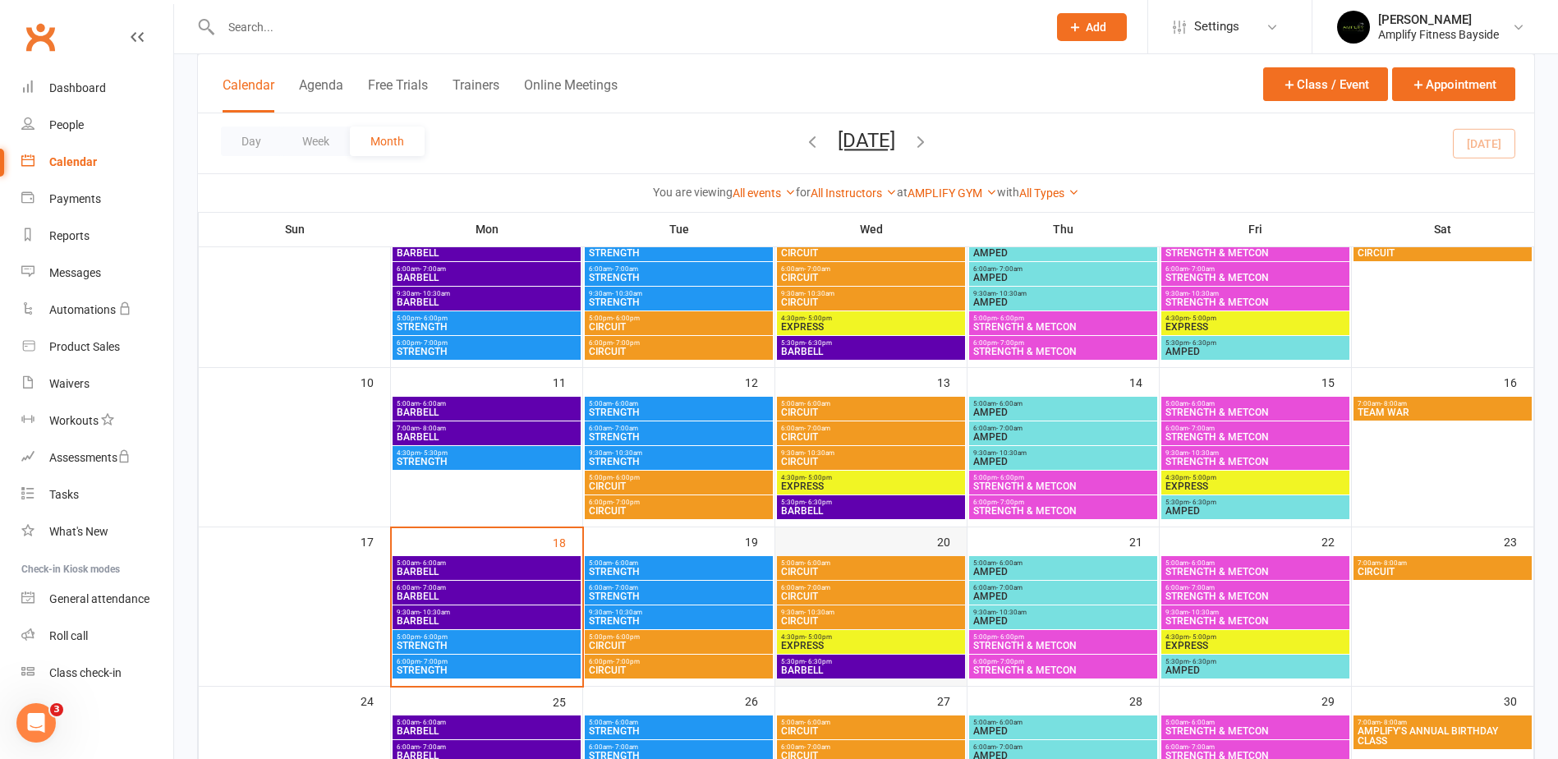
scroll to position [329, 0]
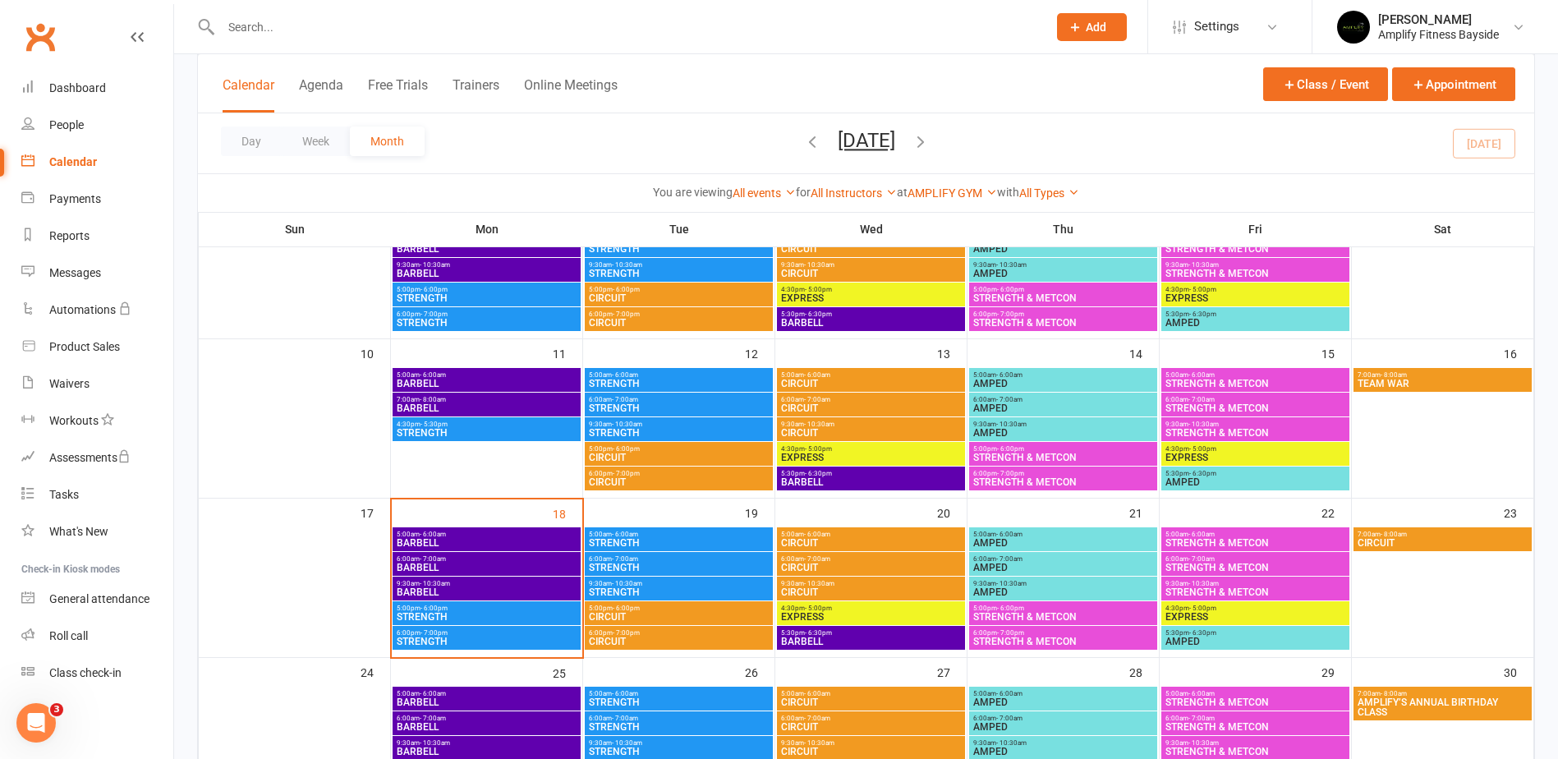
click at [643, 538] on span "STRENGTH" at bounding box center [679, 543] width 182 height 10
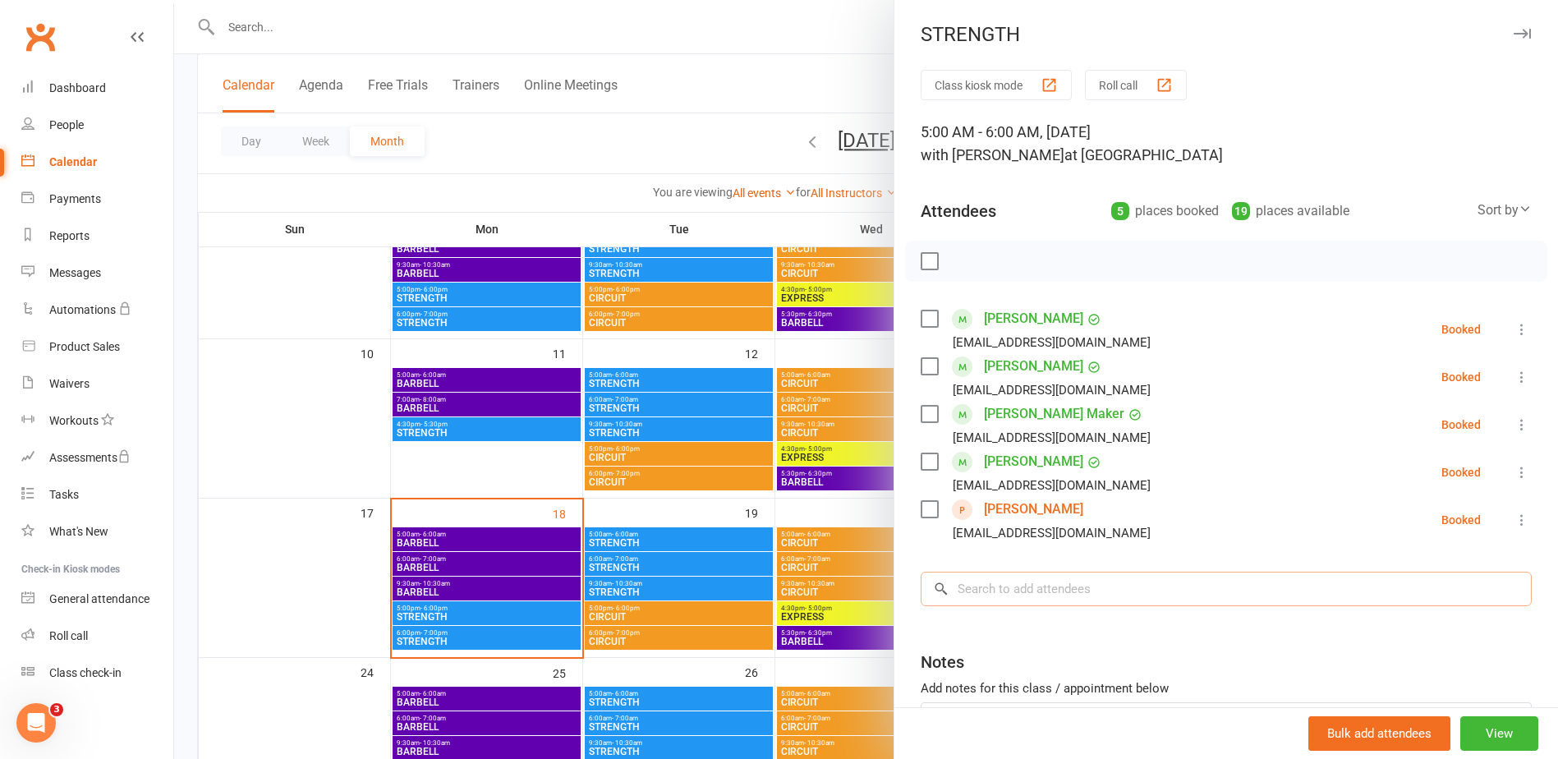
click at [996, 576] on input "search" at bounding box center [1226, 589] width 611 height 34
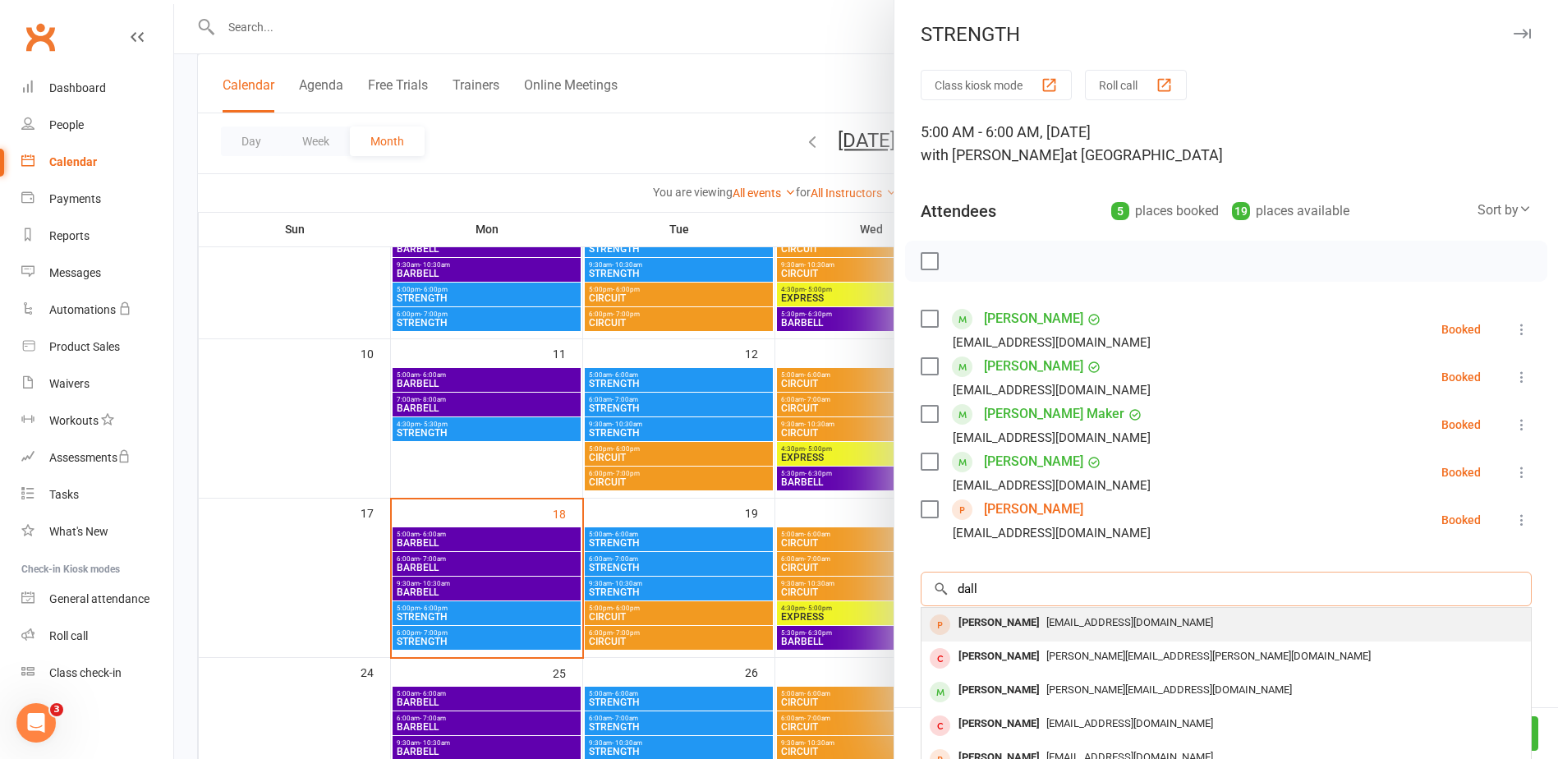
type input "dall"
click at [963, 612] on div "[PERSON_NAME]" at bounding box center [999, 623] width 94 height 24
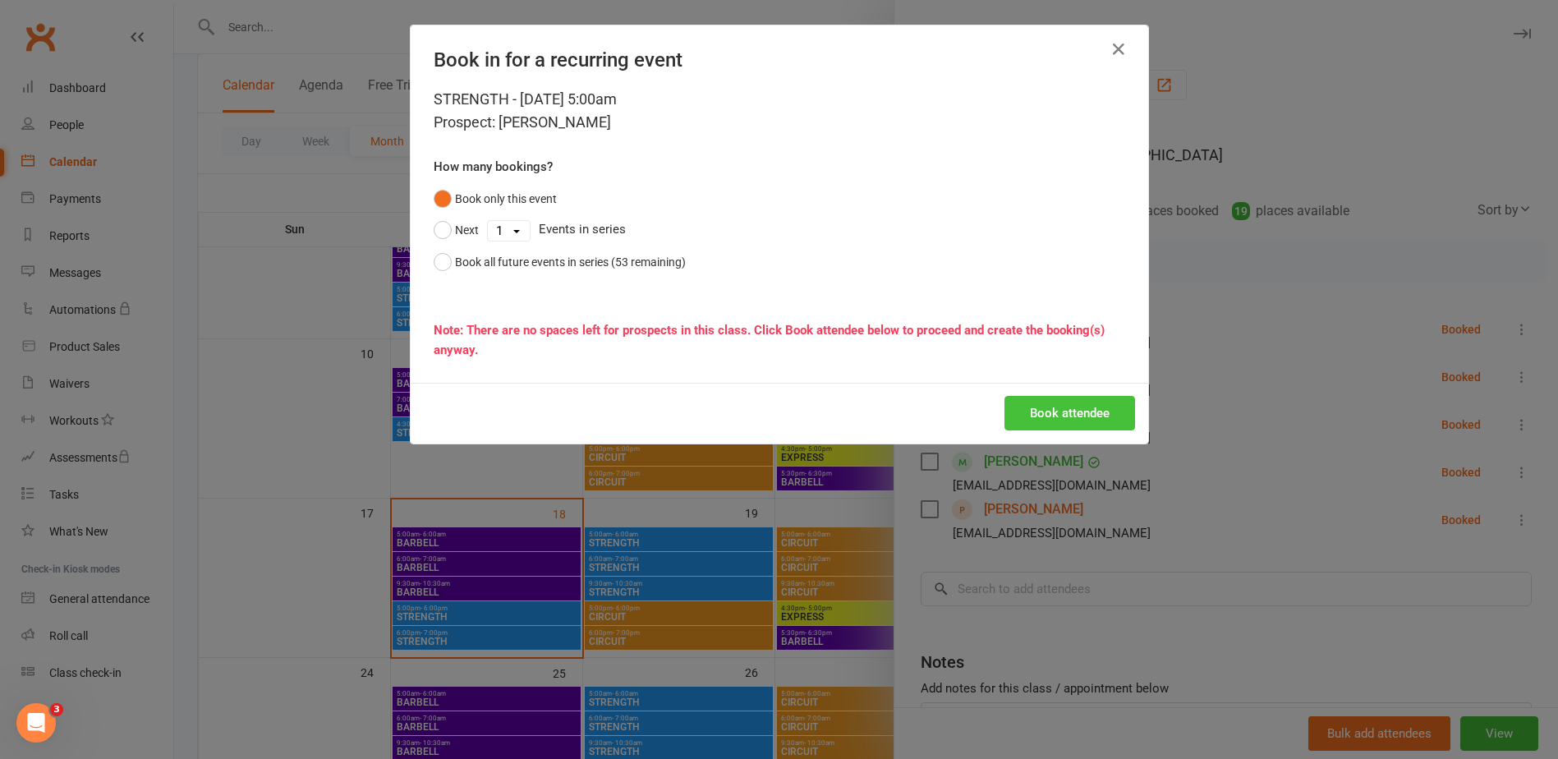
click at [1026, 407] on button "Book attendee" at bounding box center [1069, 413] width 131 height 34
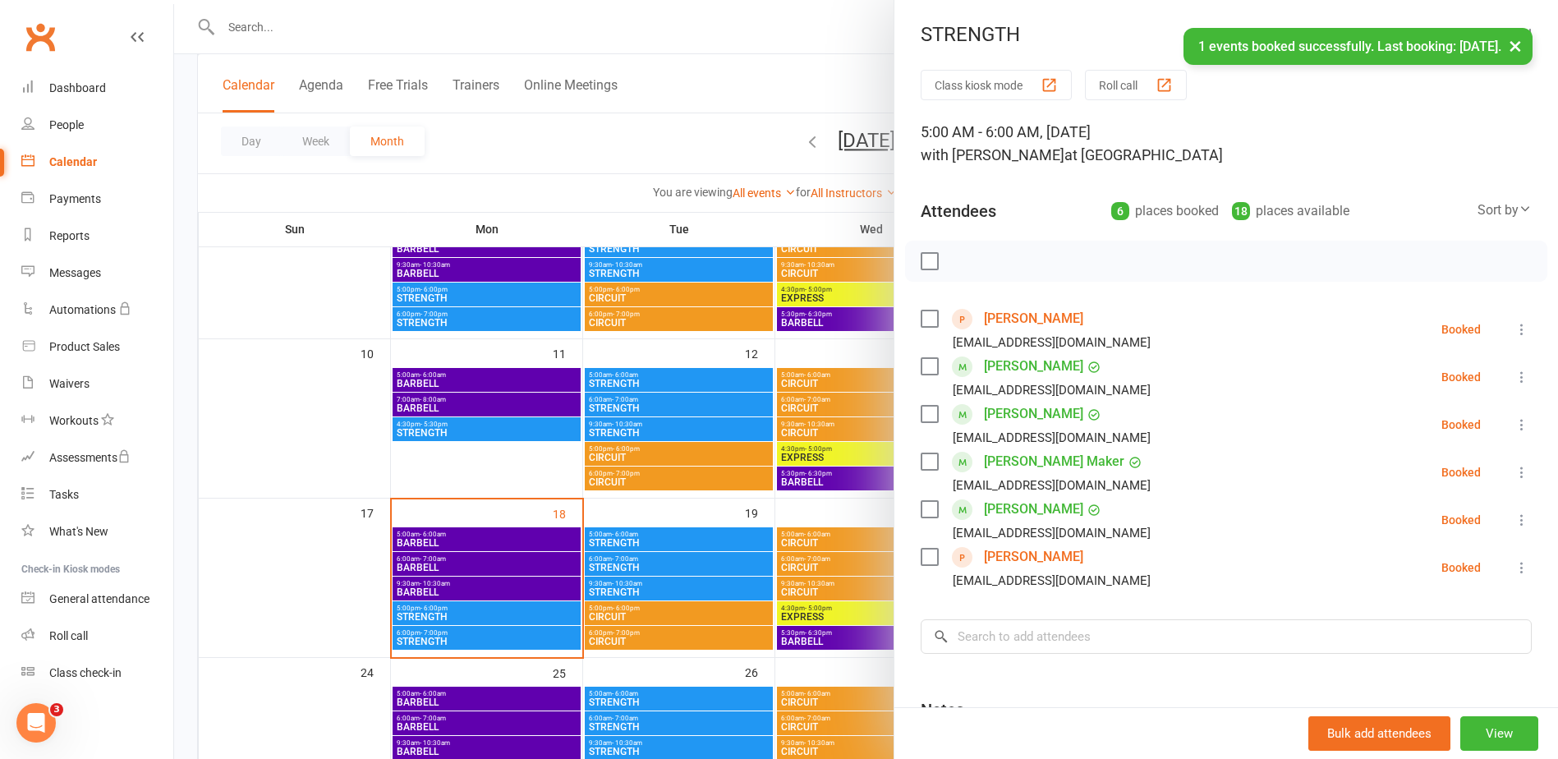
click at [186, 355] on div at bounding box center [866, 379] width 1384 height 759
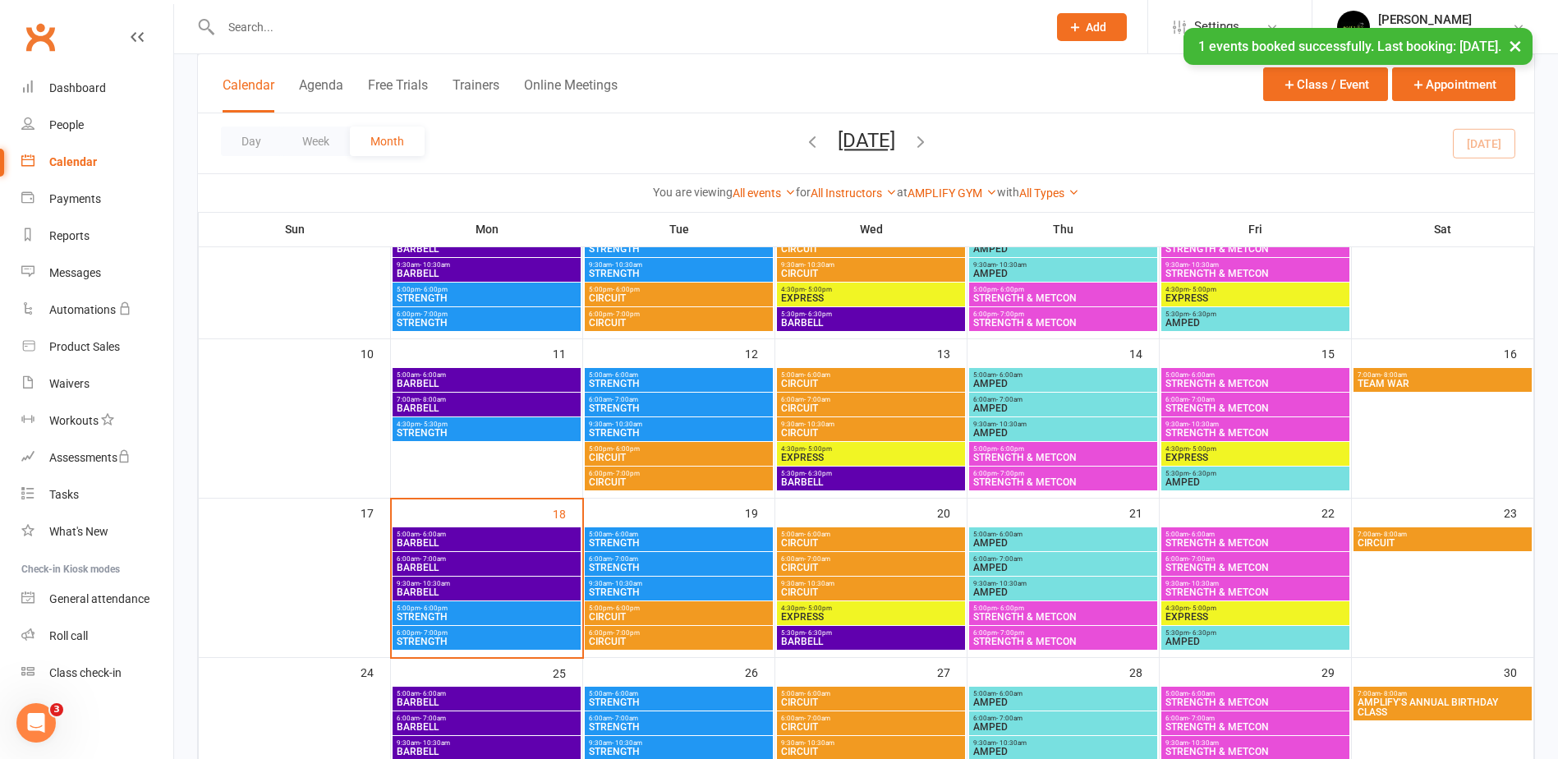
click at [821, 532] on span "- 6:00am" at bounding box center [817, 534] width 26 height 7
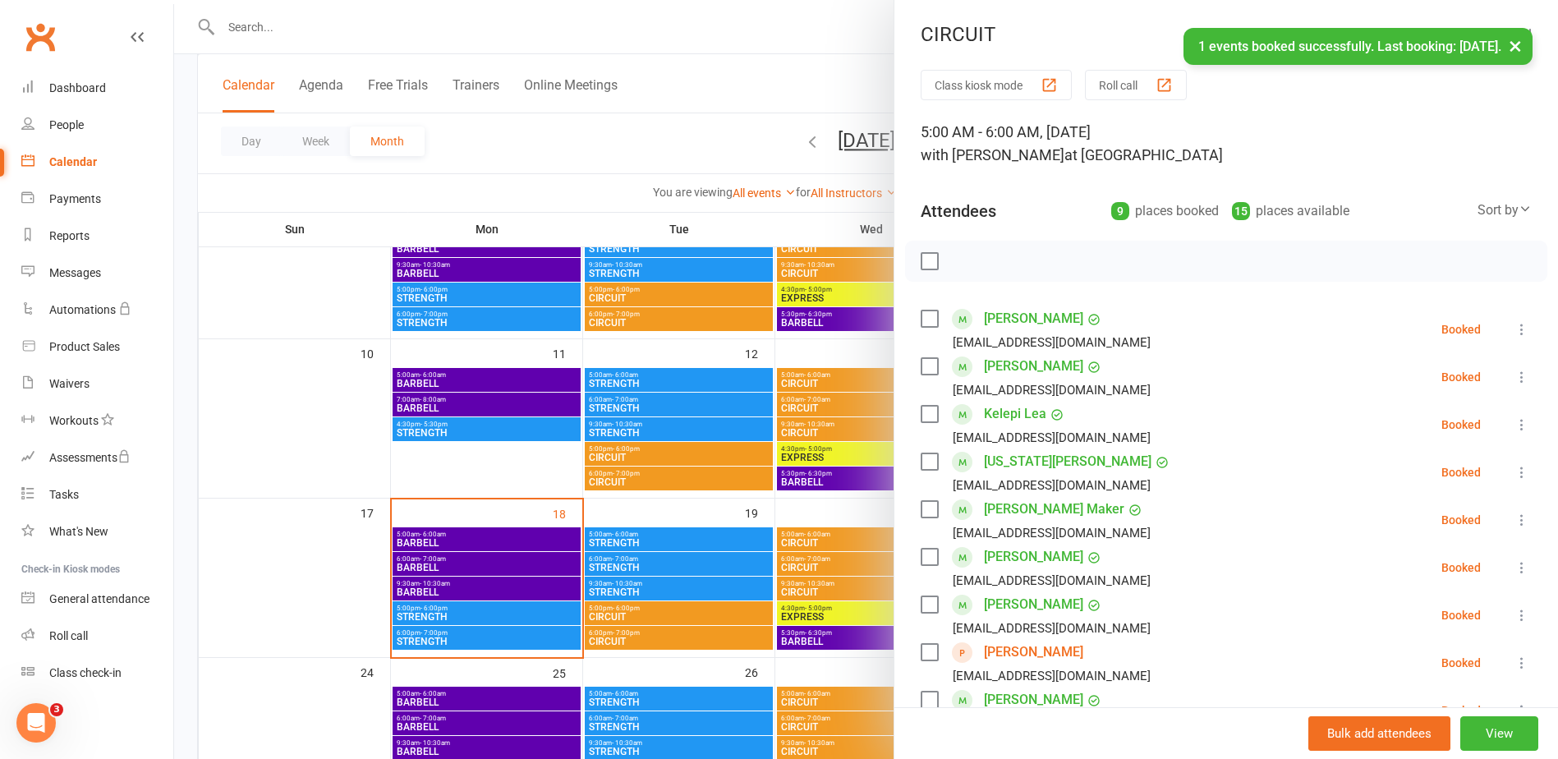
scroll to position [246, 0]
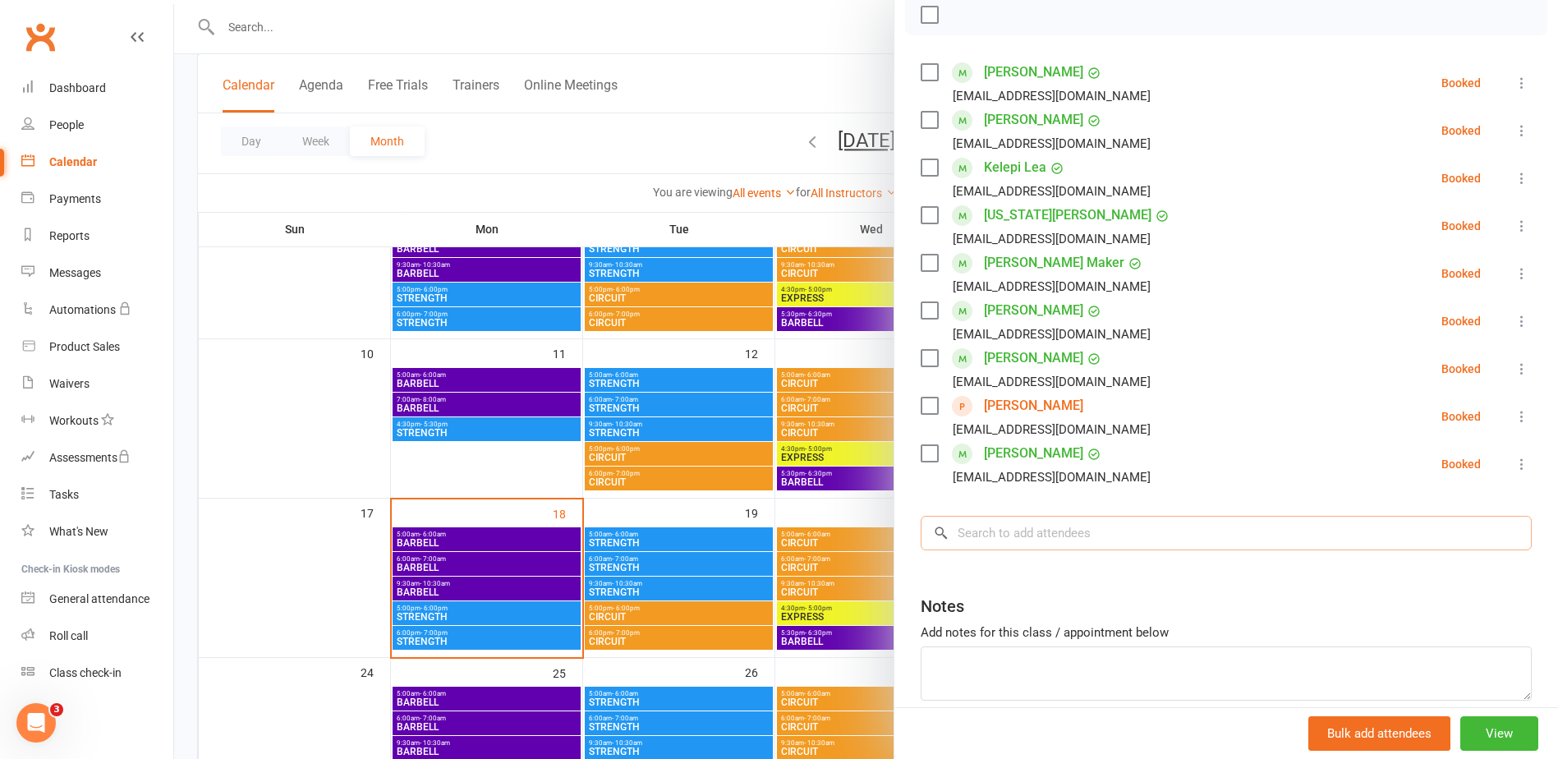
click at [995, 540] on input "search" at bounding box center [1226, 533] width 611 height 34
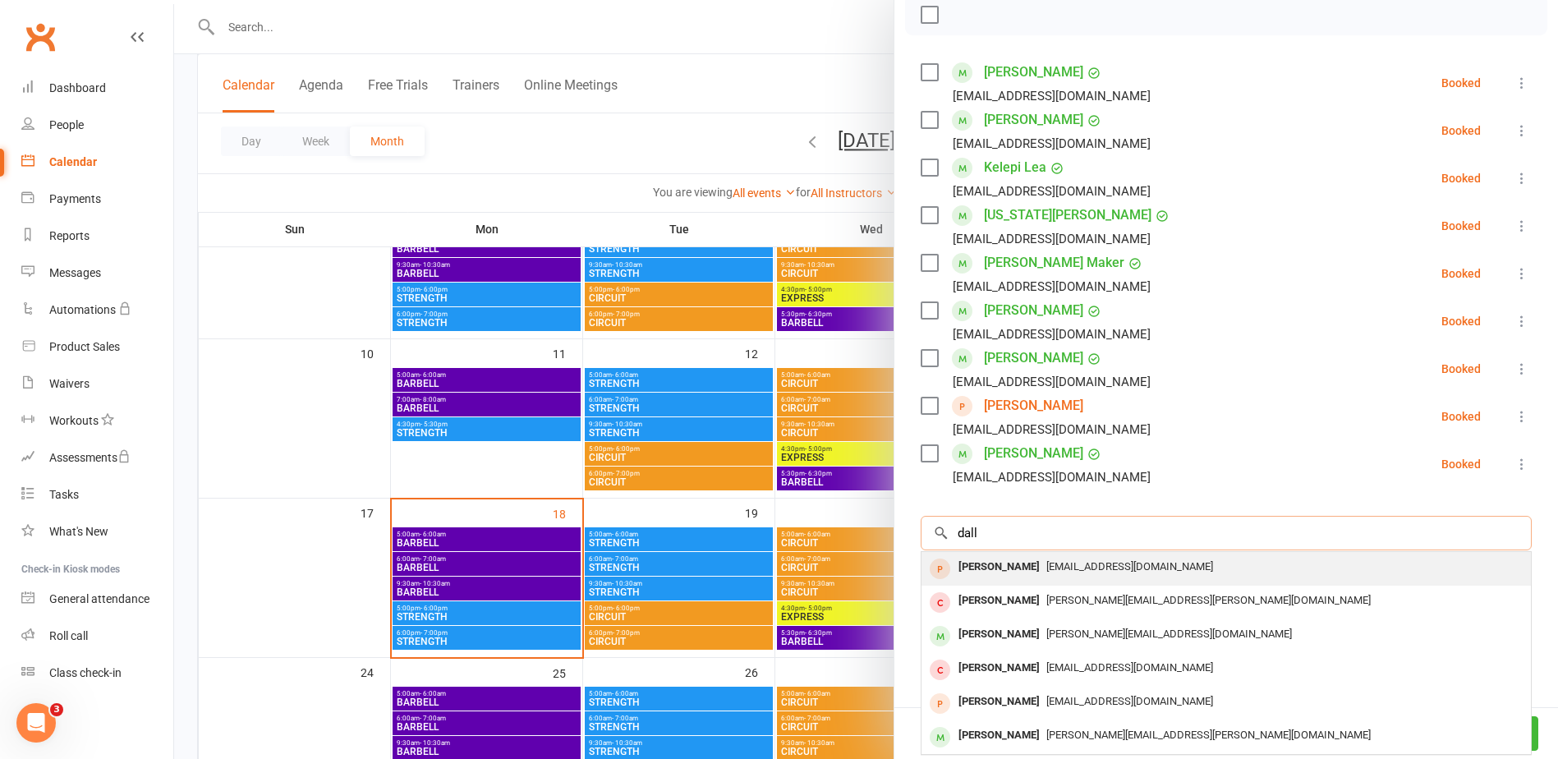
type input "dall"
click at [1010, 564] on div "[PERSON_NAME]" at bounding box center [999, 567] width 94 height 24
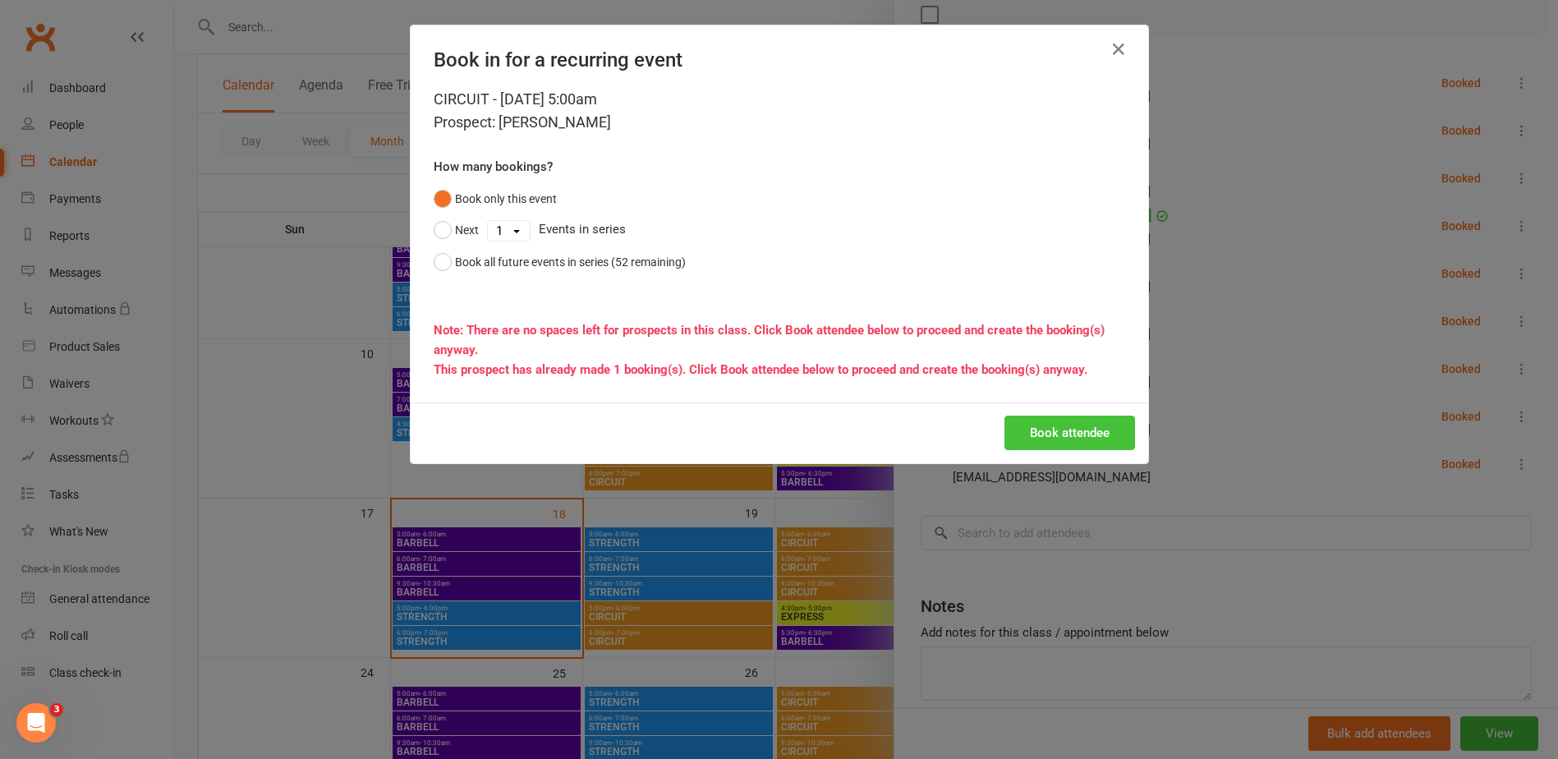
click at [1051, 426] on button "Book attendee" at bounding box center [1069, 433] width 131 height 34
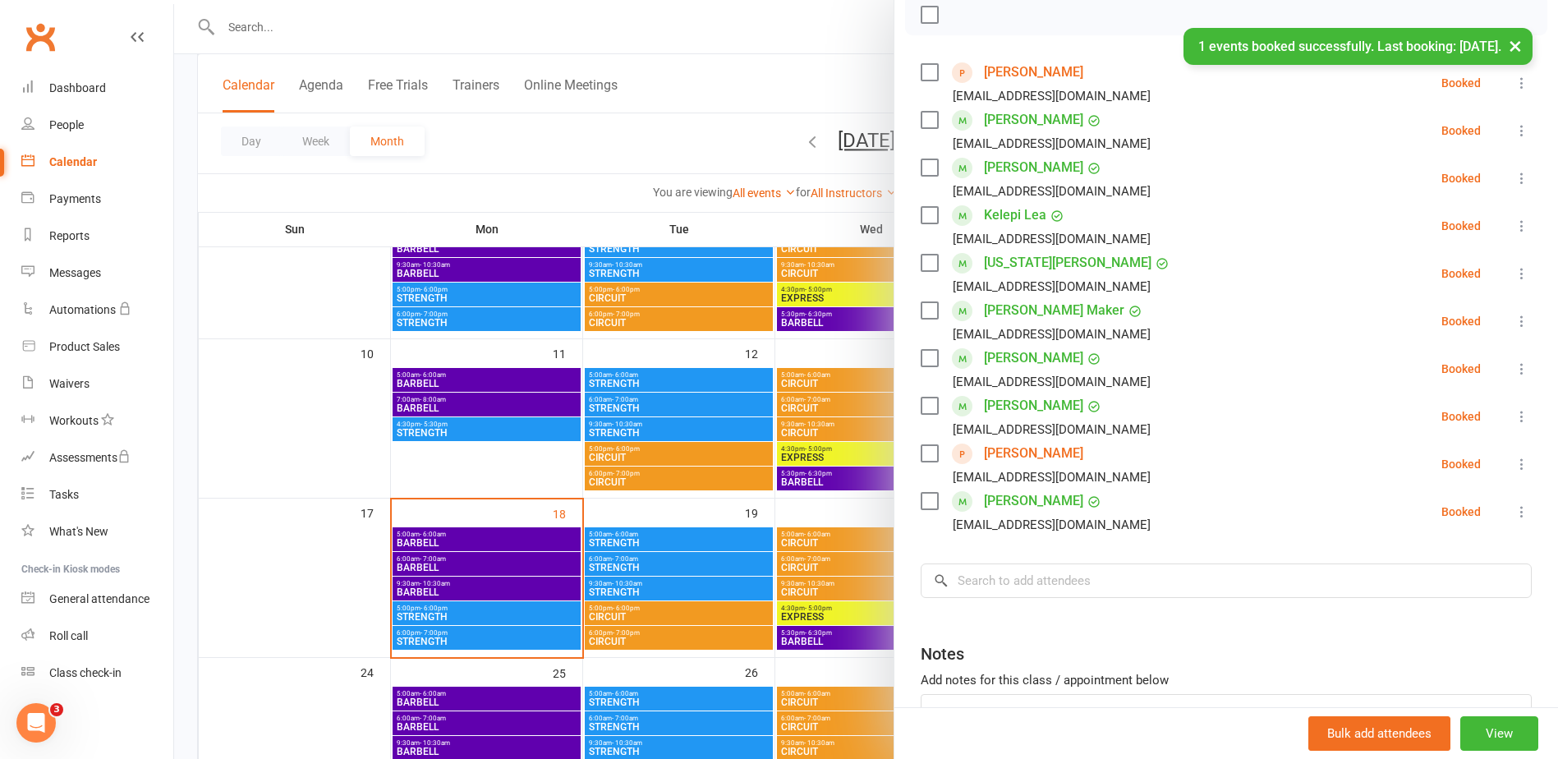
click at [187, 382] on div at bounding box center [866, 379] width 1384 height 759
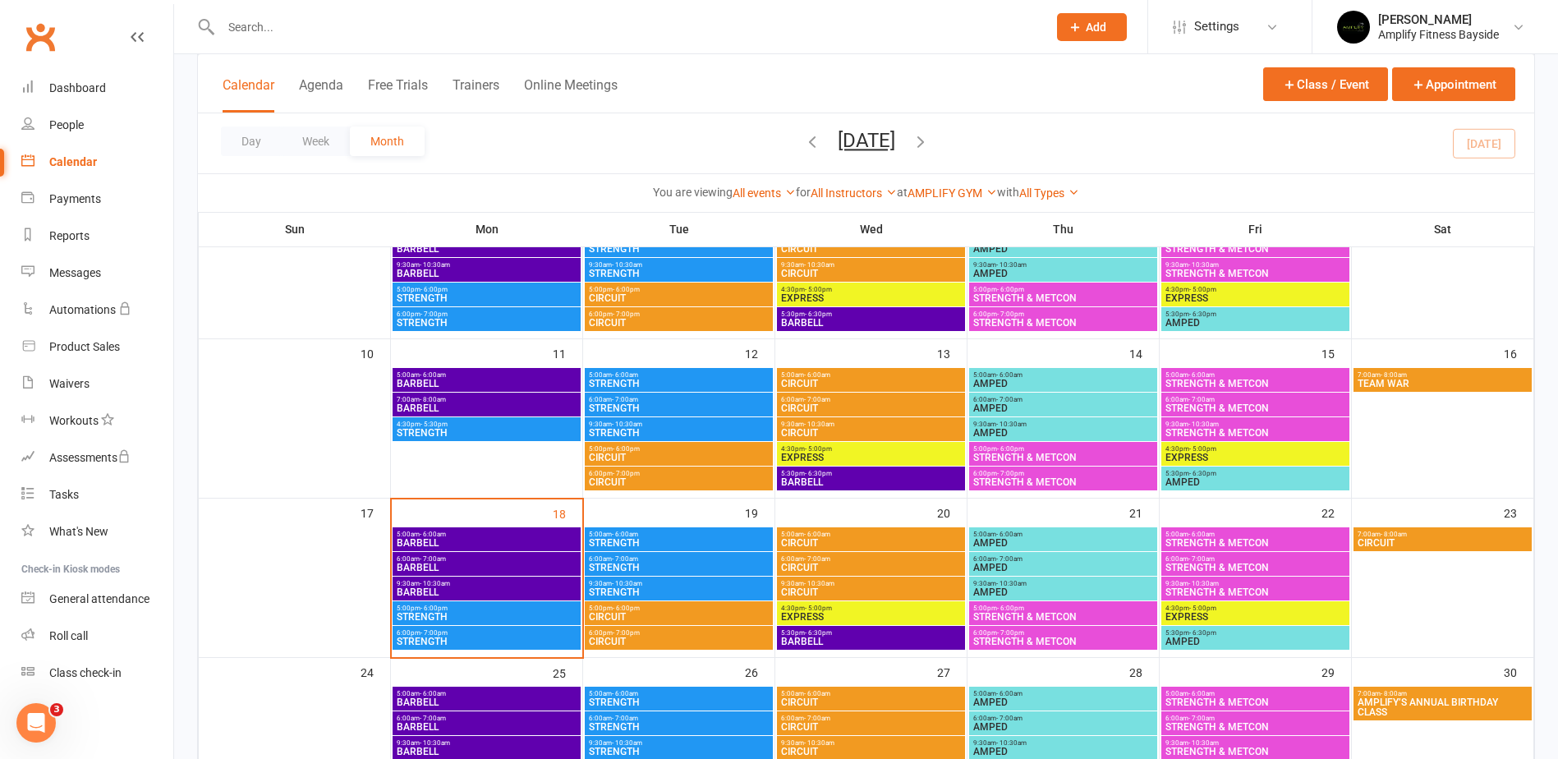
click at [1185, 536] on span "5:00am - 6:00am" at bounding box center [1256, 534] width 182 height 7
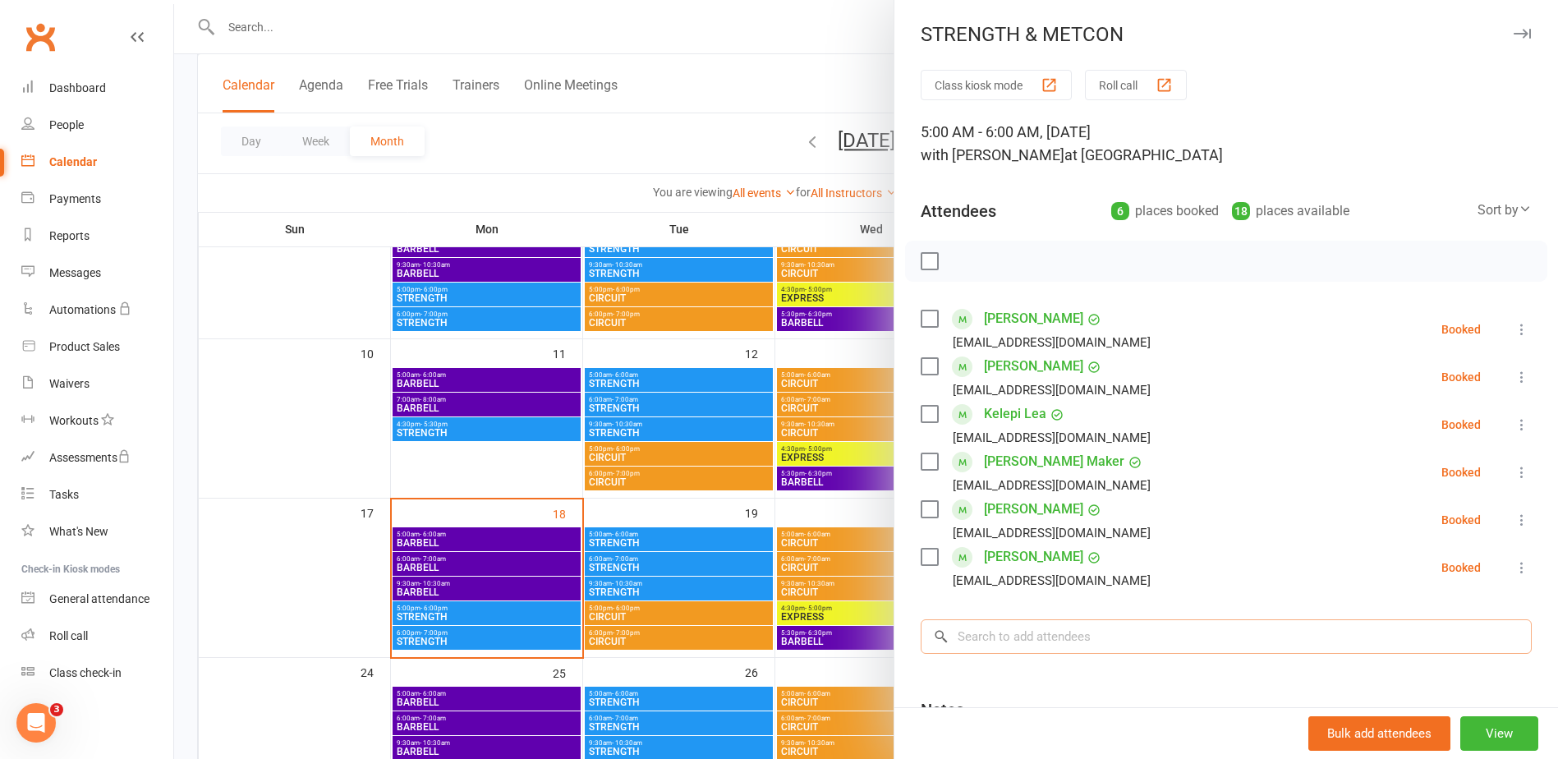
click at [1032, 628] on input "search" at bounding box center [1226, 636] width 611 height 34
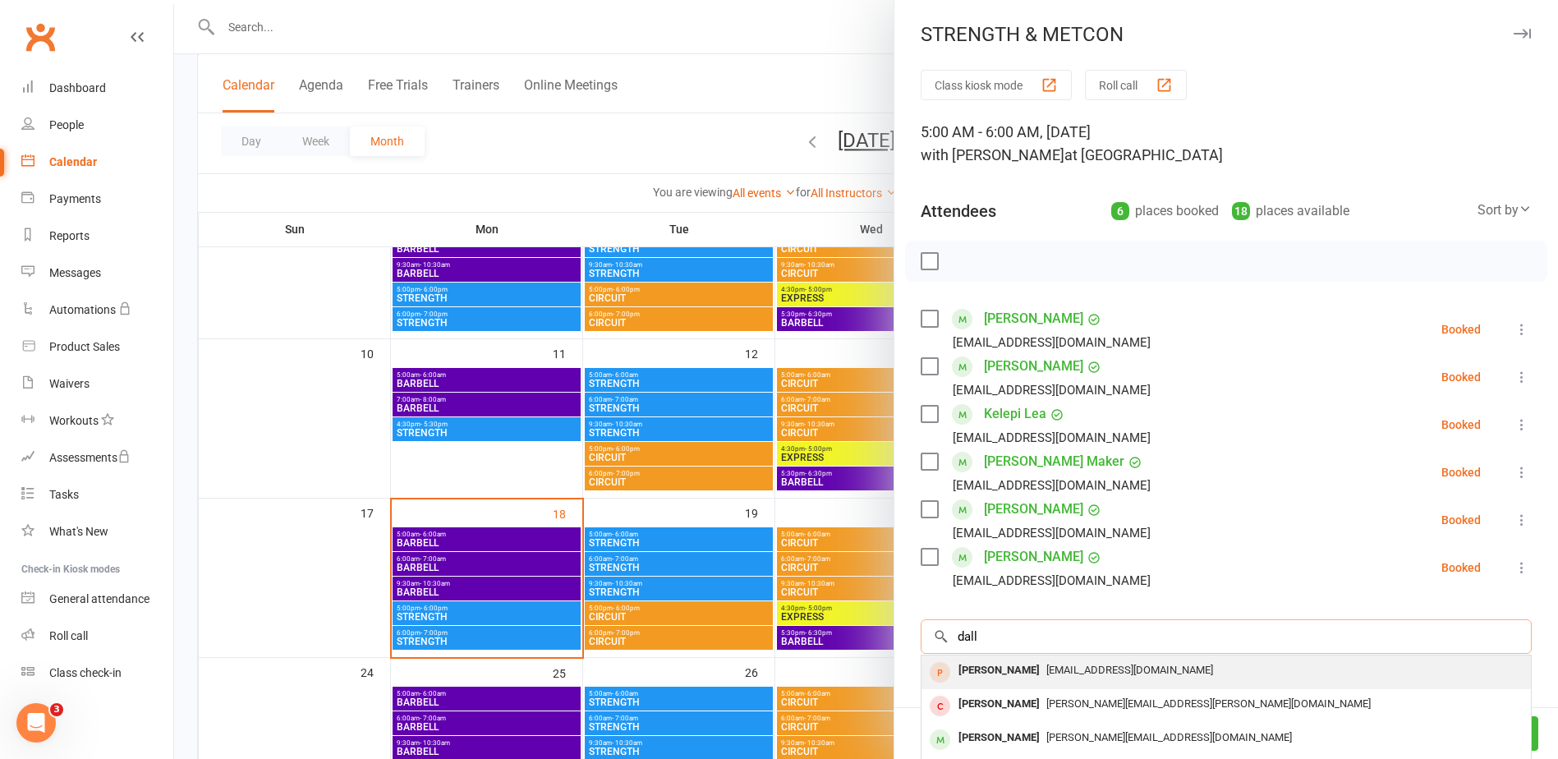
type input "dall"
click at [985, 668] on div "[PERSON_NAME]" at bounding box center [999, 671] width 94 height 24
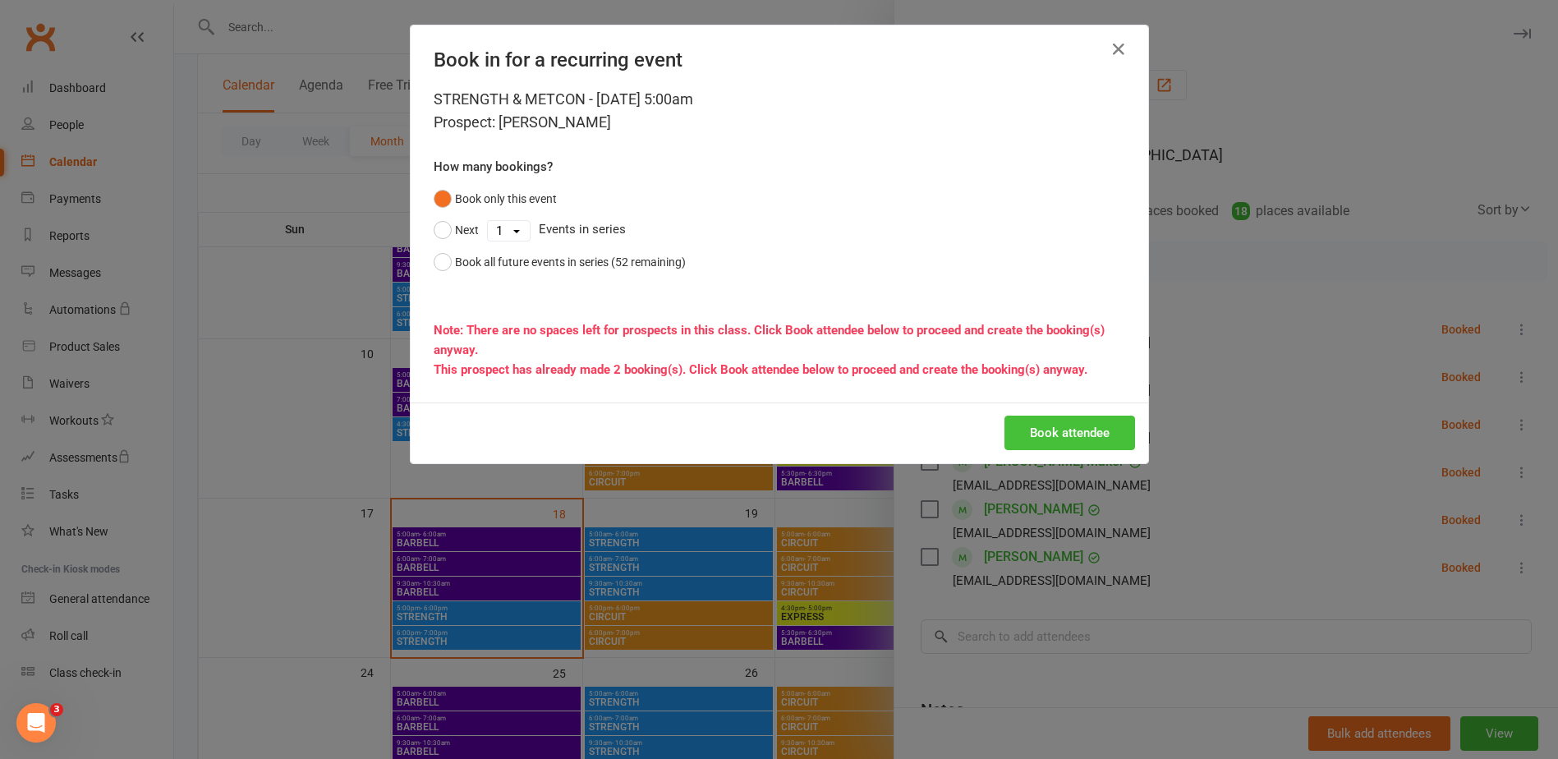
click at [1058, 431] on button "Book attendee" at bounding box center [1069, 433] width 131 height 34
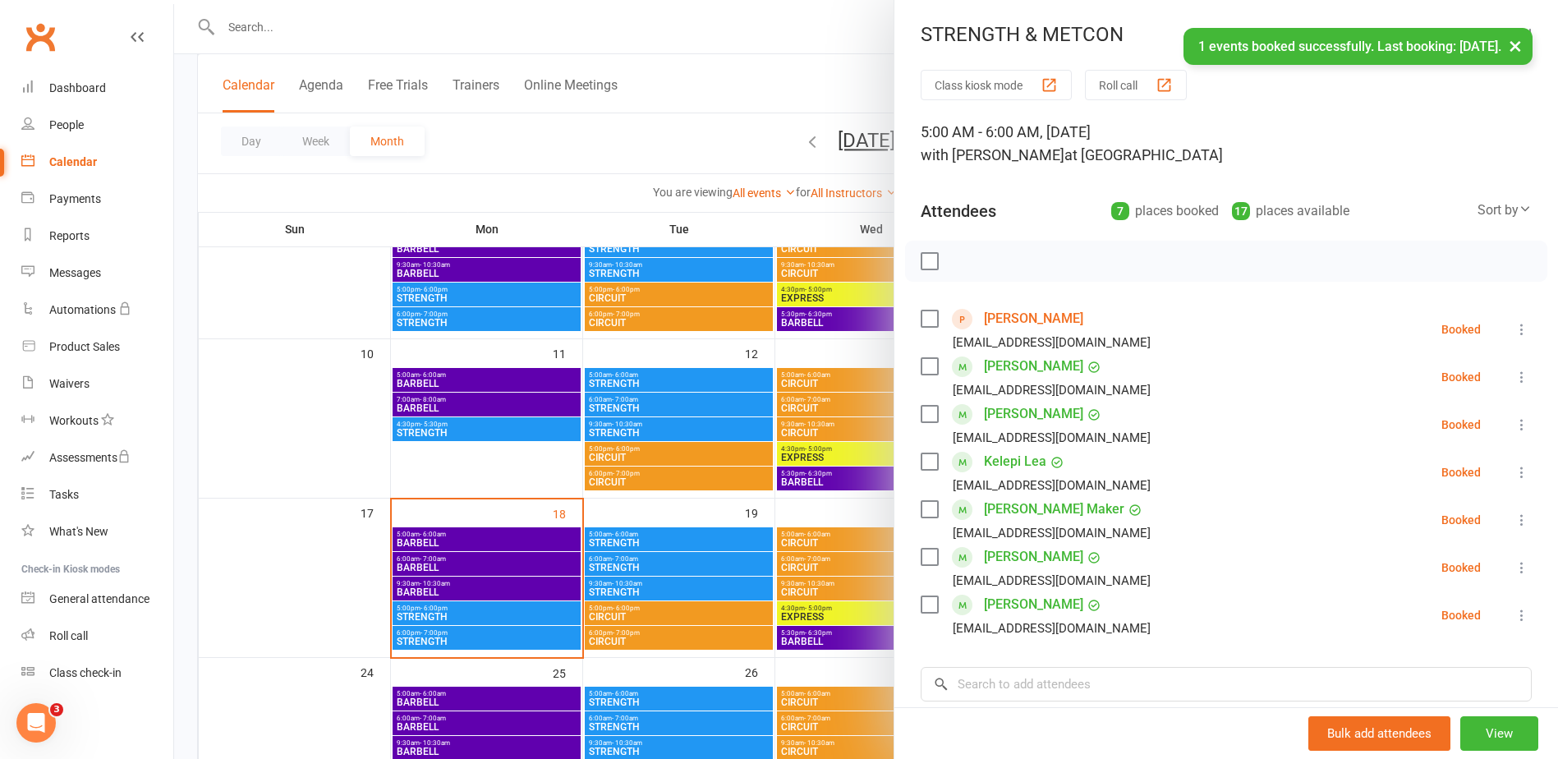
click at [189, 213] on div at bounding box center [866, 379] width 1384 height 759
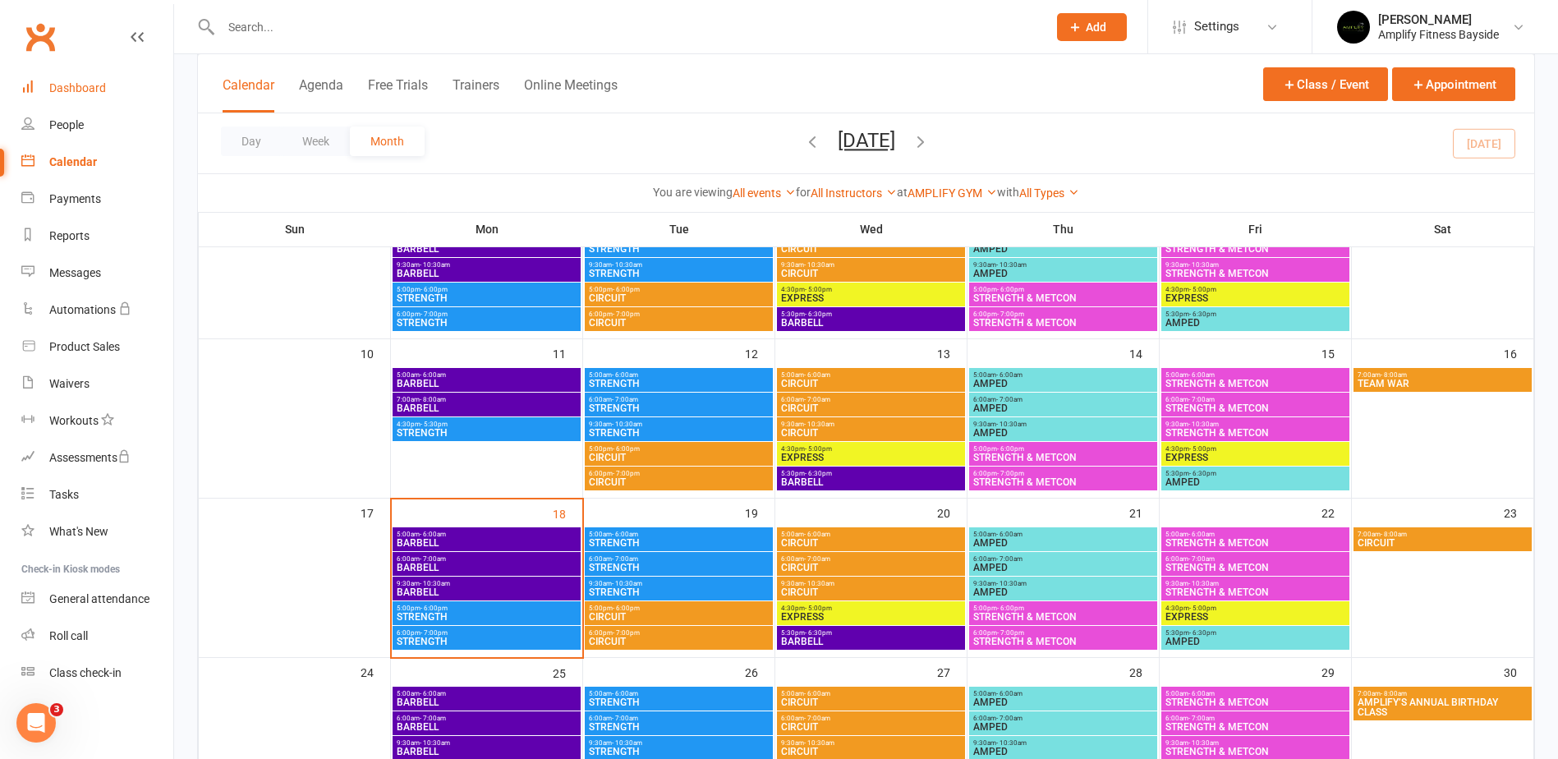
click at [67, 82] on div "Dashboard" at bounding box center [77, 87] width 57 height 13
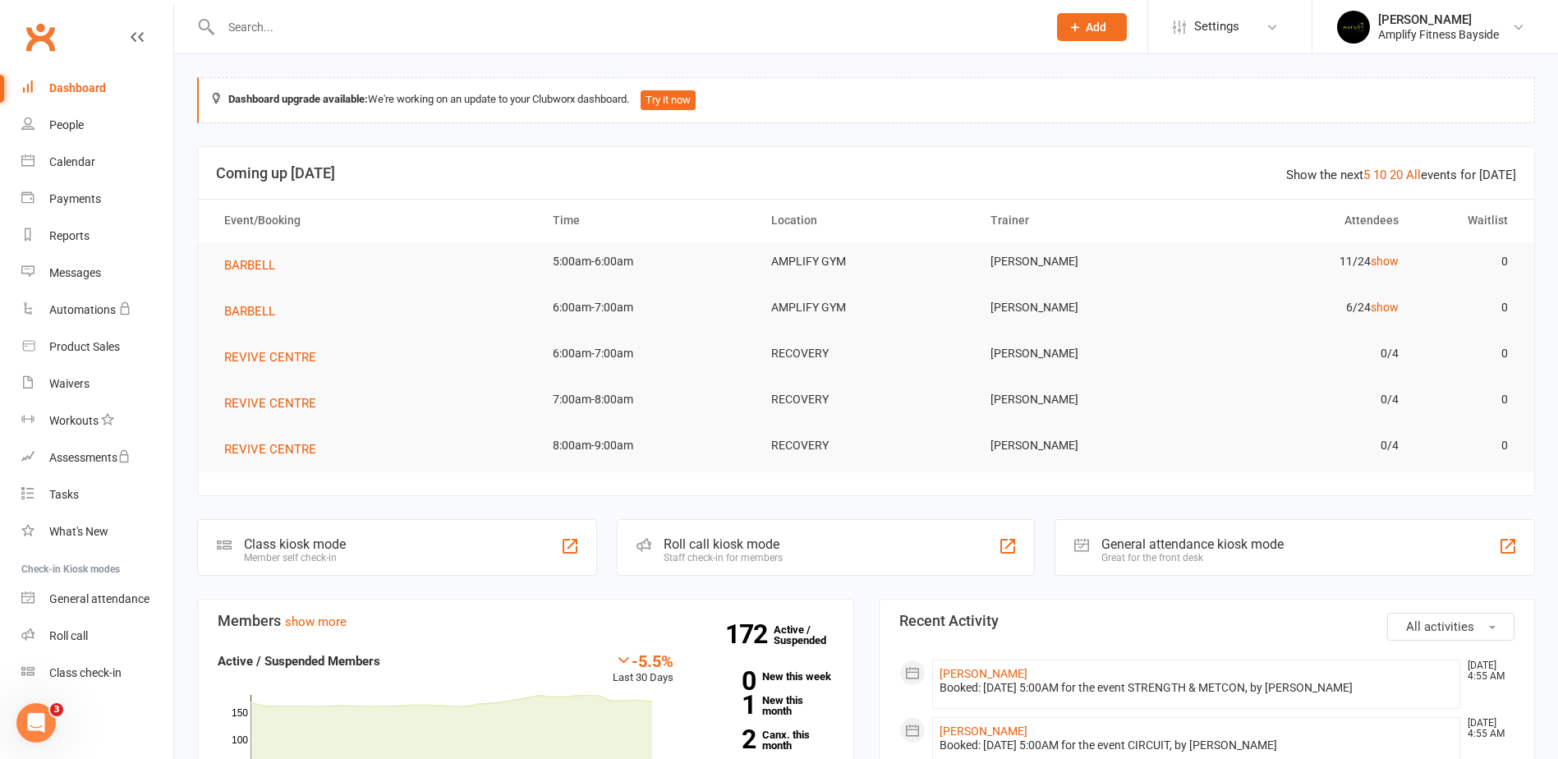
click at [290, 545] on div "Class kiosk mode" at bounding box center [295, 544] width 102 height 16
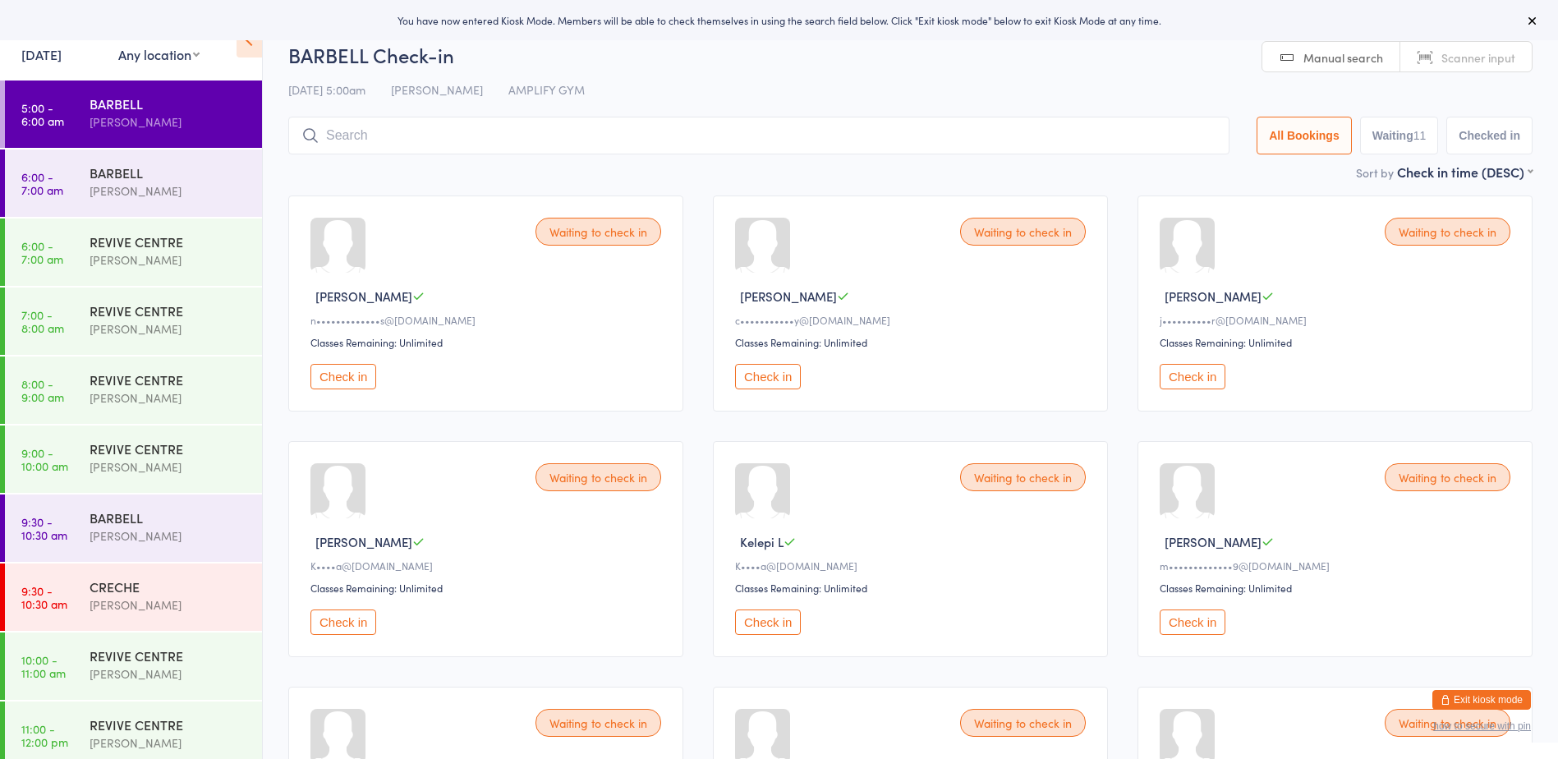
click at [347, 382] on button "Check in" at bounding box center [343, 376] width 66 height 25
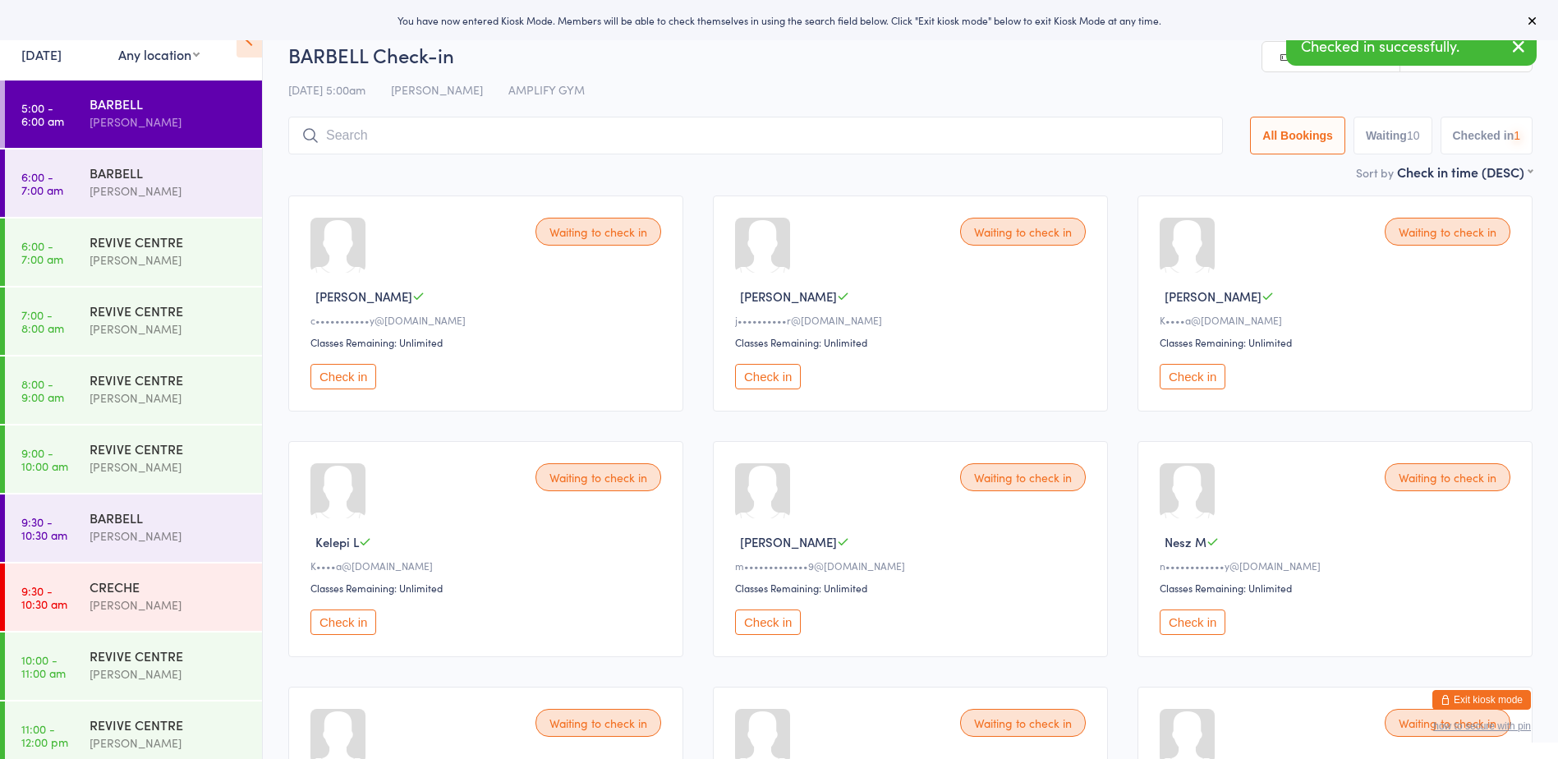
click at [347, 382] on button "Check in" at bounding box center [343, 376] width 66 height 25
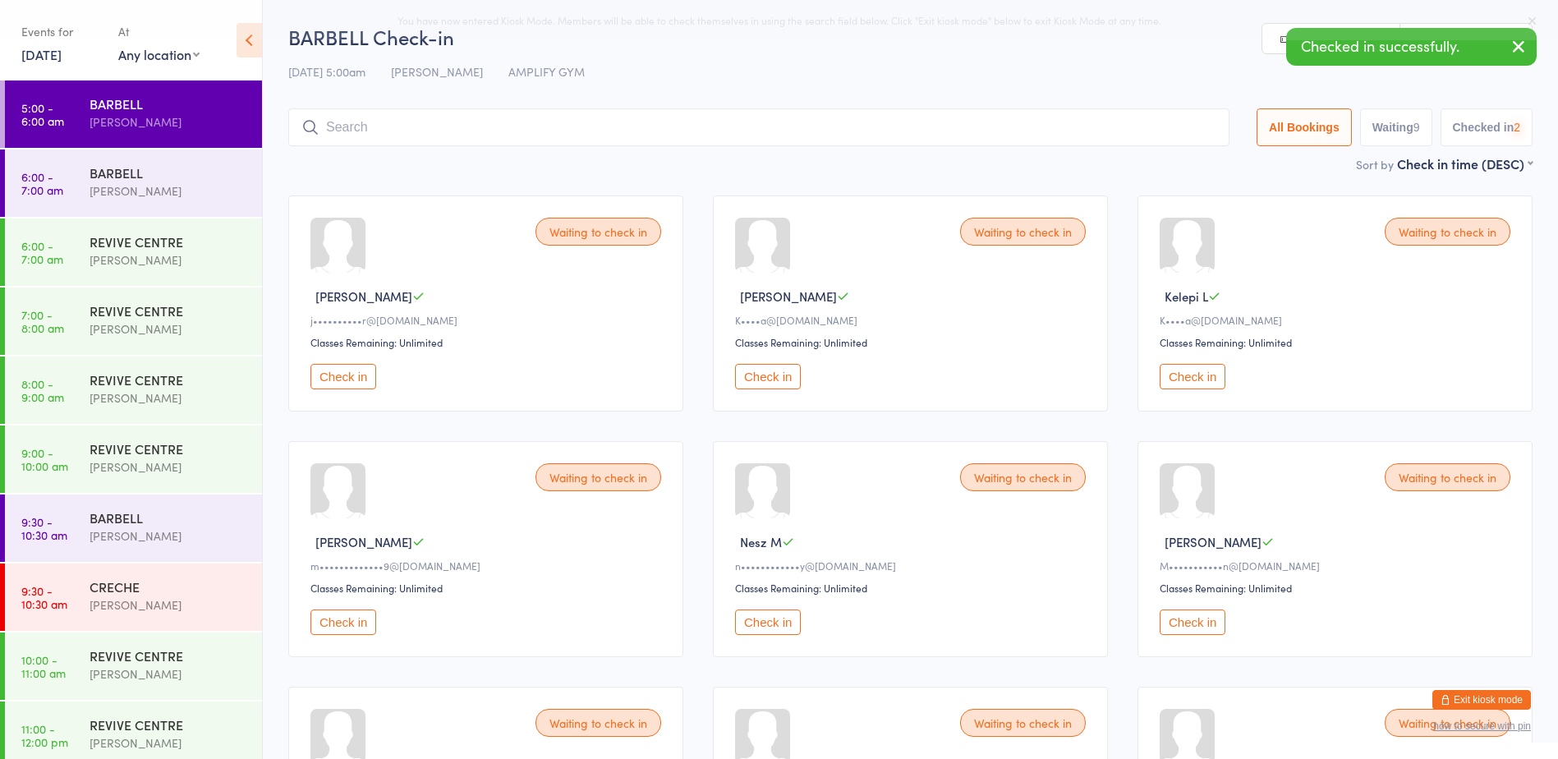
click at [347, 382] on button "Check in" at bounding box center [343, 376] width 66 height 25
click at [1198, 369] on button "Check in" at bounding box center [1193, 376] width 66 height 25
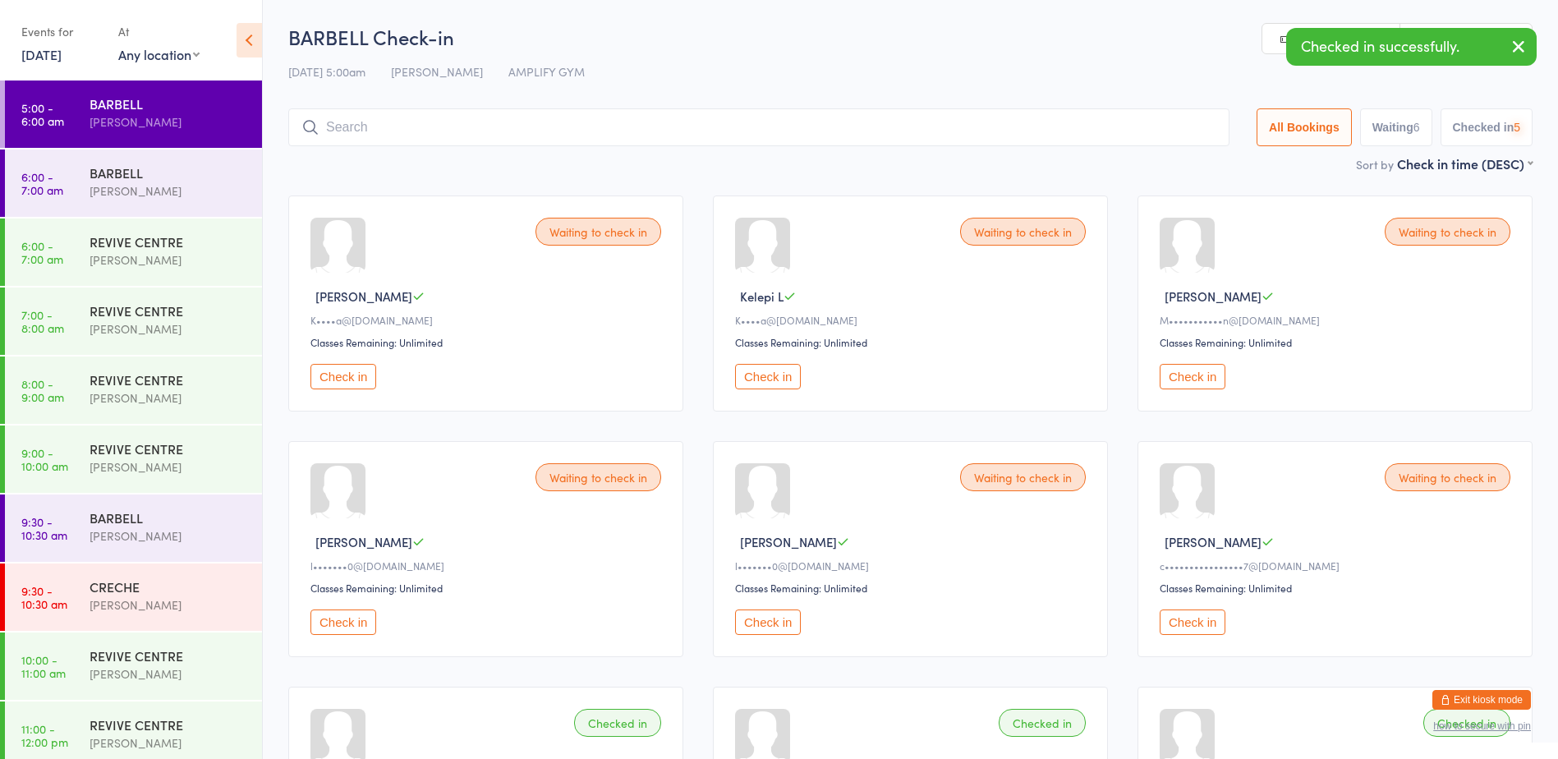
click at [1198, 369] on button "Check in" at bounding box center [1193, 376] width 66 height 25
click at [788, 614] on button "Check in" at bounding box center [768, 621] width 66 height 25
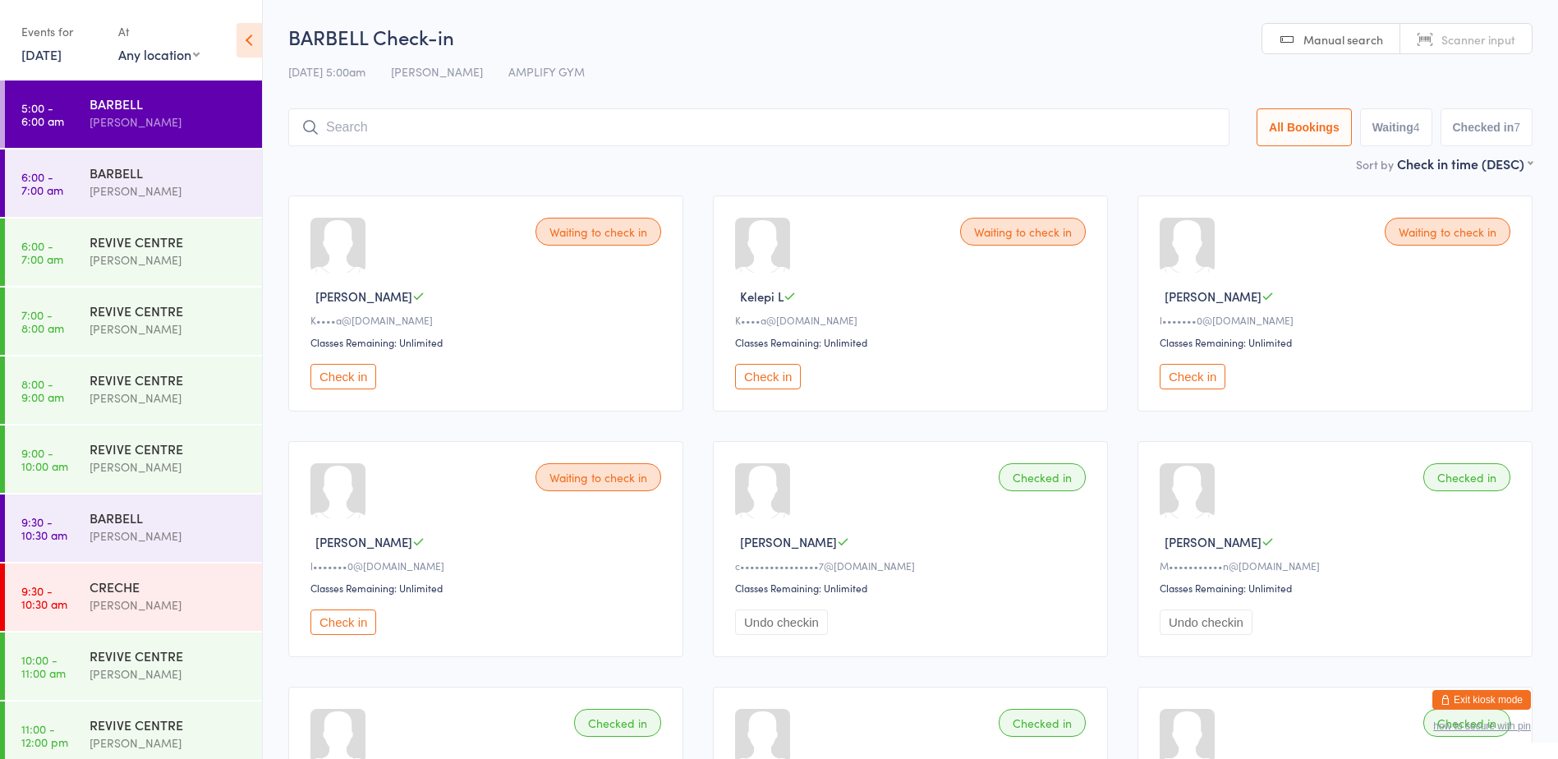
click at [393, 126] on input "search" at bounding box center [758, 127] width 941 height 38
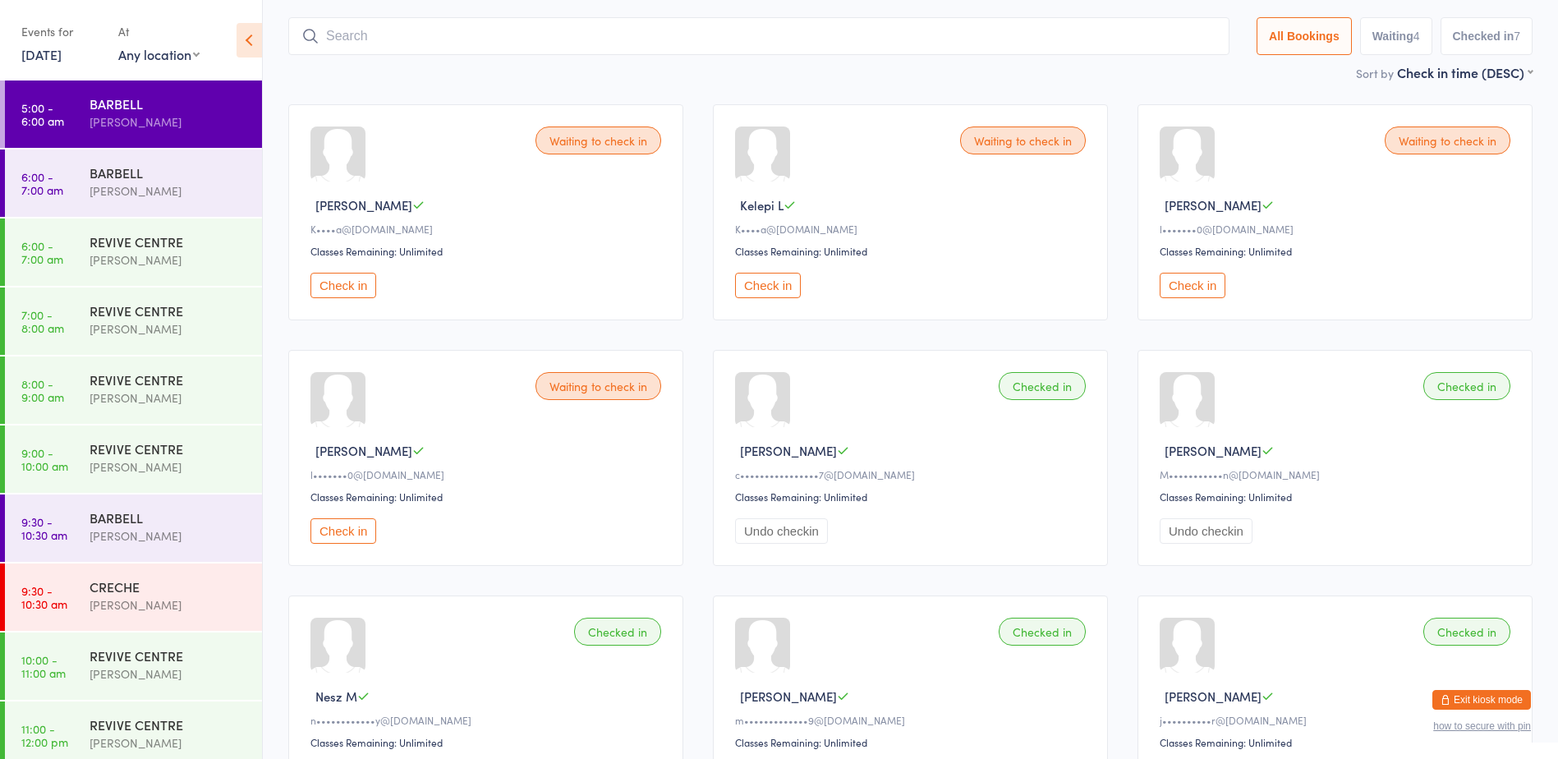
scroll to position [108, 0]
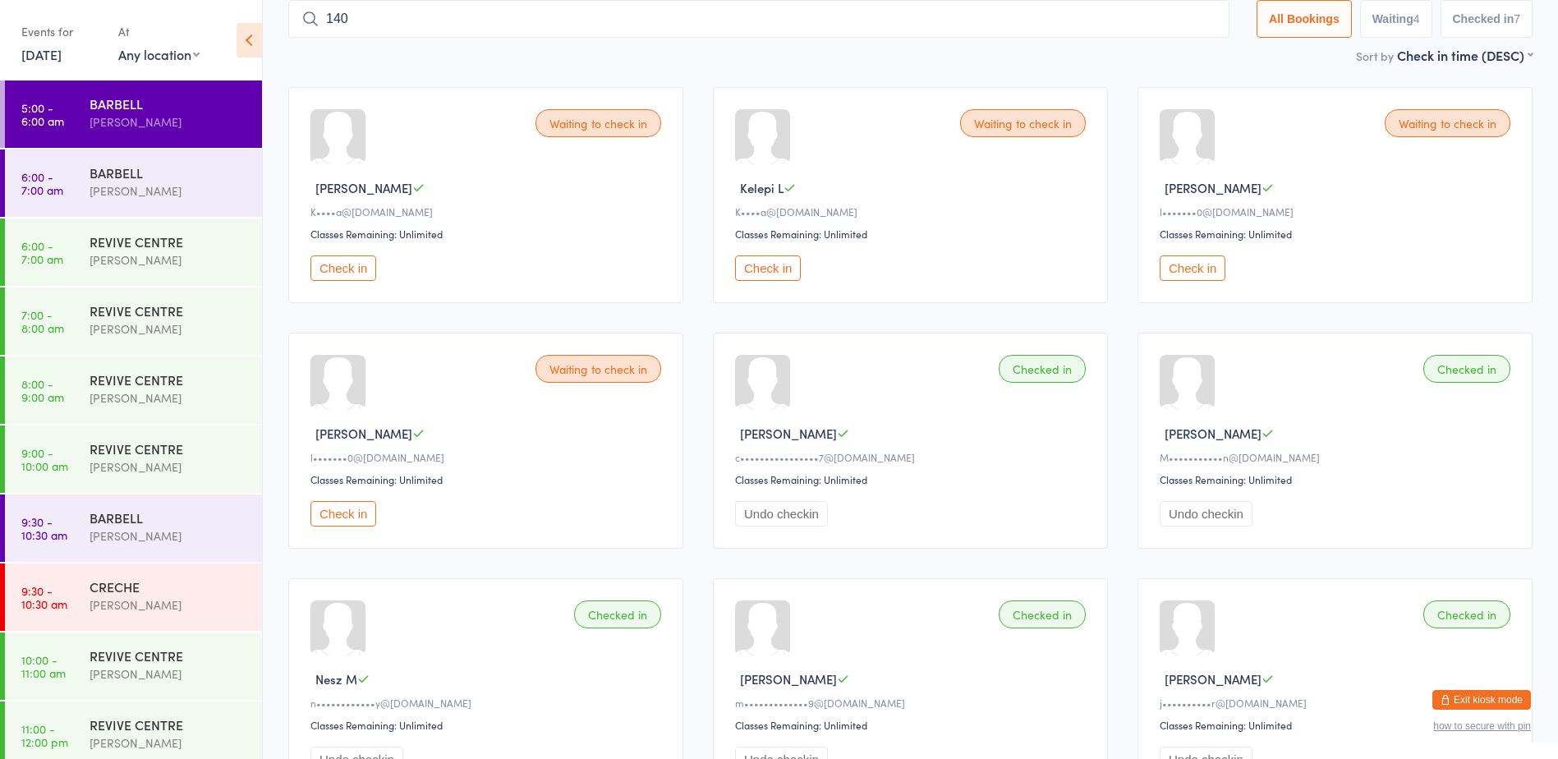
type input "1405"
type input "1338"
type input "1468"
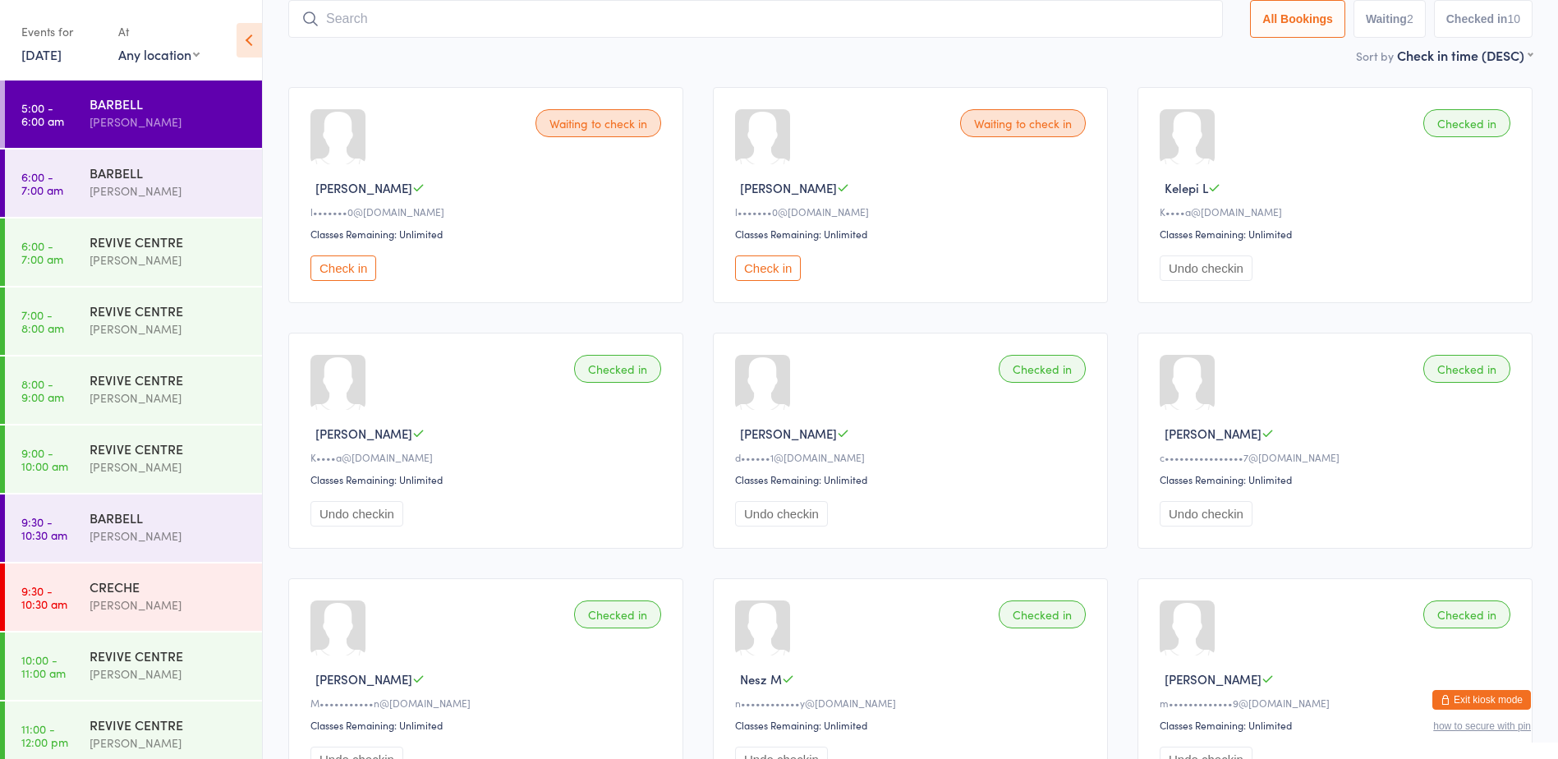
click at [756, 265] on button "Check in" at bounding box center [768, 267] width 66 height 25
click at [729, 13] on input "search" at bounding box center [755, 19] width 935 height 38
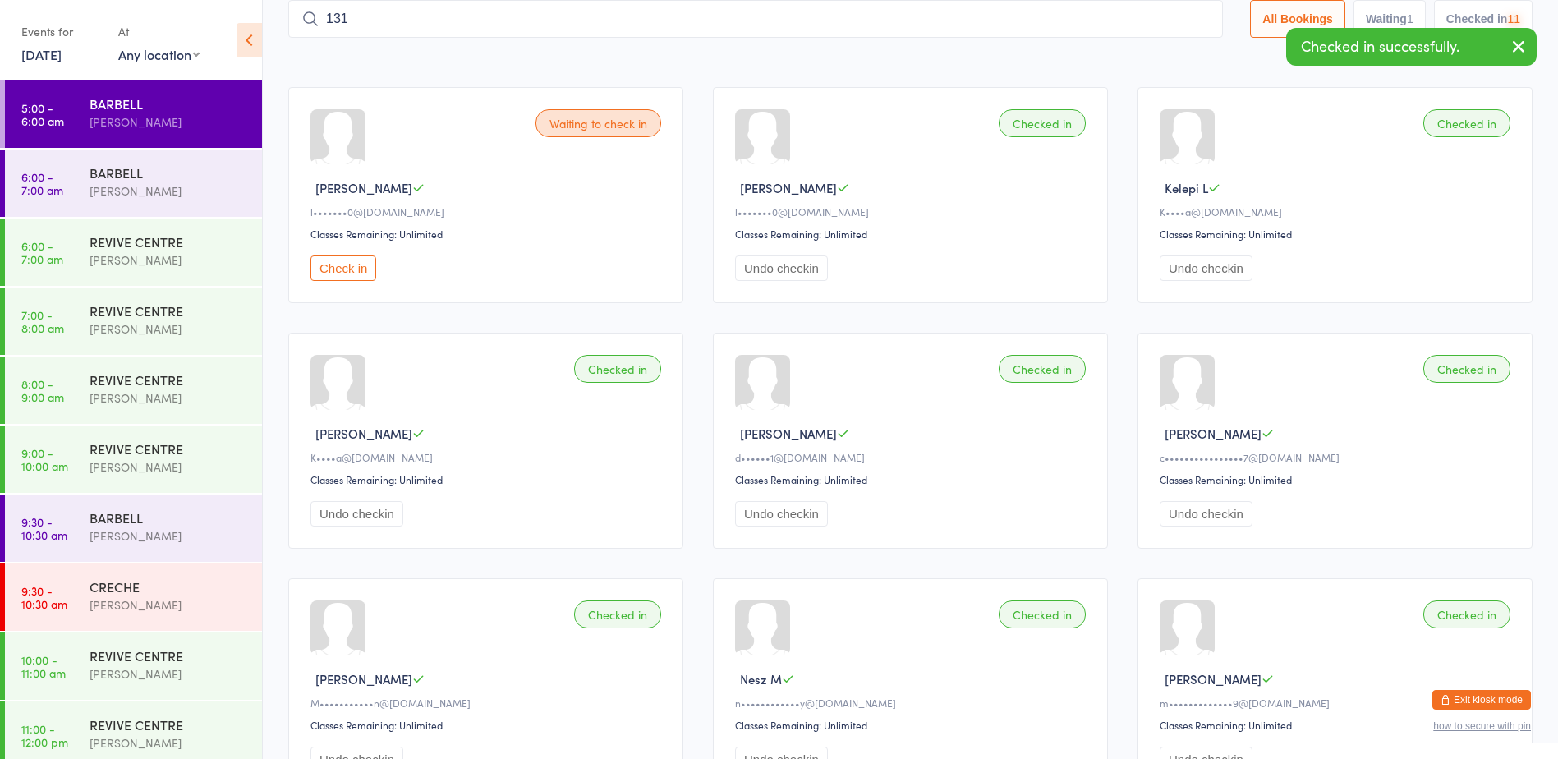
type input "1314"
